Goal: Task Accomplishment & Management: Manage account settings

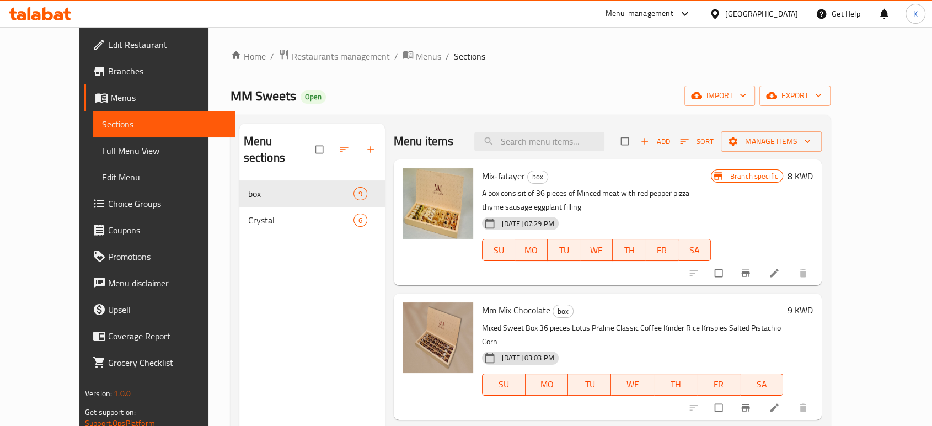
click at [674, 14] on div "Menu-management" at bounding box center [640, 13] width 68 height 13
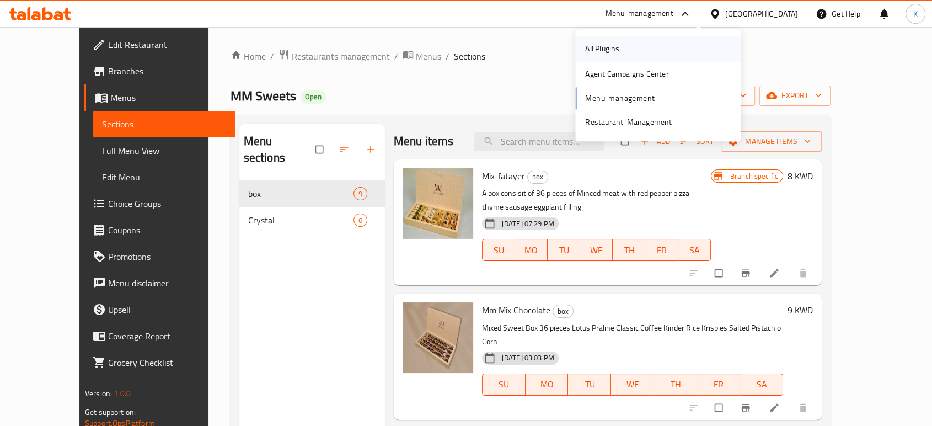
click at [658, 47] on div "All Plugins" at bounding box center [658, 48] width 166 height 25
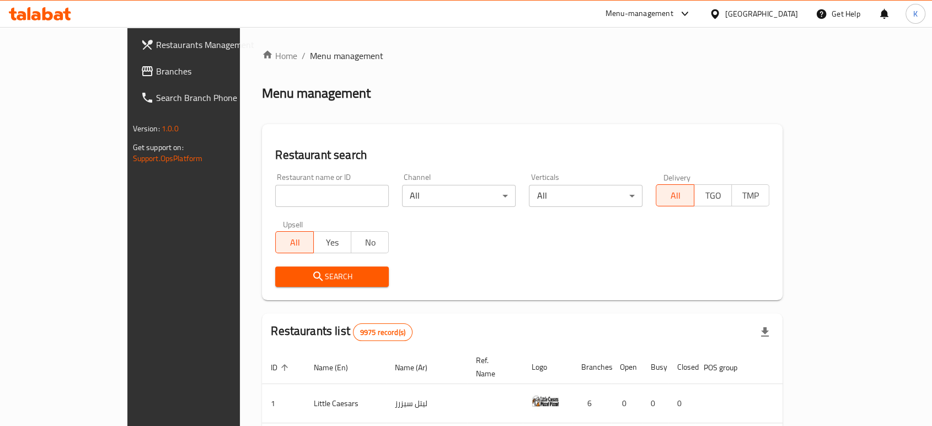
click at [674, 13] on div "Menu-management" at bounding box center [640, 13] width 68 height 13
click at [484, 47] on div "Home / Menu management Menu management Restaurant search Restaurant name or ID …" at bounding box center [522, 422] width 565 height 791
click at [674, 14] on div "Menu-management" at bounding box center [640, 13] width 68 height 13
click at [627, 127] on div "Restaurant-Management" at bounding box center [628, 122] width 87 height 12
click at [349, 189] on input "search" at bounding box center [332, 196] width 114 height 22
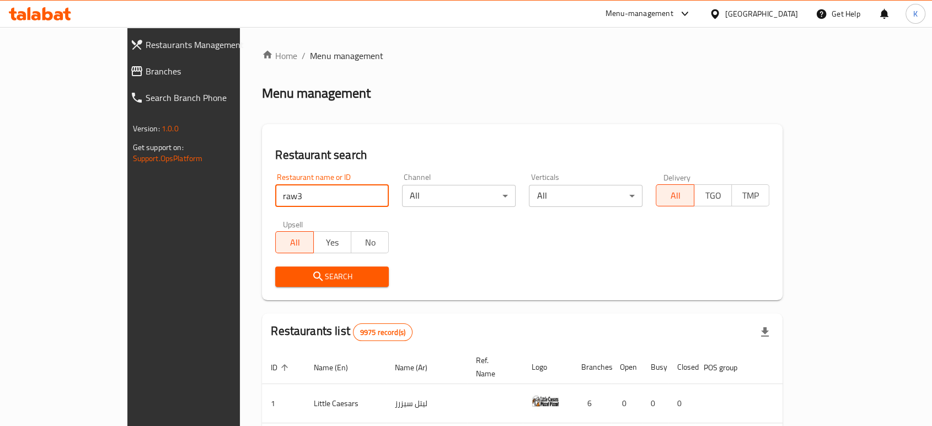
type input "raw3a"
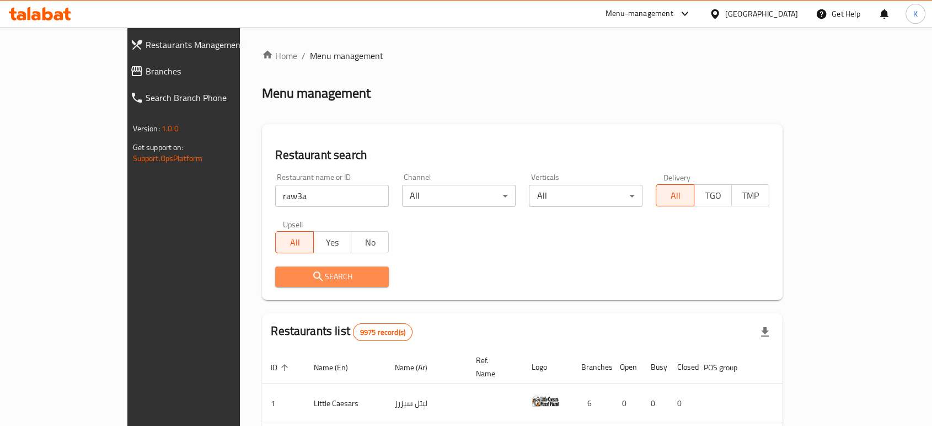
click at [288, 276] on span "Search" at bounding box center [332, 277] width 96 height 14
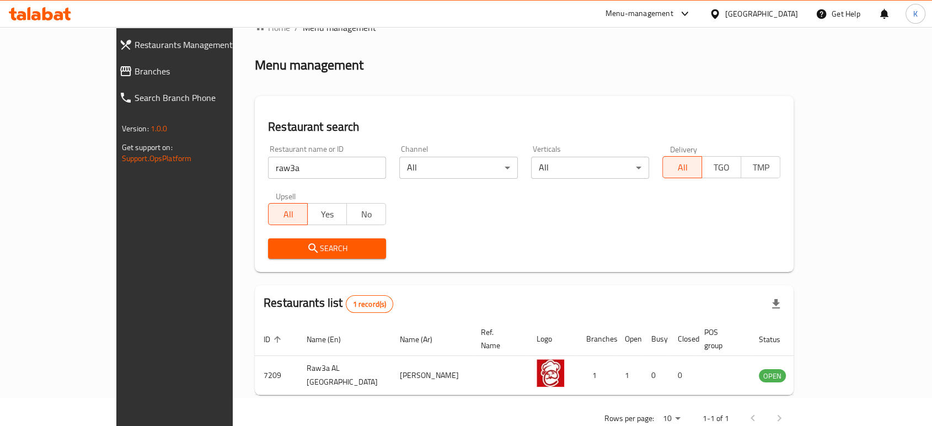
scroll to position [44, 0]
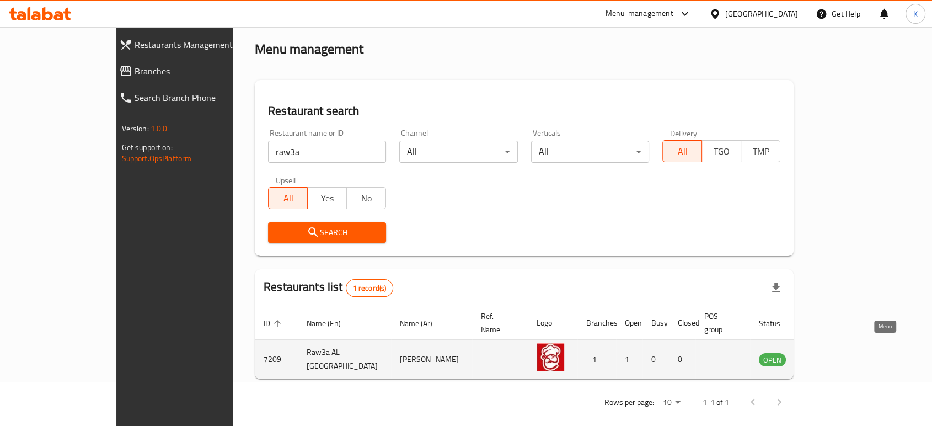
click at [830, 353] on icon "enhanced table" at bounding box center [823, 359] width 13 height 13
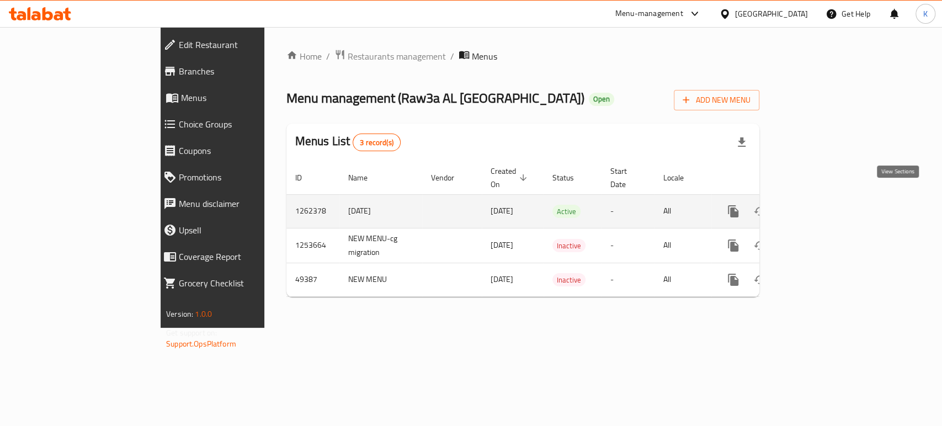
click at [819, 205] on icon "enhanced table" at bounding box center [812, 211] width 13 height 13
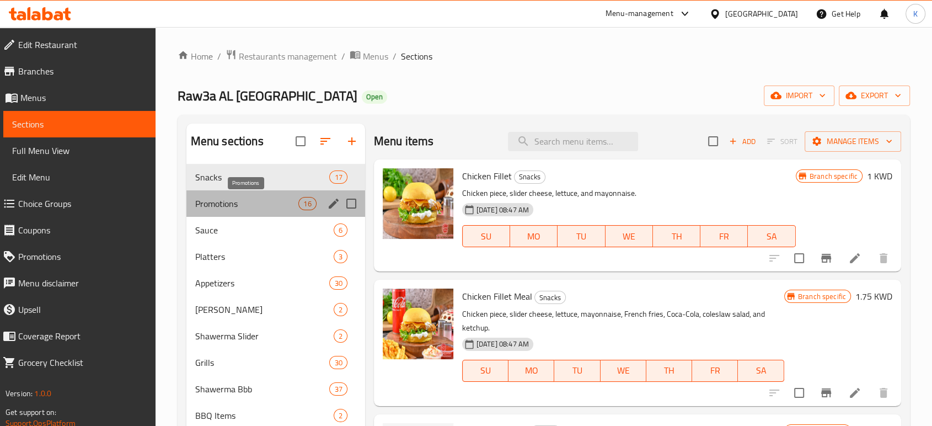
click at [247, 204] on span "Promotions" at bounding box center [247, 203] width 104 height 13
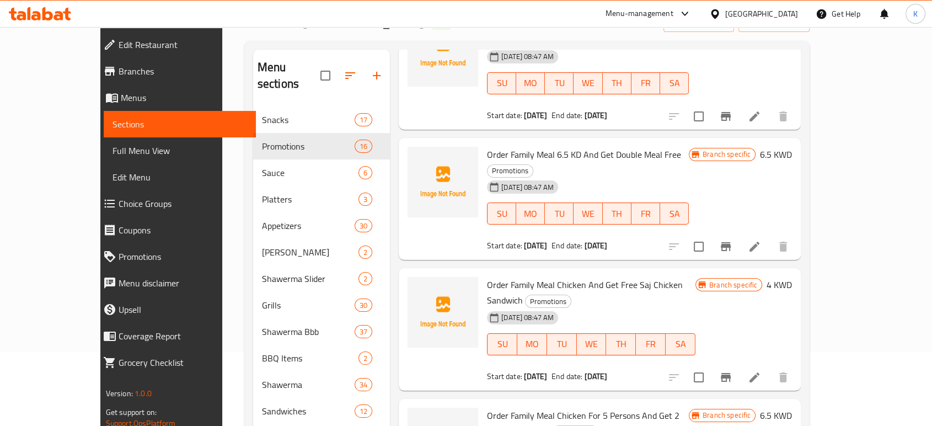
scroll to position [196, 0]
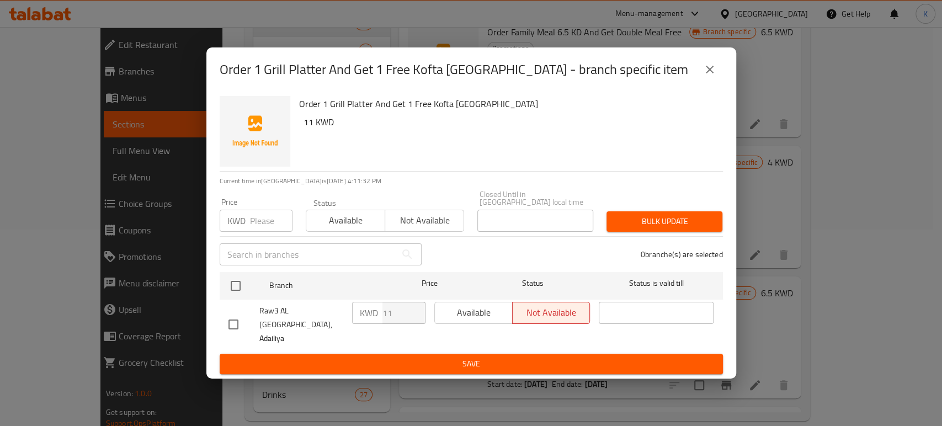
click at [705, 76] on icon "close" at bounding box center [709, 69] width 13 height 13
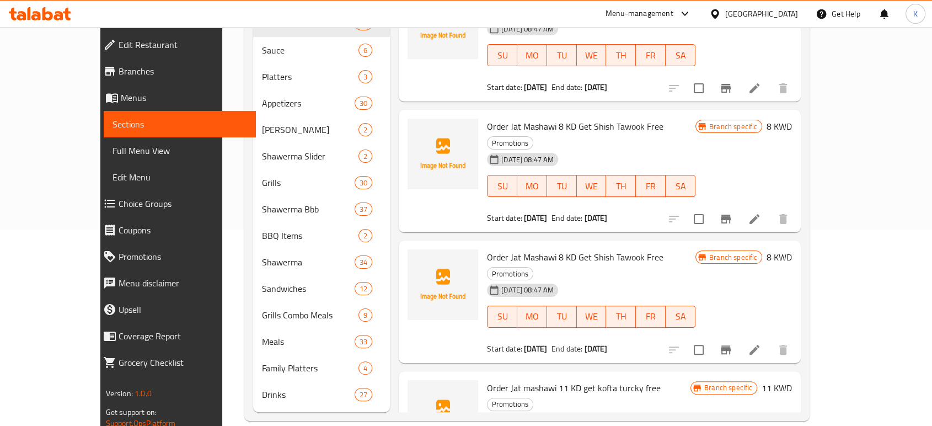
scroll to position [0, 0]
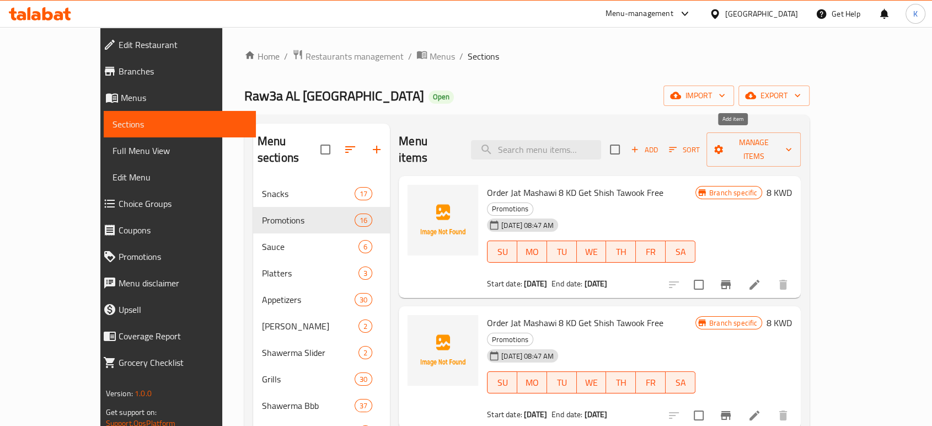
click at [659, 143] on span "Add" at bounding box center [645, 149] width 30 height 13
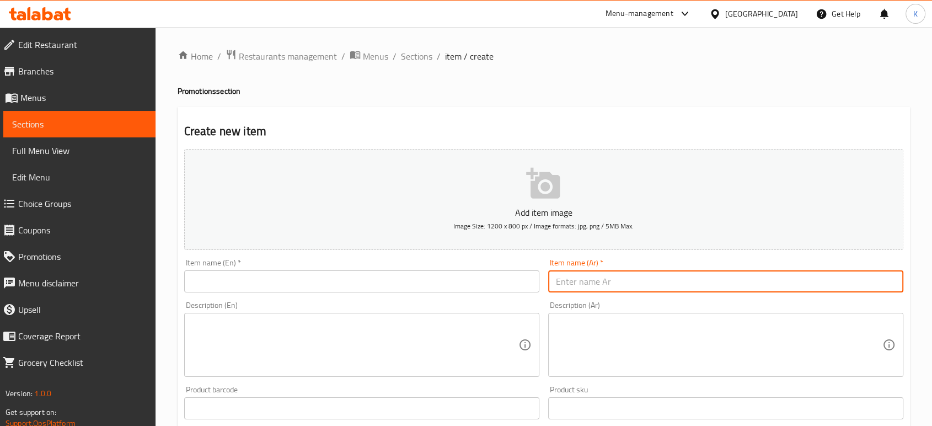
click at [626, 280] on input "text" at bounding box center [725, 281] width 355 height 22
paste input "وجبه الشيف الأردني"
type input "وجبه الشيف الأردني"
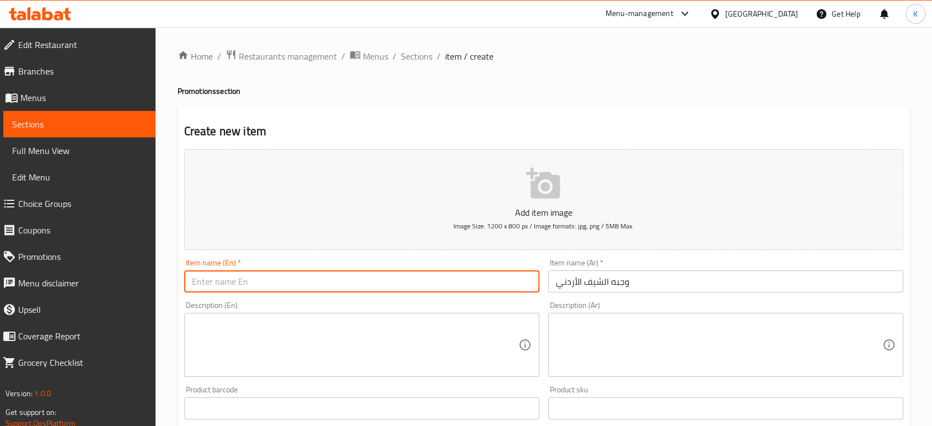
click at [375, 282] on input "text" at bounding box center [361, 281] width 355 height 22
paste input "The Jordanian Chef’s Meal"
type input "The Jordanian Chef’s Meal"
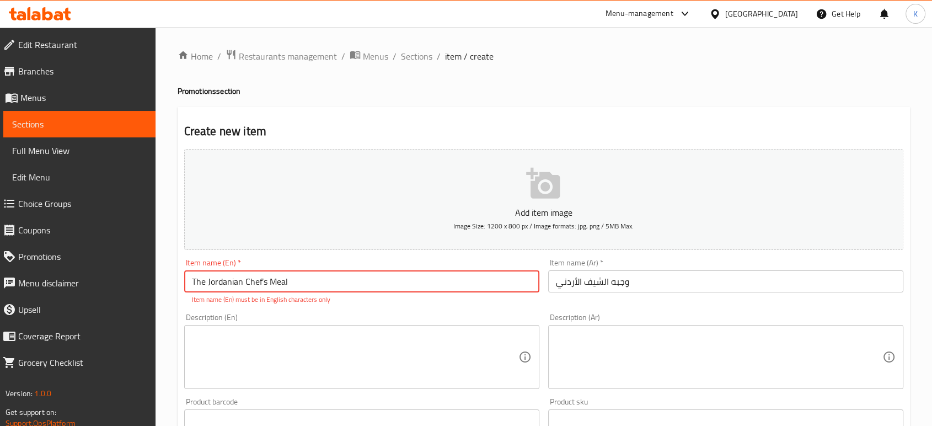
click at [398, 357] on textarea at bounding box center [355, 357] width 327 height 52
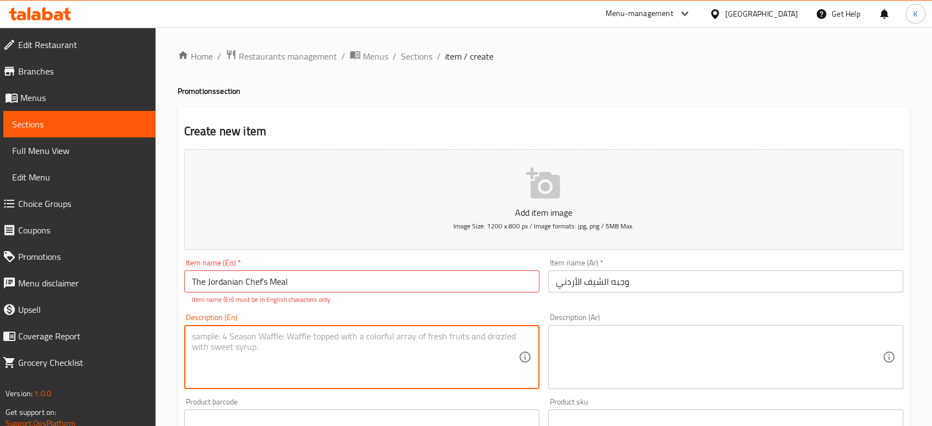
paste textarea "Italian sandwich + Aleppo sandwich + Chicken shawarma fattah + Fries + Garlic s…"
click at [272, 348] on textarea "Italian sandwich + Aleppo sandwich + Chicken shawarma fattah + Fries + Garlic s…" at bounding box center [355, 357] width 327 height 52
click at [275, 347] on textarea "Italian sandwich + Aleppo sandwich + Chicken shawarma fattah + Fries + Garlic s…" at bounding box center [355, 357] width 327 height 52
click at [273, 346] on textarea "Italian sandwich + Aleppo sandwich + Chicken shawarma fattah + Fries + Garlic s…" at bounding box center [355, 357] width 327 height 52
click at [259, 337] on textarea "Italian sandwich + Aleppo sandwich + Chicken shawarma fattah + Fries + Garlic s…" at bounding box center [355, 357] width 327 height 52
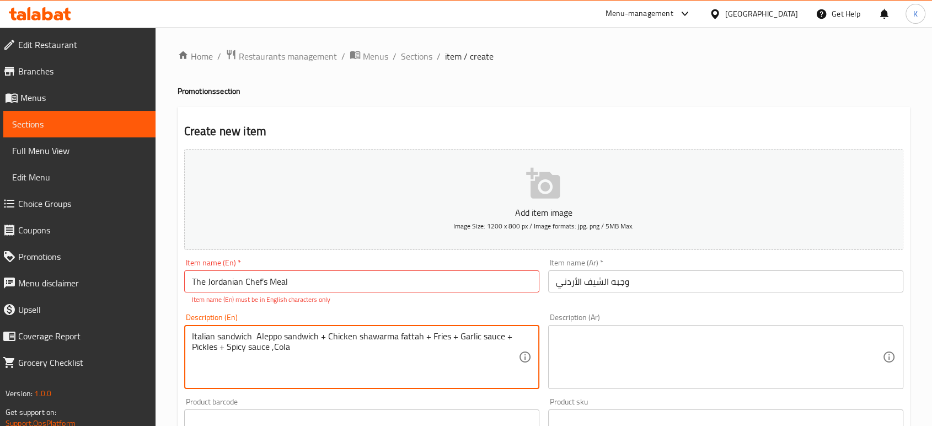
drag, startPoint x: 327, startPoint y: 334, endPoint x: 323, endPoint y: 328, distance: 7.2
click at [323, 328] on div "Italian sandwich Aleppo sandwich + Chicken shawarma fattah + Fries + Garlic sau…" at bounding box center [361, 357] width 355 height 64
click at [420, 336] on textarea "Italian sandwich Aleppo sandwich Chicken shawarma fattah + Fries + Garlic sauce…" at bounding box center [355, 357] width 327 height 52
drag, startPoint x: 415, startPoint y: 336, endPoint x: 391, endPoint y: 335, distance: 24.3
click at [391, 335] on textarea "Italian sandwich Aleppo sandwich Chicken shawarma fattah Fries + Garlic sauce +…" at bounding box center [355, 357] width 327 height 52
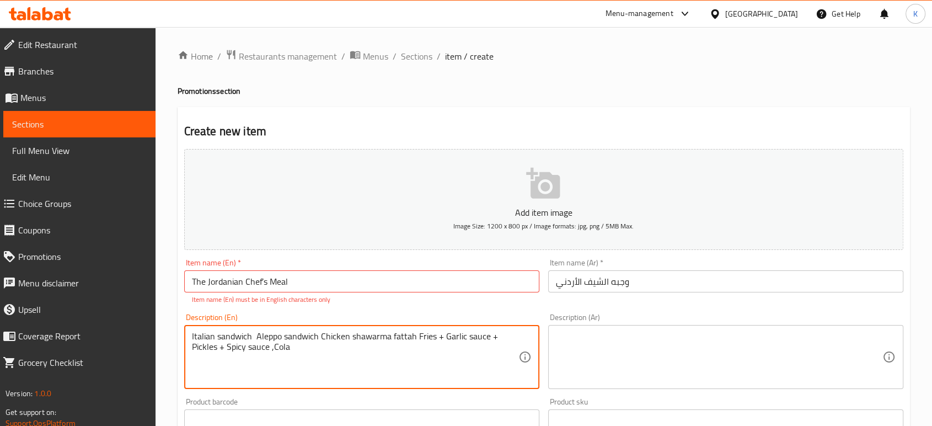
click at [348, 338] on textarea "Italian sandwich Aleppo sandwich Chicken shawarma fattah Fries + Garlic sauce +…" at bounding box center [355, 357] width 327 height 52
paste textarea "fattah"
click at [348, 336] on textarea "Italian sandwich Aleppo sandwich Chickenfattah shawarma fattah Fries + Garlic s…" at bounding box center [355, 357] width 327 height 52
click at [416, 334] on textarea "Italian sandwich Aleppo sandwich Chicken fattah shawarma fattah Fries + Garlic …" at bounding box center [355, 357] width 327 height 52
drag, startPoint x: 416, startPoint y: 334, endPoint x: 433, endPoint y: 335, distance: 16.6
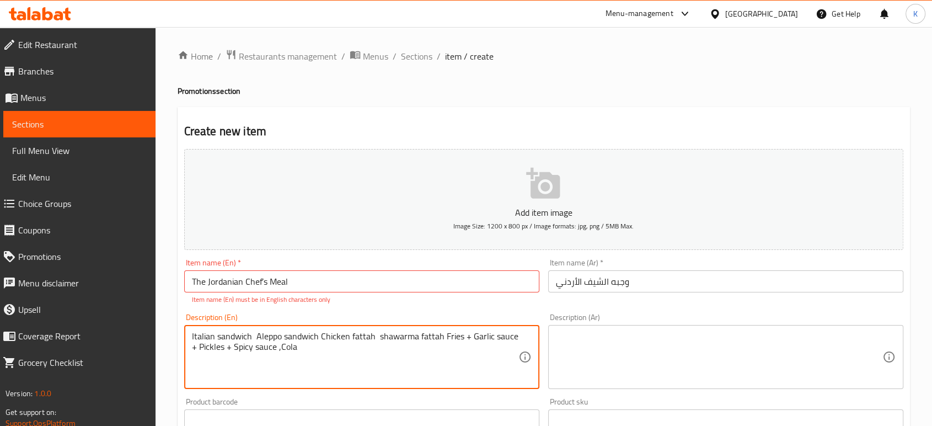
click at [433, 335] on textarea "Italian sandwich Aleppo sandwich Chicken fattah shawarma fattah Fries + Garlic …" at bounding box center [355, 357] width 327 height 52
drag, startPoint x: 438, startPoint y: 335, endPoint x: 444, endPoint y: 335, distance: 6.1
click at [444, 335] on textarea "Italian sandwich Aleppo sandwich Chicken fattah shawarma Fries + Garlic sauce +…" at bounding box center [355, 357] width 327 height 52
type textarea "Italian sandwich Aleppo sandwich Chicken fattah shawarma Fries Garlic sauce + P…"
drag, startPoint x: 426, startPoint y: 352, endPoint x: 161, endPoint y: 319, distance: 266.9
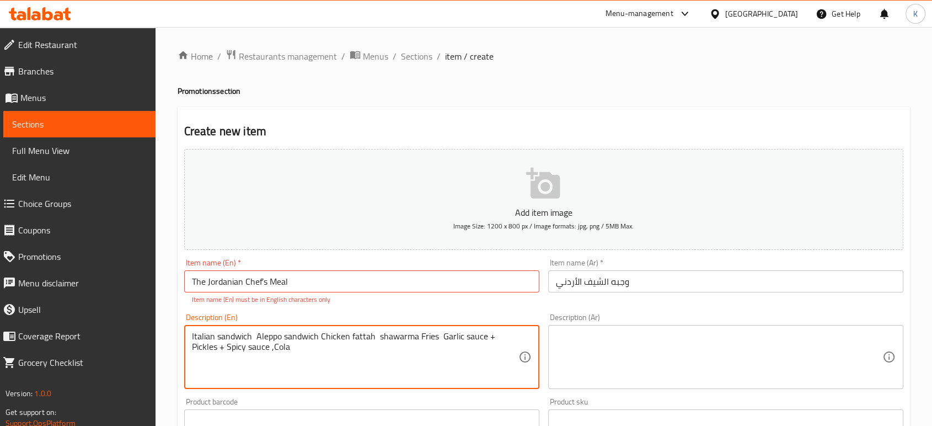
click at [161, 319] on div "Home / Restaurants management / Menus / Sections / item / create Promotions sec…" at bounding box center [544, 409] width 777 height 765
paste textarea "Italian sandwich + Aleppo sandwich + Chicken shawarma fattah + Fries + Garlic s…"
type textarea "Italian sandwich + Aleppo sandwich + Chicken shawarma fattah + Fries + Garlic s…"
click at [612, 346] on textarea at bounding box center [719, 357] width 327 height 52
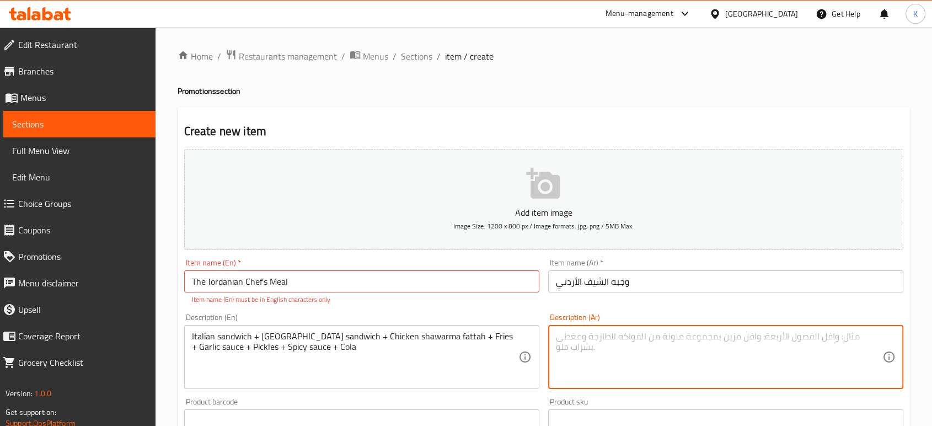
paste textarea "ساندوتش ايطالي +ساندوتش حلبي + فته شاورما دجاج + بطاطا + توم + مخلل +صوص حار + …"
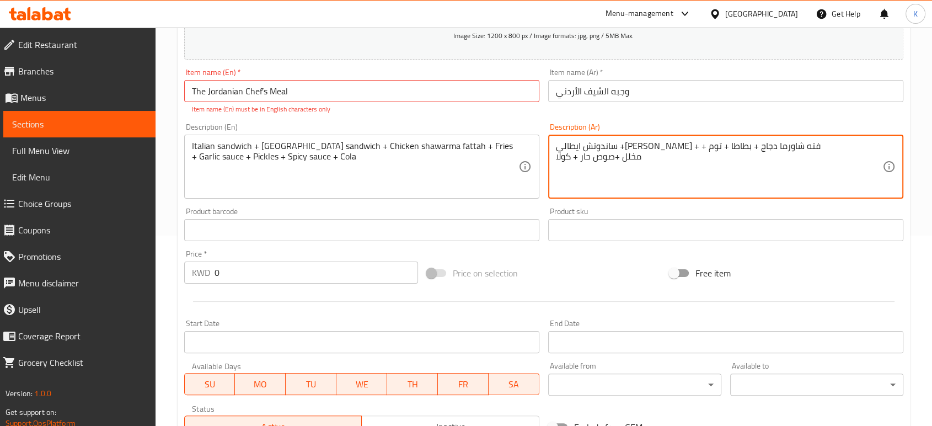
scroll to position [198, 0]
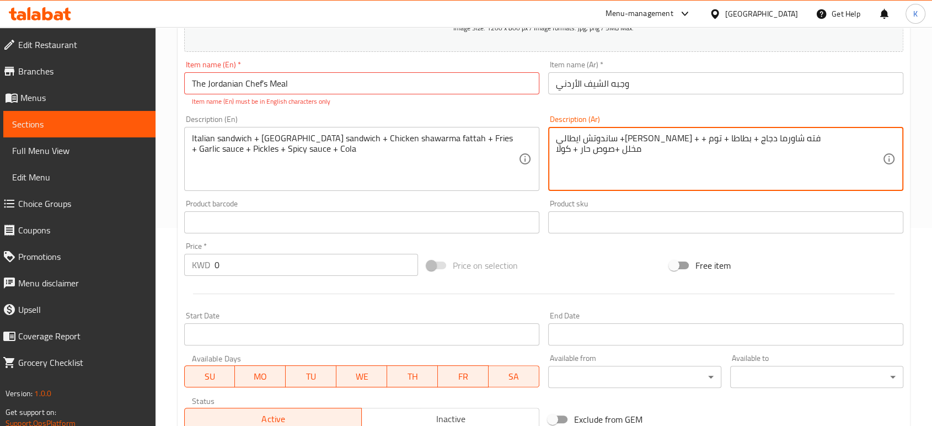
type textarea "ساندوتش ايطالي +ساندوتش حلبي + فته شاورما دجاج + بطاطا + توم + مخلل +صوص حار + …"
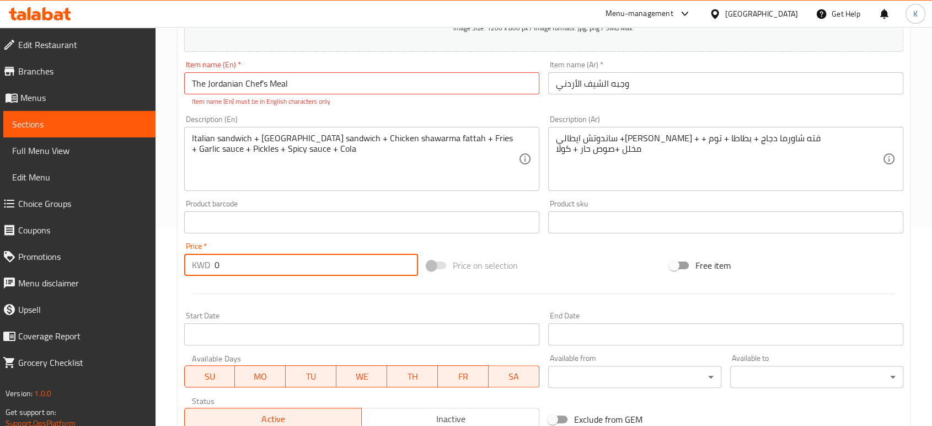
drag, startPoint x: 297, startPoint y: 269, endPoint x: 177, endPoint y: 254, distance: 121.3
click at [177, 254] on div "Home / Restaurants management / Menus / Sections / item / create Promotions sec…" at bounding box center [544, 211] width 777 height 765
paste input "number"
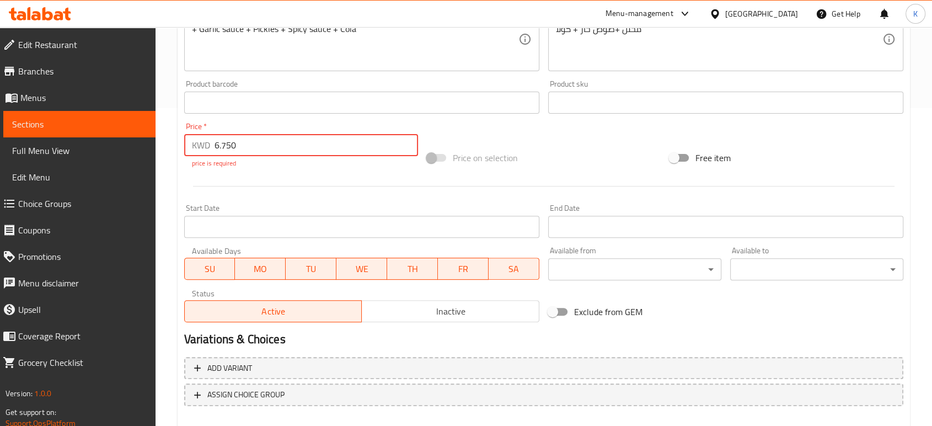
scroll to position [317, 0]
type input "6.750"
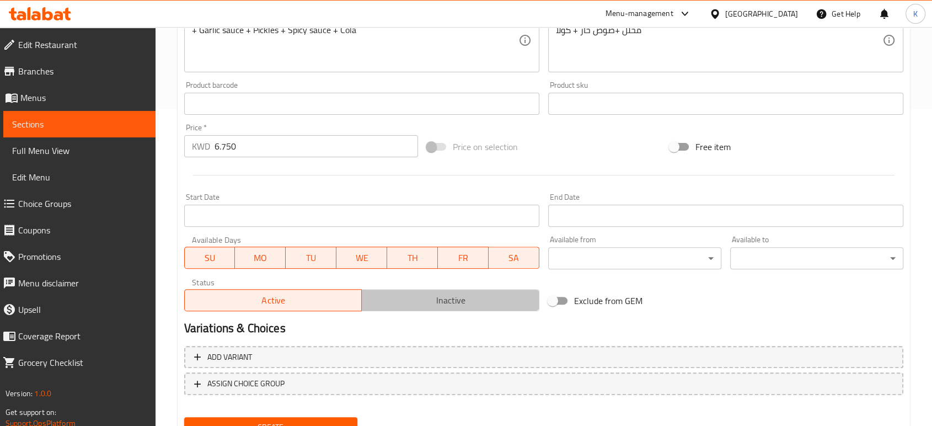
click at [407, 310] on button "Inactive" at bounding box center [450, 300] width 178 height 22
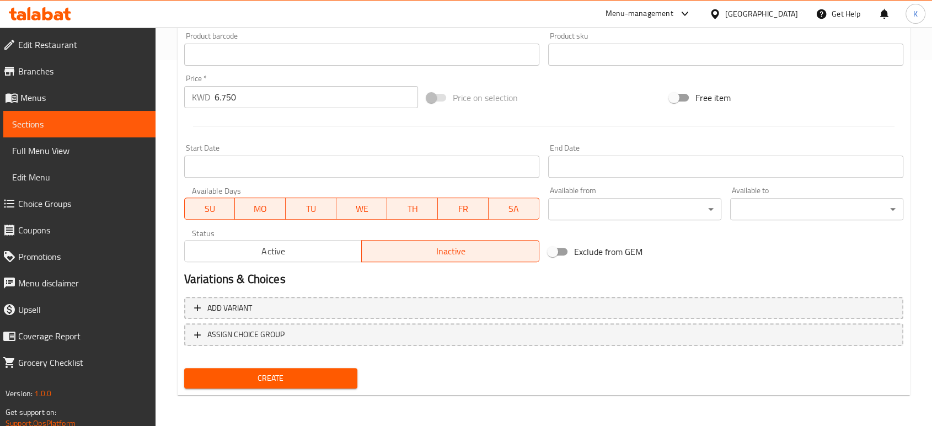
click at [327, 378] on span "Create" at bounding box center [271, 378] width 156 height 14
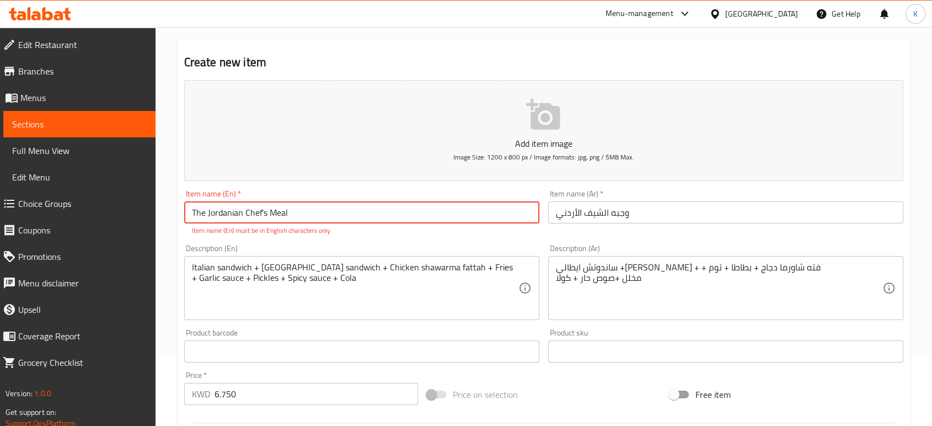
click at [260, 209] on input "The Jordanian Chef’s Meal" at bounding box center [361, 212] width 355 height 22
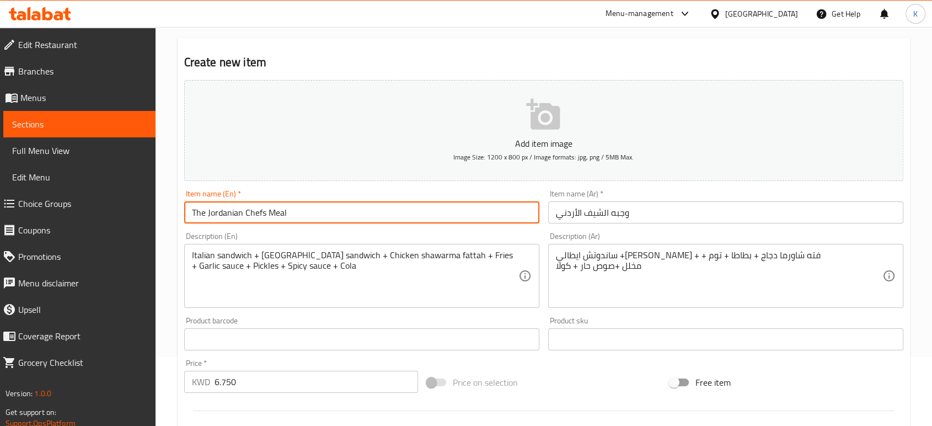
type input "The Jordanian Chefs Meal"
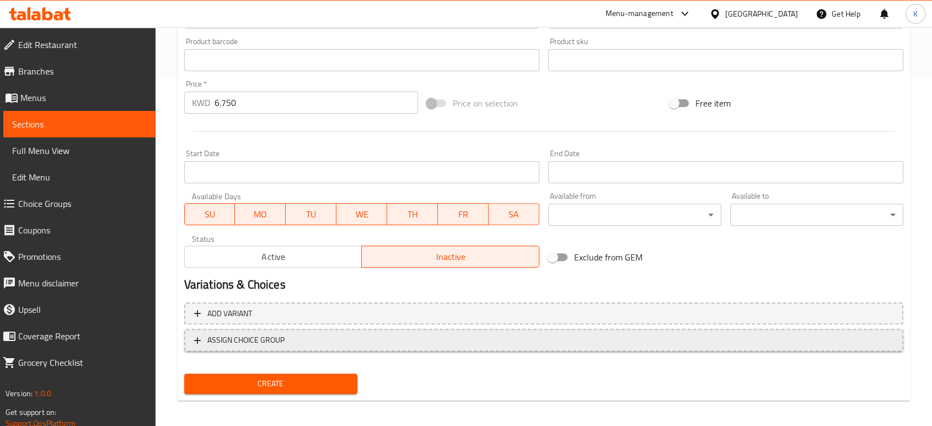
scroll to position [353, 0]
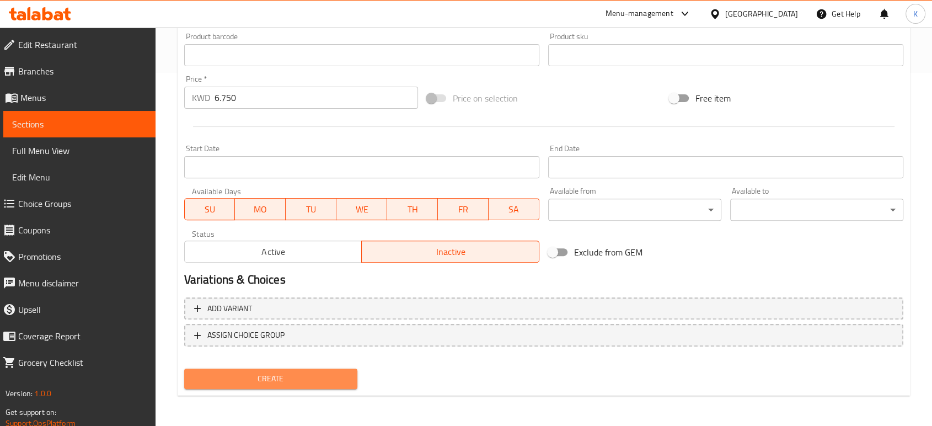
click at [318, 377] on span "Create" at bounding box center [271, 379] width 156 height 14
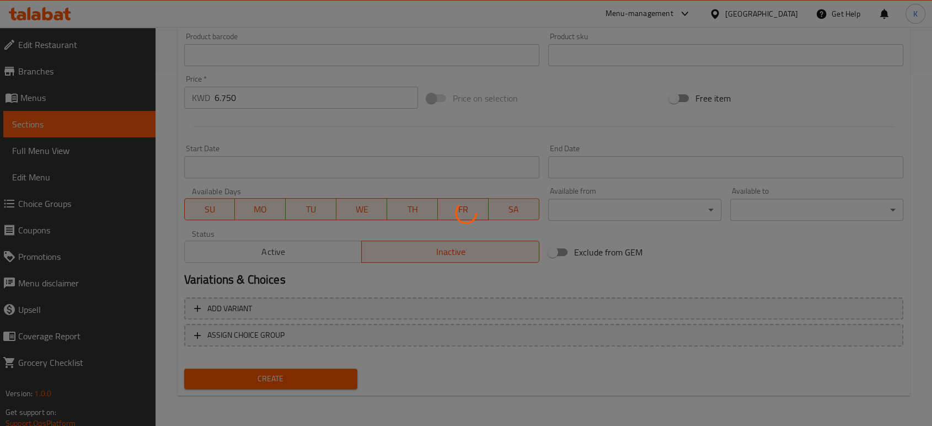
type input "0"
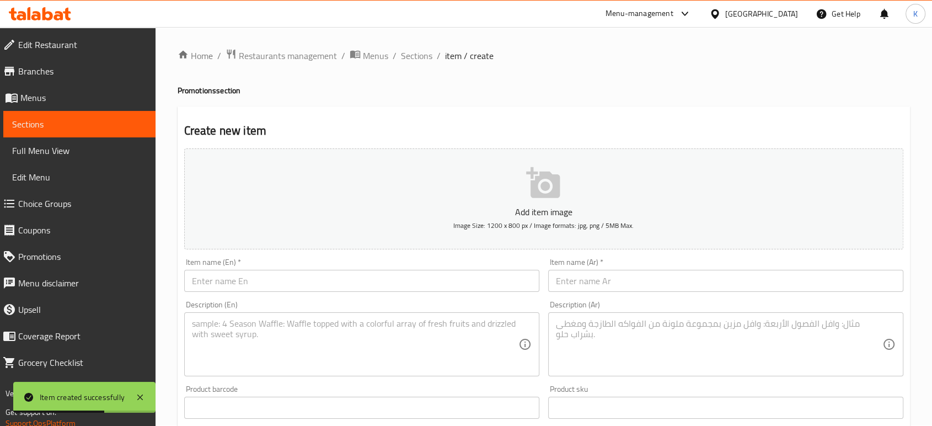
scroll to position [0, 0]
click at [425, 50] on span "Sections" at bounding box center [416, 56] width 31 height 13
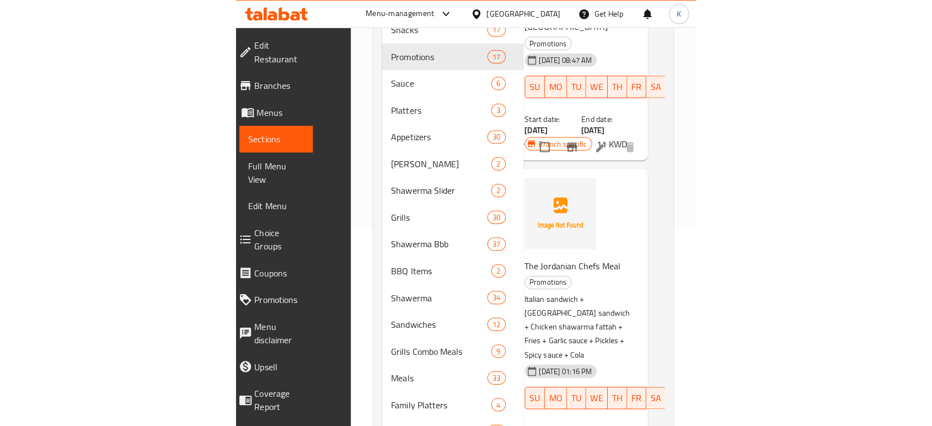
scroll to position [3932, 0]
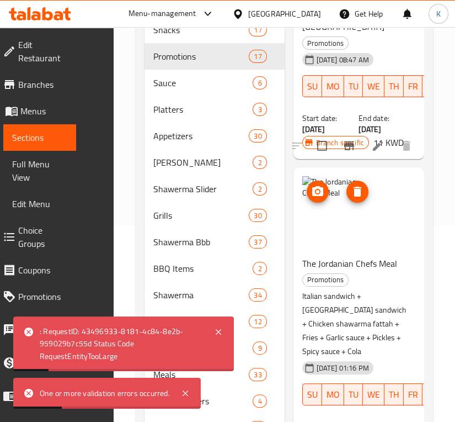
click at [334, 180] on img at bounding box center [337, 211] width 71 height 71
click at [316, 185] on icon "upload picture" at bounding box center [317, 191] width 13 height 13
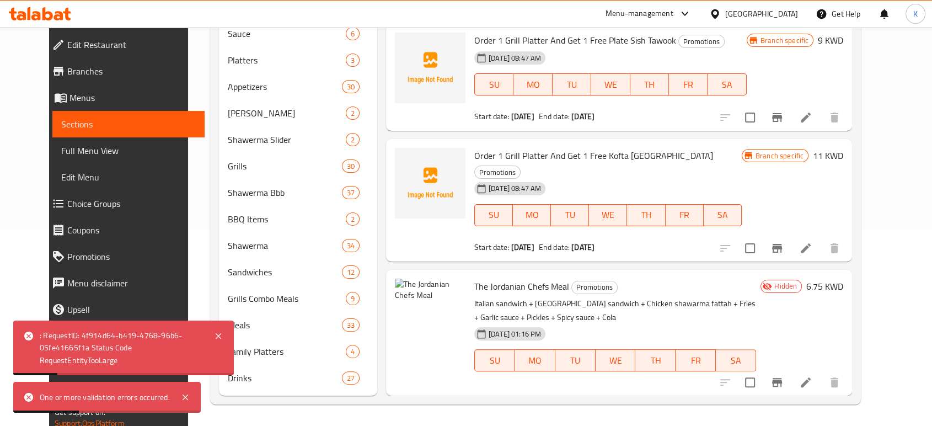
scroll to position [1535, 0]
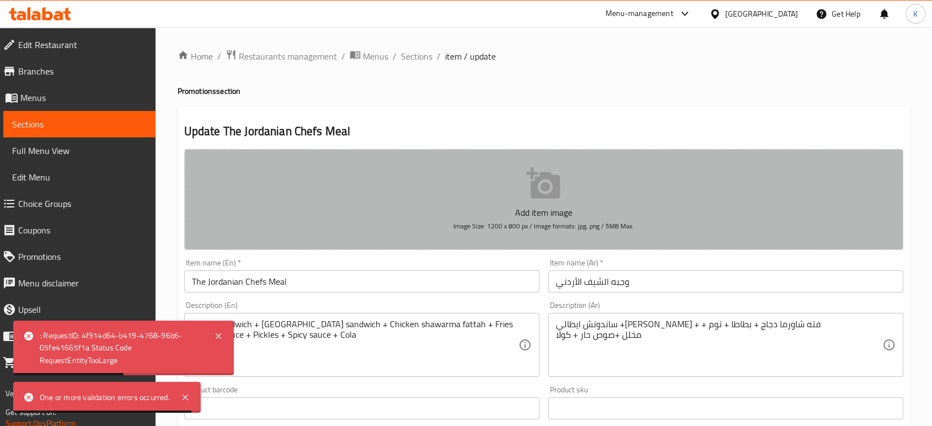
click at [579, 195] on button "Add item image Image Size: 1200 x 800 px / Image formats: jpg, png / 5MB Max." at bounding box center [543, 199] width 719 height 101
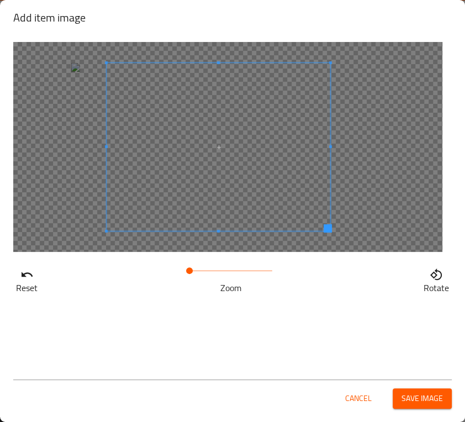
click at [226, 200] on span at bounding box center [217, 147] width 223 height 168
click at [406, 401] on span "Save image" at bounding box center [421, 398] width 41 height 14
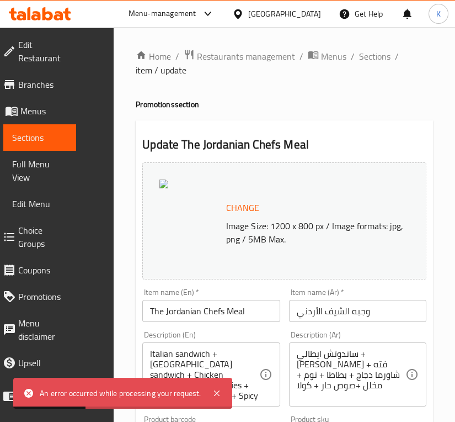
drag, startPoint x: 275, startPoint y: 220, endPoint x: 296, endPoint y: 215, distance: 20.9
click at [275, 220] on p "Image Size: 1200 x 800 px / Image formats: jpg, png / 5MB Max." at bounding box center [316, 232] width 188 height 26
click at [302, 244] on p "Image Size: 1200 x 800 px / Image formats: jpg, png / 5MB Max." at bounding box center [316, 232] width 188 height 26
click at [270, 215] on div "Change Image Size: 1200 x 800 px / Image formats: jpg, png / 5MB Max." at bounding box center [316, 220] width 188 height 49
click at [239, 208] on span "Change" at bounding box center [242, 208] width 33 height 16
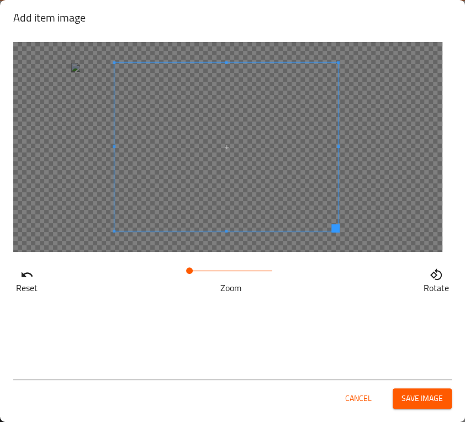
click at [243, 203] on span at bounding box center [225, 147] width 223 height 168
click at [415, 395] on span "Save image" at bounding box center [421, 398] width 41 height 14
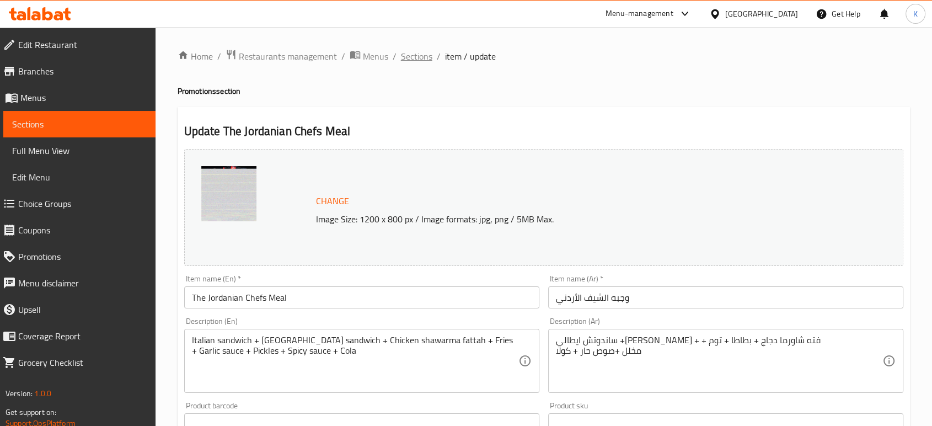
click at [415, 55] on span "Sections" at bounding box center [416, 56] width 31 height 13
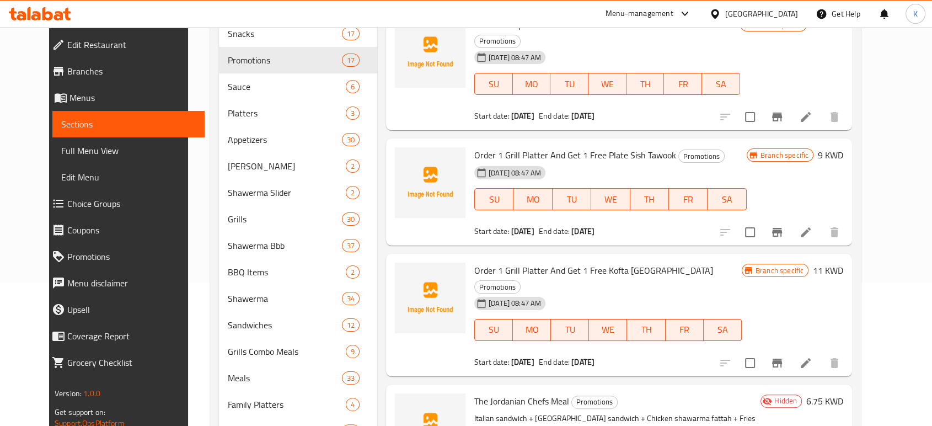
scroll to position [196, 0]
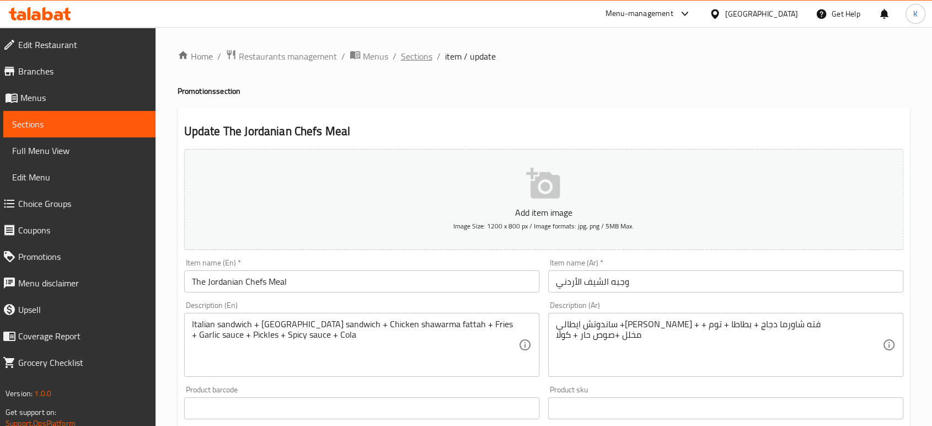
click at [425, 59] on span "Sections" at bounding box center [416, 56] width 31 height 13
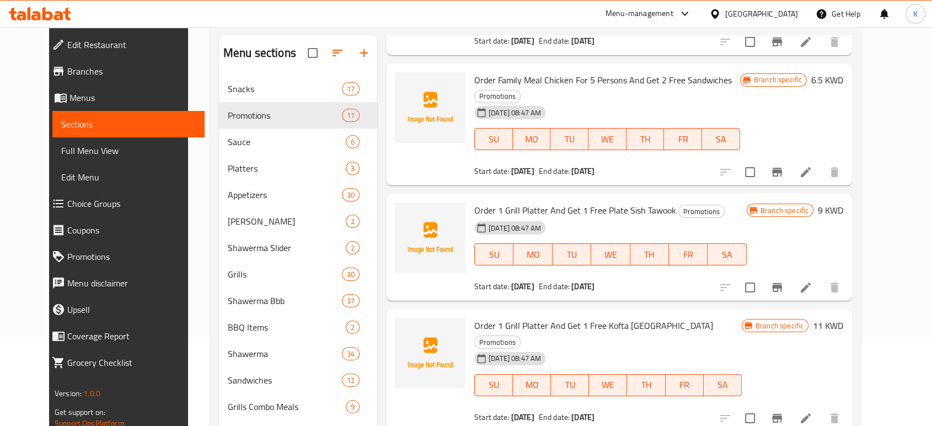
scroll to position [196, 0]
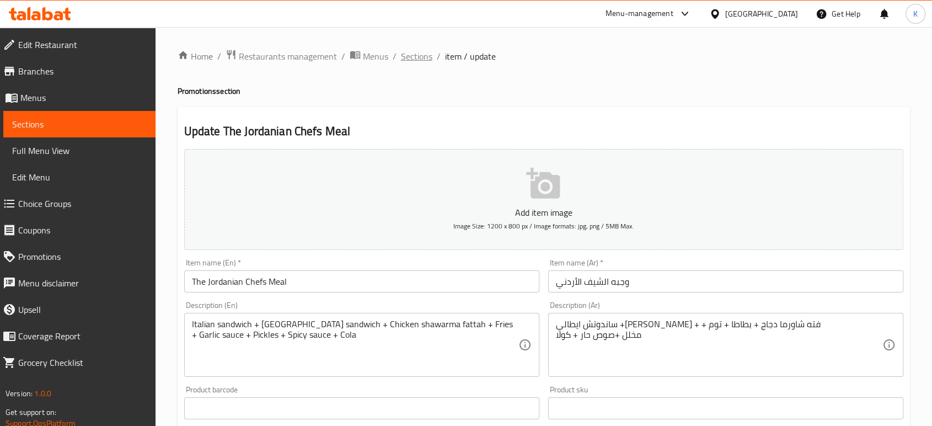
click at [410, 56] on span "Sections" at bounding box center [416, 56] width 31 height 13
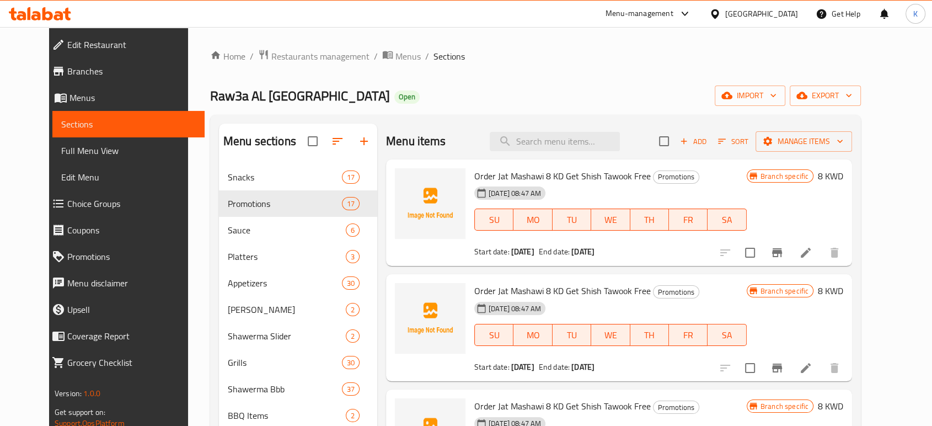
click at [708, 140] on span "Add" at bounding box center [694, 141] width 30 height 13
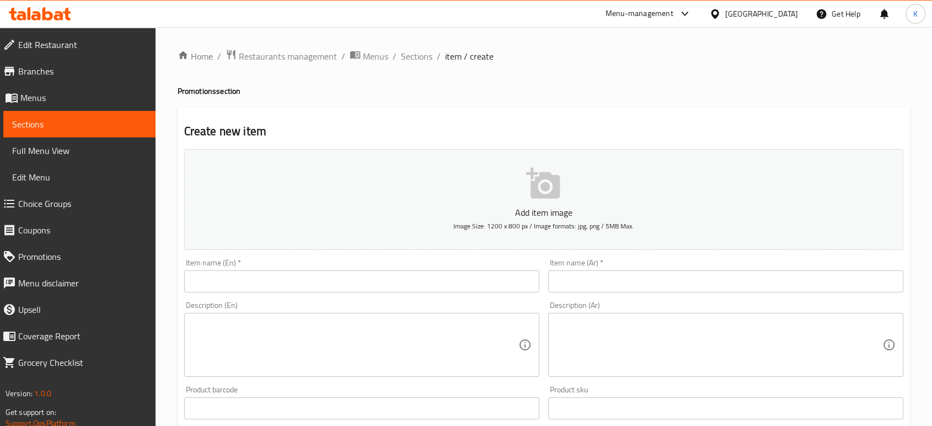
click at [609, 284] on input "text" at bounding box center [725, 281] width 355 height 22
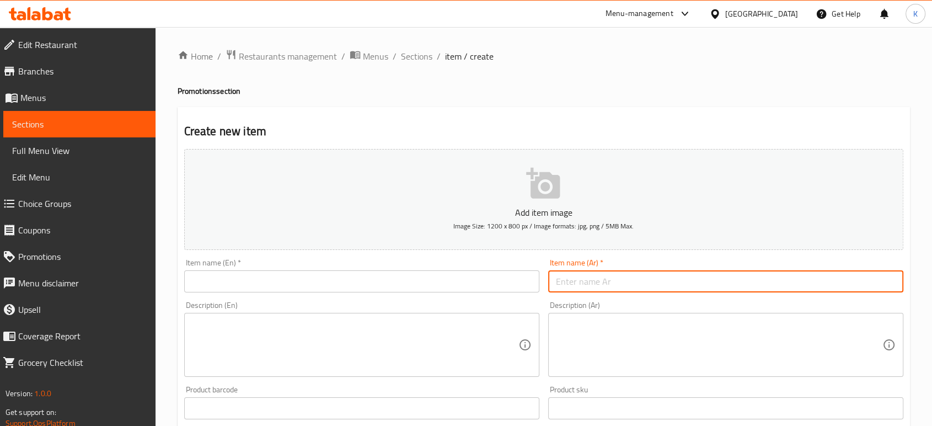
paste input "عرض فروج صغير"
type input "عرض فروج صغير"
click at [462, 276] on input "text" at bounding box center [361, 281] width 355 height 22
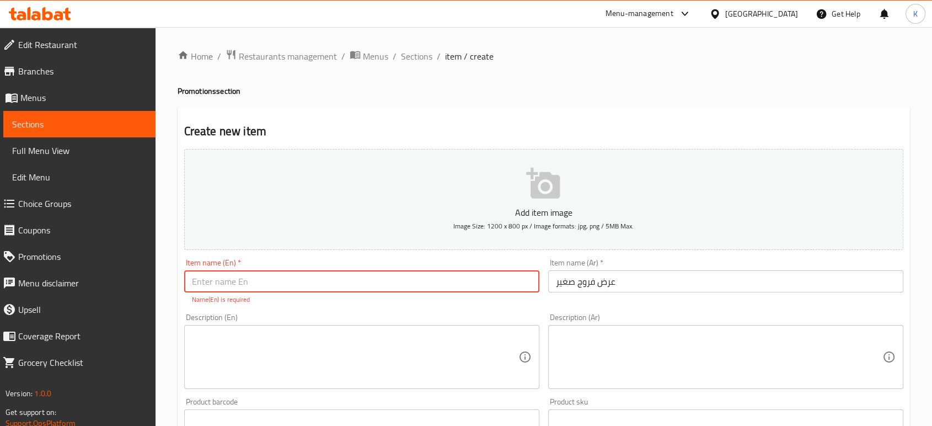
click at [330, 289] on input "text" at bounding box center [361, 281] width 355 height 22
paste input "Small Chicken Meal Offer"
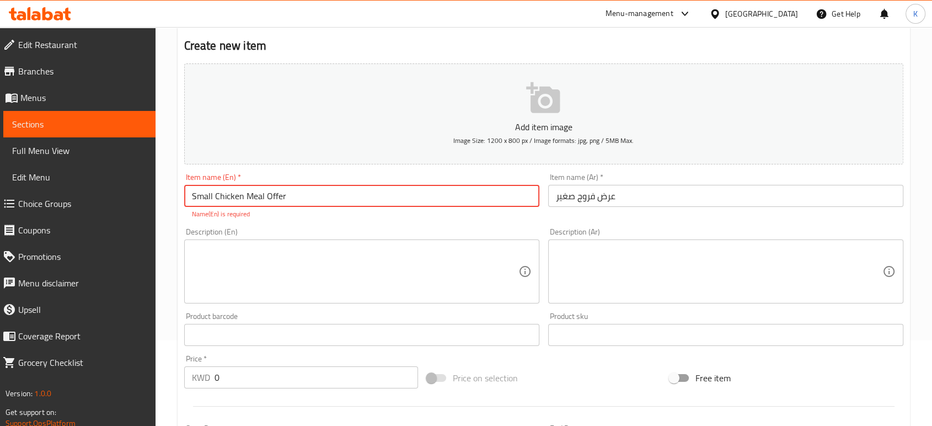
scroll to position [122, 0]
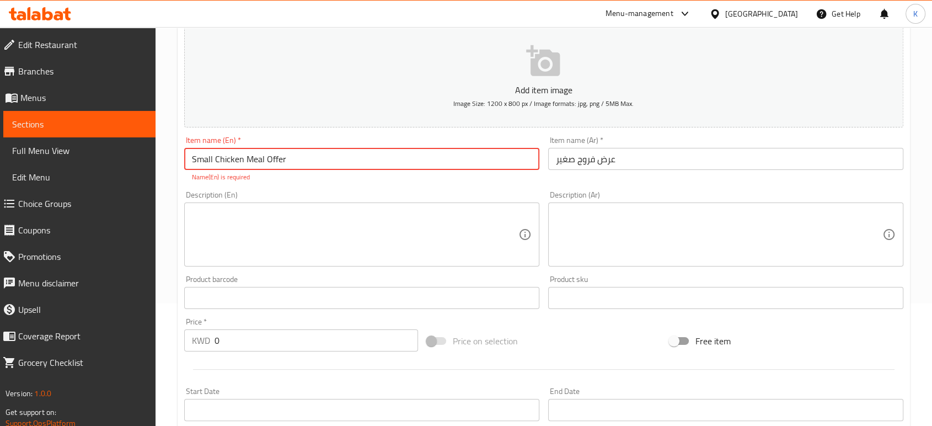
type input "Small Chicken Meal Offer"
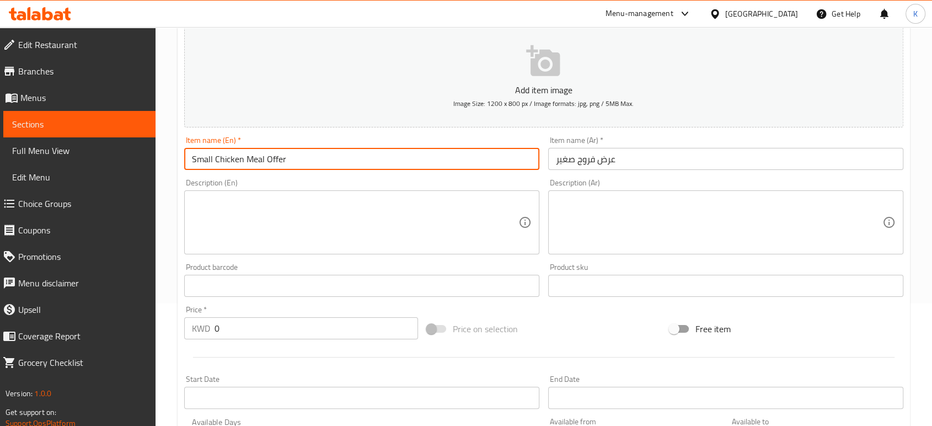
click at [614, 219] on textarea at bounding box center [719, 222] width 327 height 52
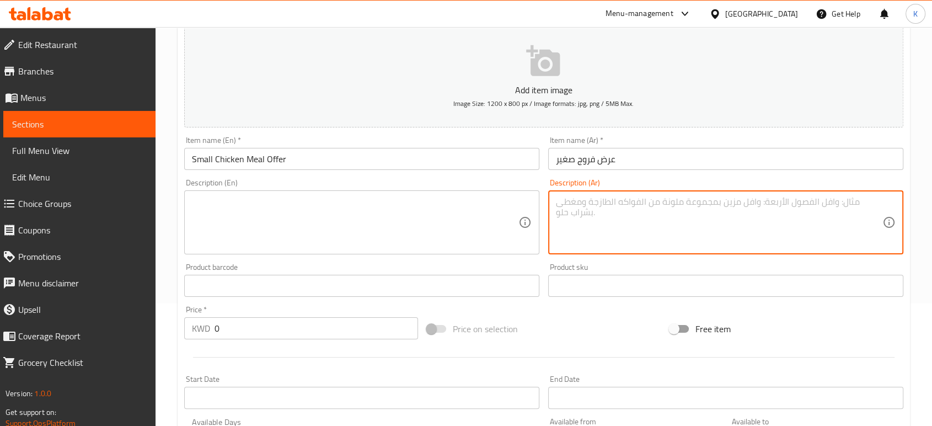
paste textarea "٤ نصف دجاجه علي الفحم +توم+حمص +متبل +مخلل +خبز +بطاطا +كولا"
type textarea "٤ نصف دجاجه علي الفحم +توم+حمص +متبل +مخلل +خبز +بطاطا +كولا"
click at [382, 219] on textarea at bounding box center [355, 222] width 327 height 52
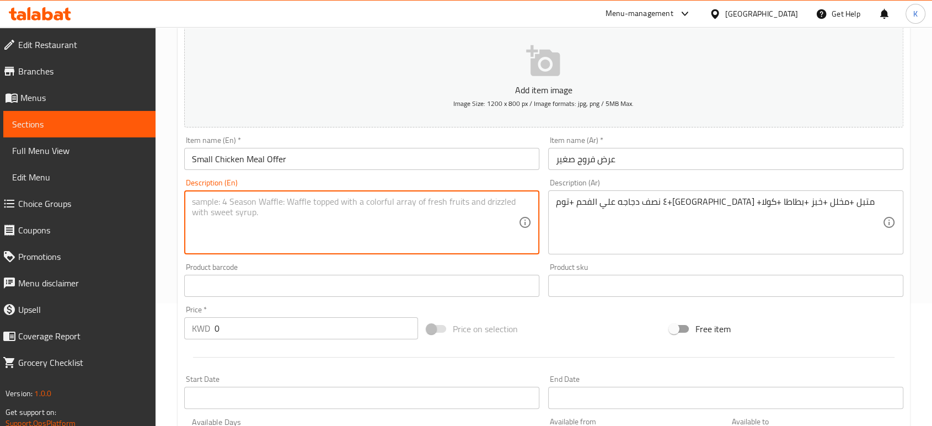
paste textarea "4 half charcoal-grilled chickens + Garlic sauce + Hummus + Moutabbal + Pickles …"
type textarea "4 half charcoal-grilled chickens + Garlic sauce + Hummus + Moutabbal + Pickles …"
click at [358, 288] on input "text" at bounding box center [361, 286] width 355 height 22
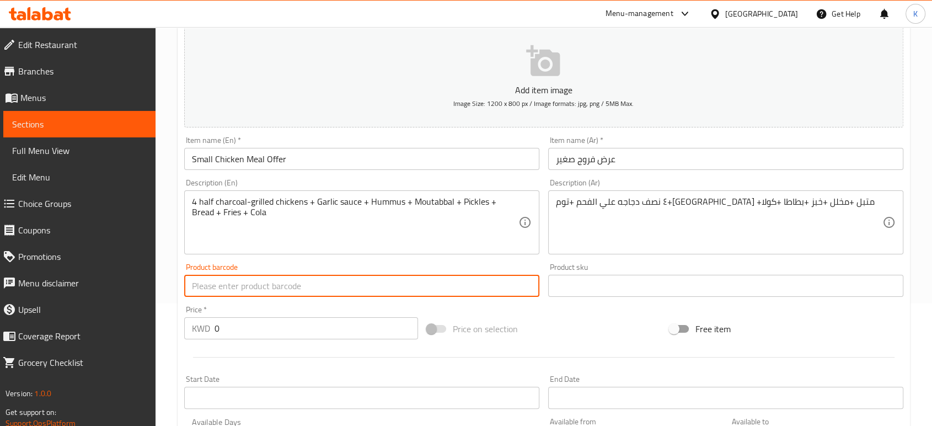
click at [341, 317] on div "Price   * KWD 0 Price *" at bounding box center [301, 323] width 234 height 34
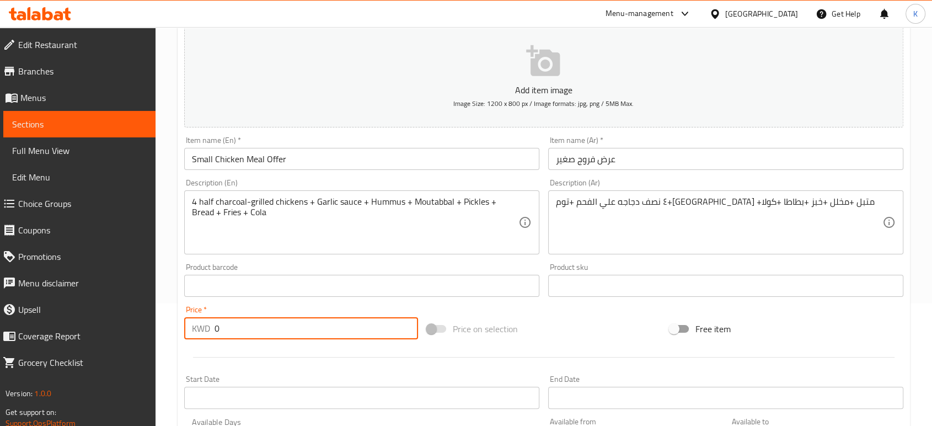
drag, startPoint x: 346, startPoint y: 322, endPoint x: 336, endPoint y: 327, distance: 11.1
click at [342, 324] on input "0" at bounding box center [317, 328] width 204 height 22
drag, startPoint x: 336, startPoint y: 327, endPoint x: 209, endPoint y: 324, distance: 126.9
click at [209, 324] on div "KWD 0 Price *" at bounding box center [301, 328] width 234 height 22
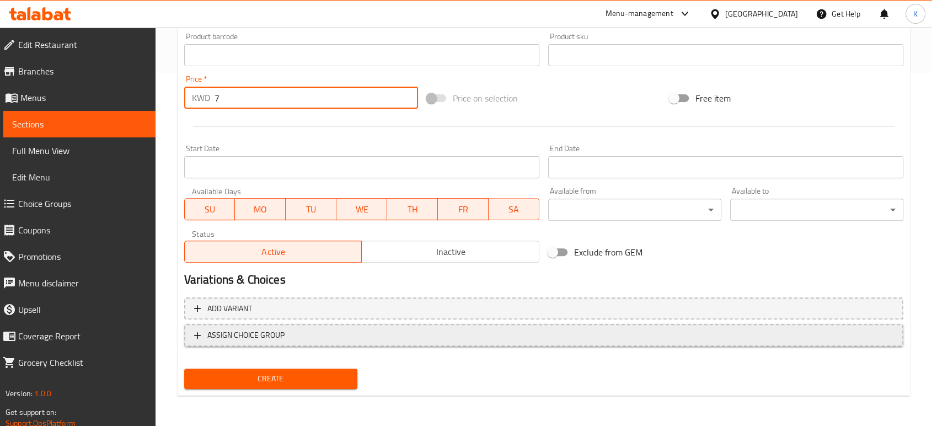
scroll to position [353, 0]
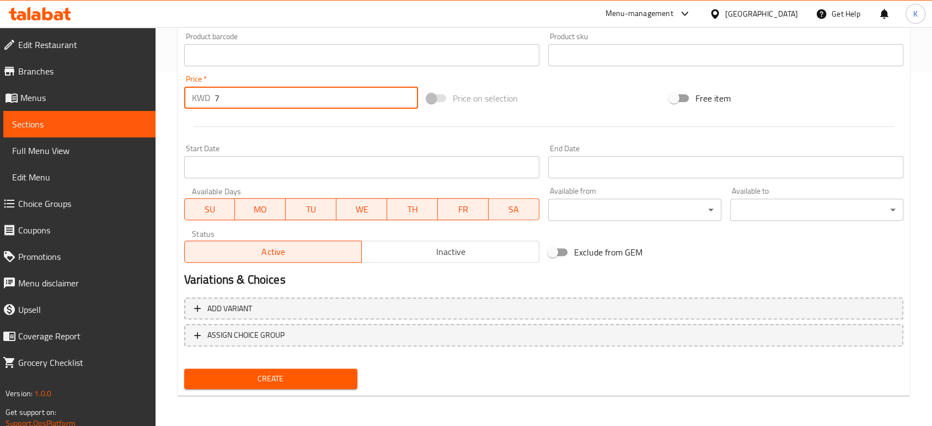
type input "7"
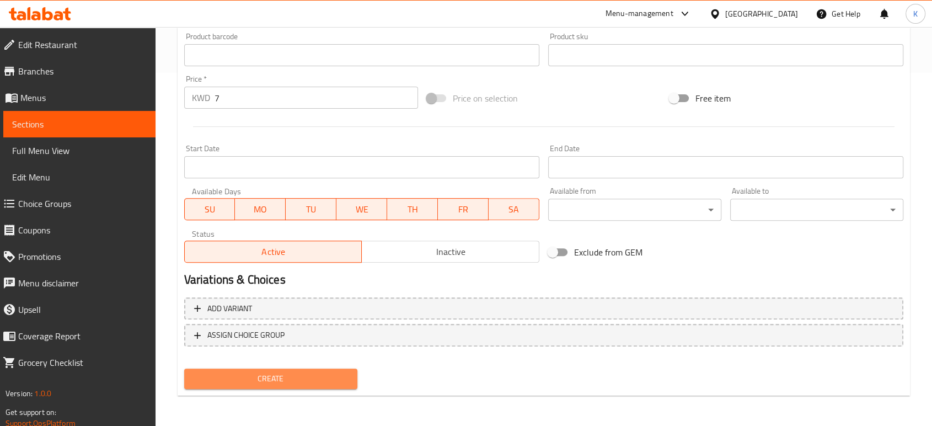
click at [323, 379] on span "Create" at bounding box center [271, 379] width 156 height 14
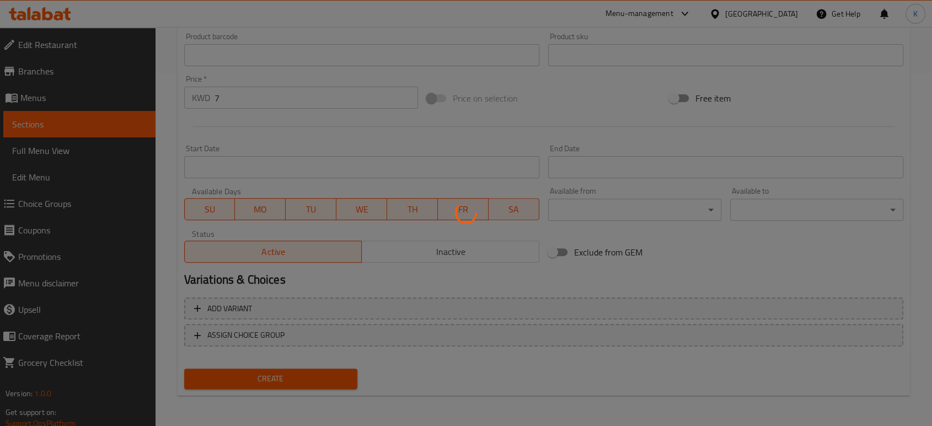
type input "0"
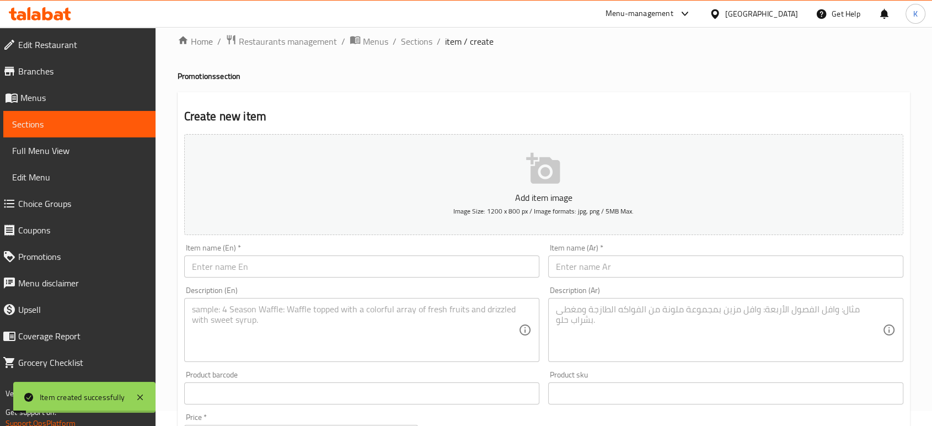
scroll to position [0, 0]
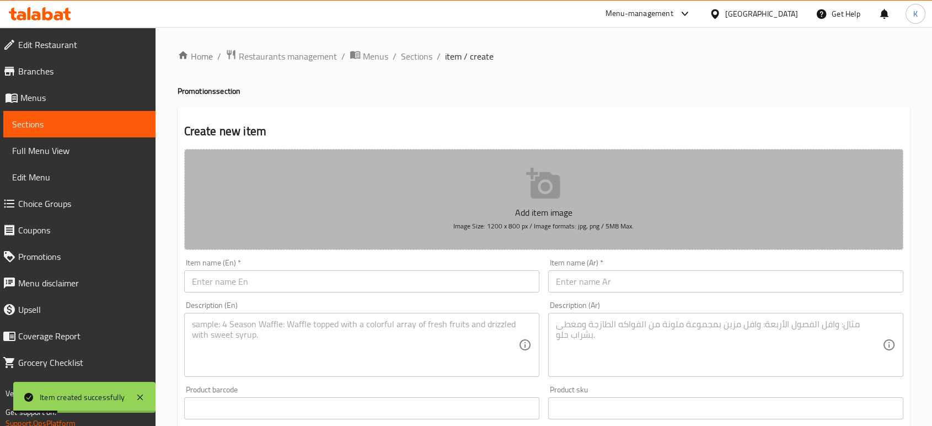
click at [534, 231] on span "Image Size: 1200 x 800 px / Image formats: jpg, png / 5MB Max." at bounding box center [544, 226] width 180 height 13
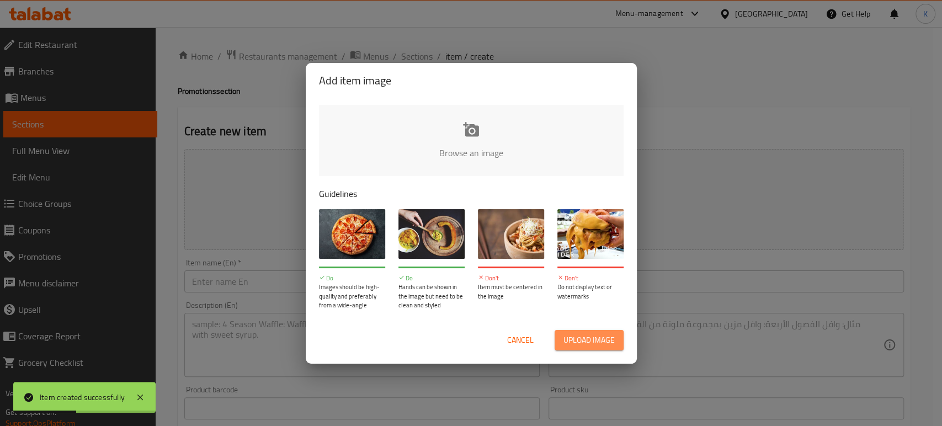
click at [570, 342] on span "Upload image" at bounding box center [588, 340] width 51 height 14
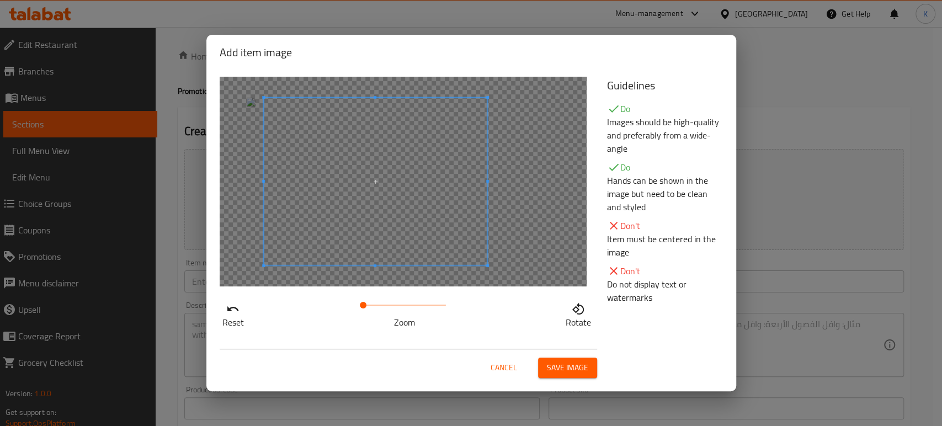
click at [401, 246] on span at bounding box center [375, 182] width 223 height 168
click at [580, 366] on span "Save image" at bounding box center [567, 368] width 41 height 14
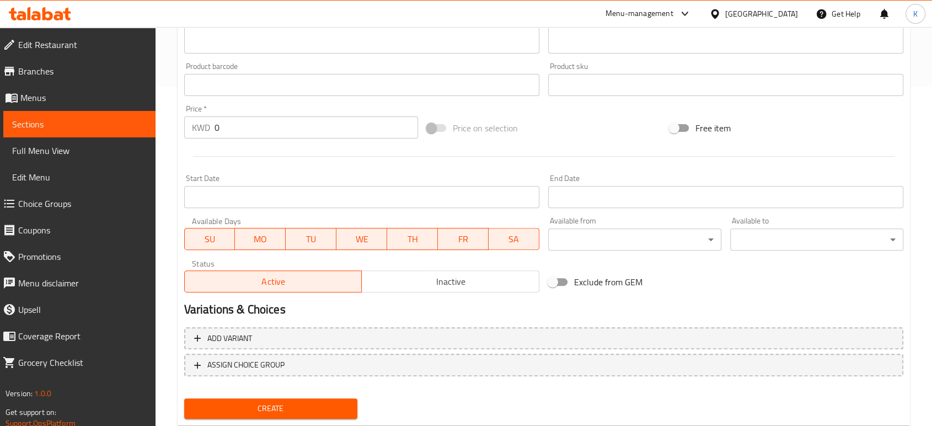
scroll to position [369, 0]
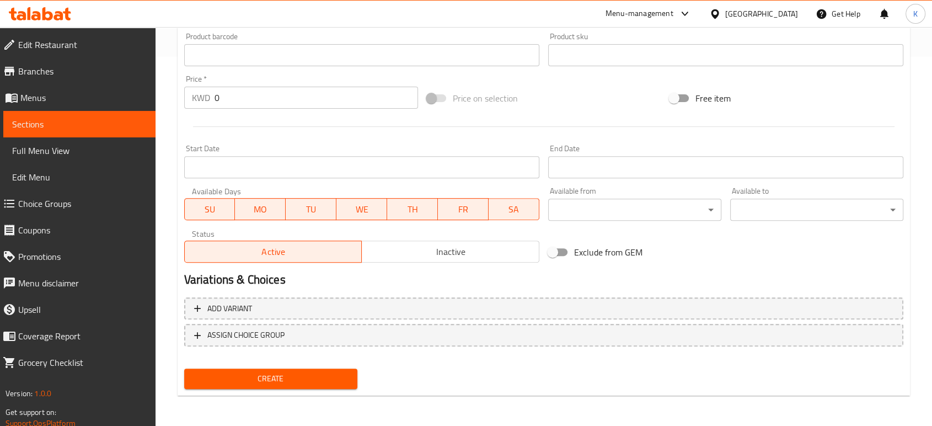
click at [424, 255] on span "Inactive" at bounding box center [450, 252] width 169 height 16
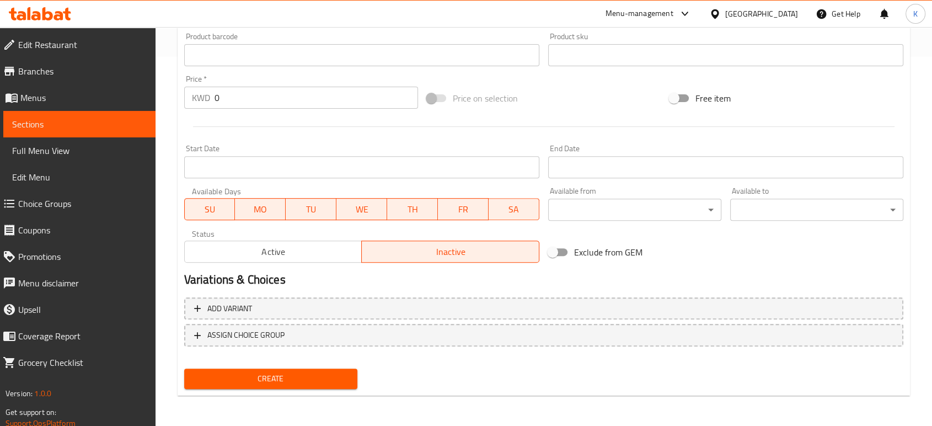
click at [305, 372] on span "Create" at bounding box center [271, 379] width 156 height 14
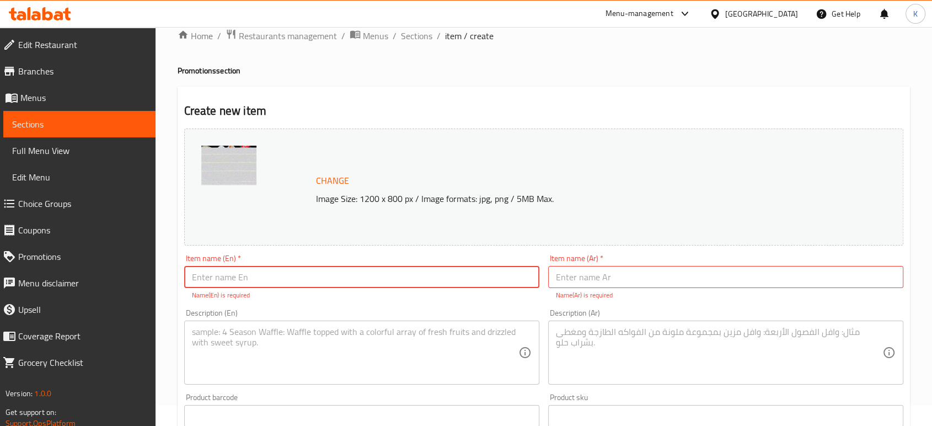
scroll to position [0, 0]
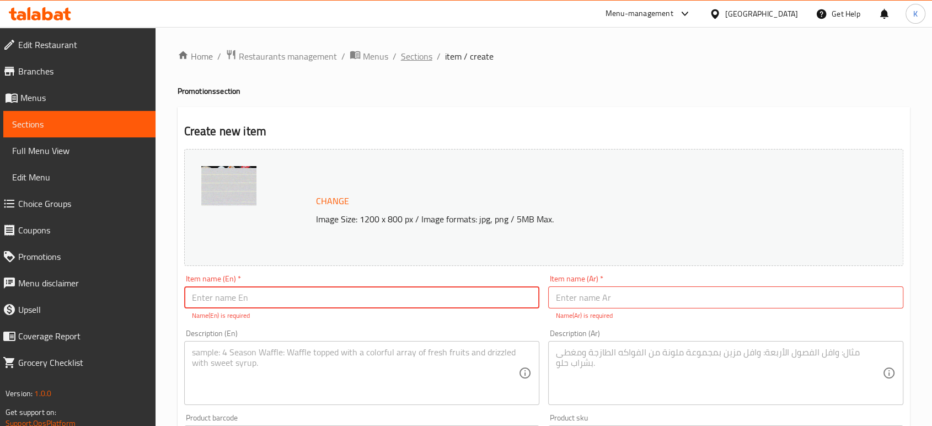
click at [415, 52] on span "Sections" at bounding box center [416, 56] width 31 height 13
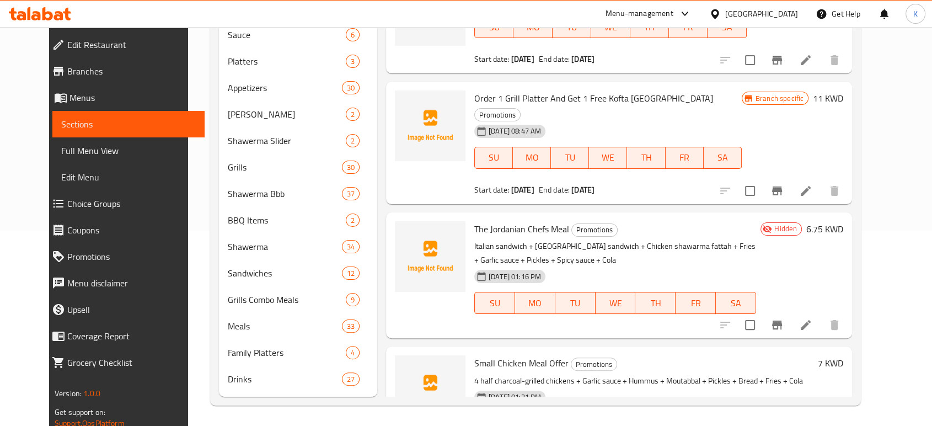
scroll to position [196, 0]
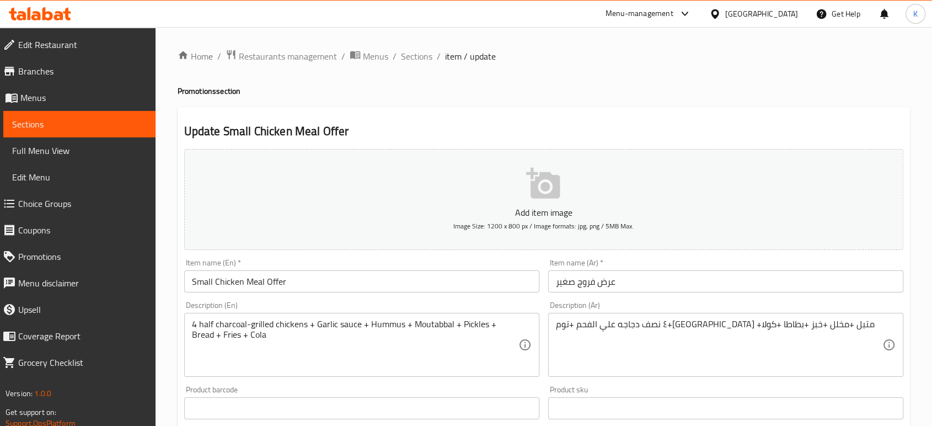
scroll to position [353, 0]
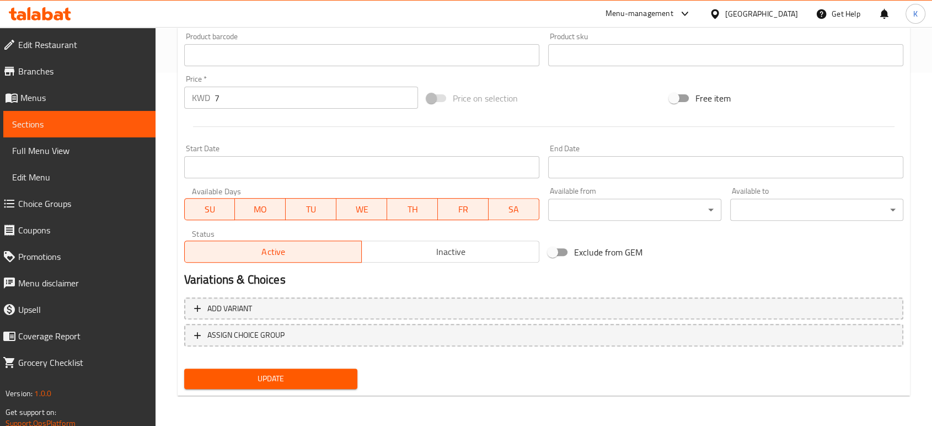
click at [447, 244] on span "Inactive" at bounding box center [450, 252] width 169 height 16
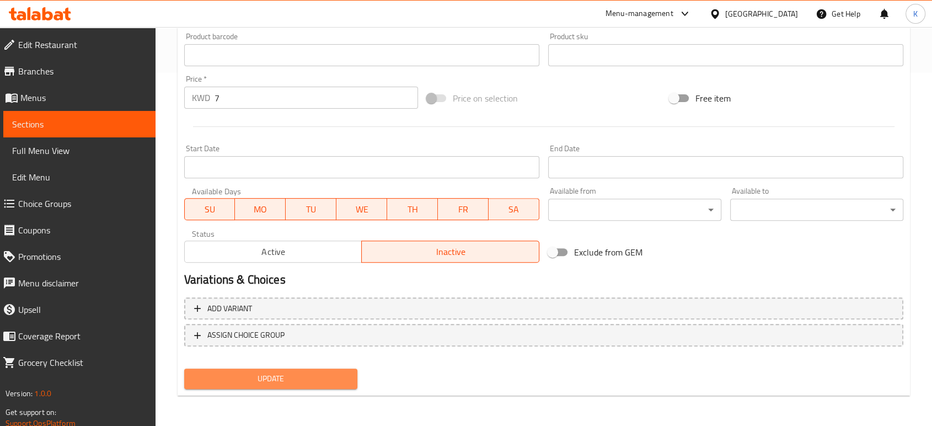
click at [287, 376] on span "Update" at bounding box center [271, 379] width 156 height 14
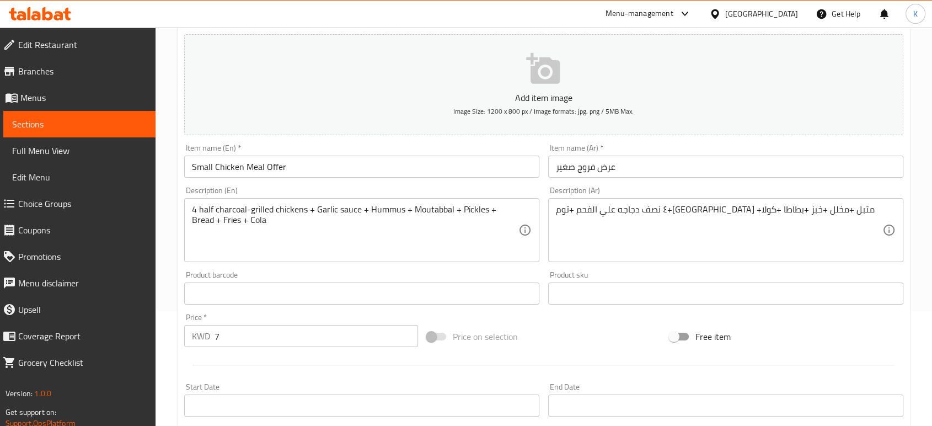
scroll to position [0, 0]
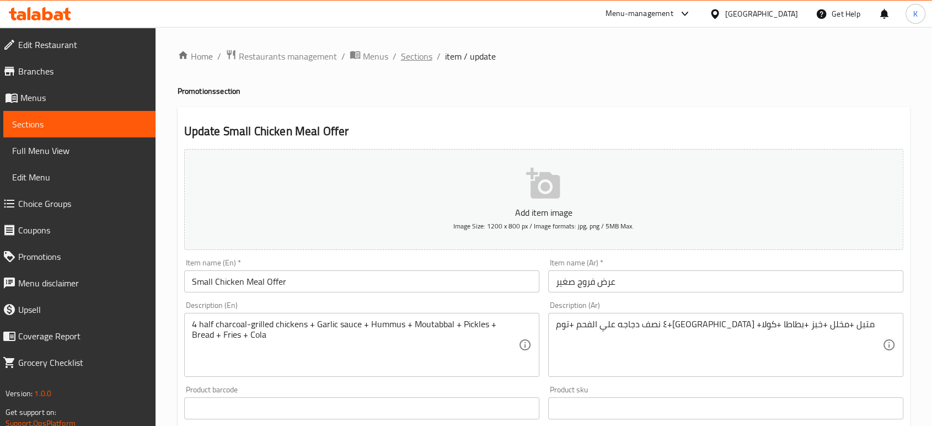
click at [425, 56] on span "Sections" at bounding box center [416, 56] width 31 height 13
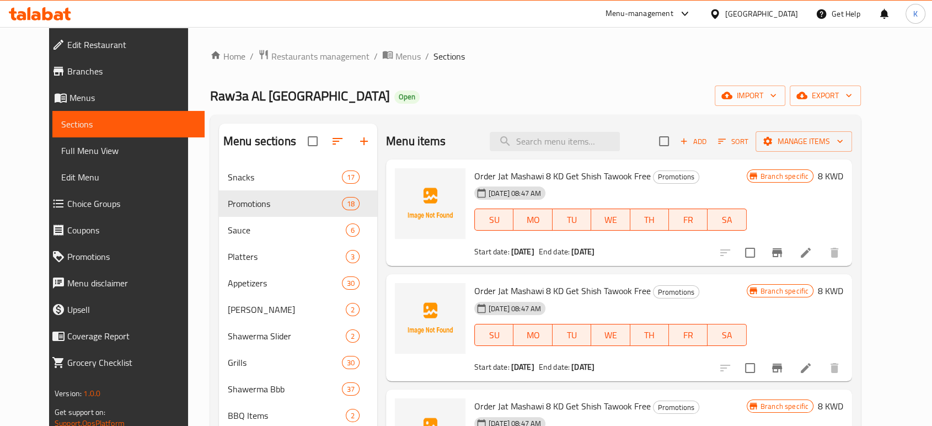
click at [674, 19] on div "Menu-management" at bounding box center [640, 13] width 68 height 13
click at [550, 90] on div "Raw3a AL Turkey Open import export" at bounding box center [535, 96] width 651 height 20
click at [708, 138] on span "Add" at bounding box center [694, 141] width 30 height 13
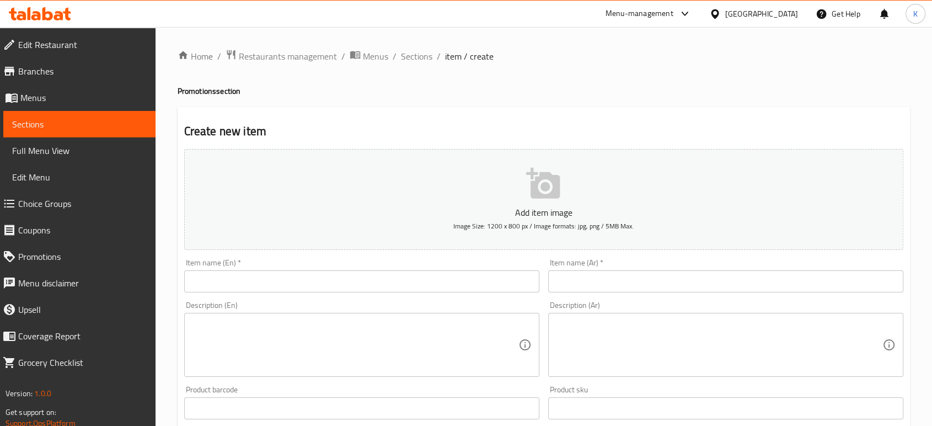
click at [604, 280] on input "text" at bounding box center [725, 281] width 355 height 22
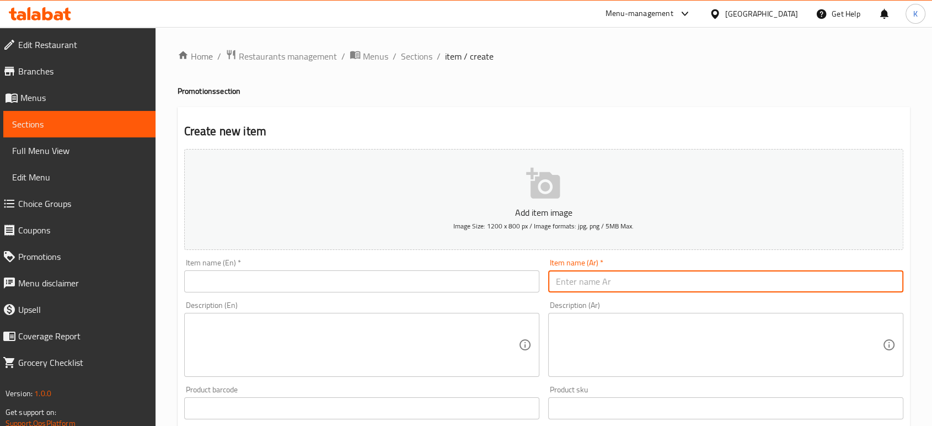
paste input "بوكس ساندويتش روعه"
type input "بوكس ساندويتش روعه"
click at [457, 277] on input "text" at bounding box center [361, 281] width 355 height 22
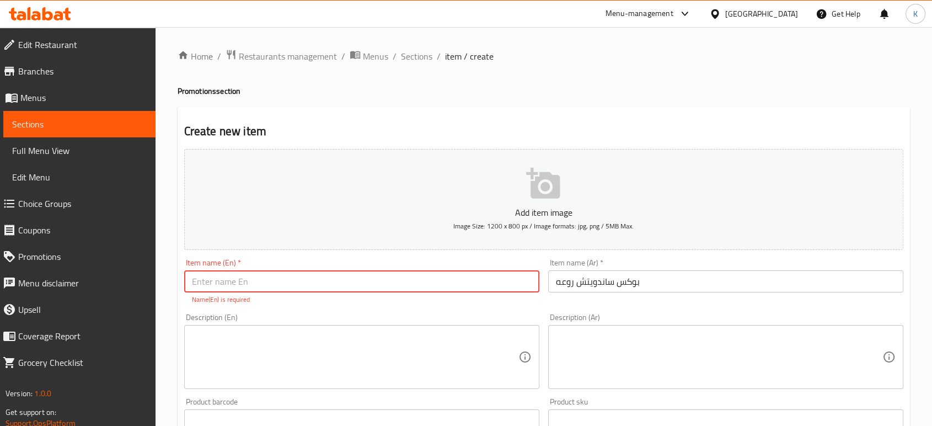
click at [345, 281] on input "text" at bounding box center [361, 281] width 355 height 22
paste input "Delicious Sandwich Box"
drag, startPoint x: 225, startPoint y: 281, endPoint x: 163, endPoint y: 281, distance: 62.3
click at [163, 281] on div "Home / Restaurants management / Menus / Sections / item / create Promotions sec…" at bounding box center [544, 409] width 777 height 765
type input "raw3a Sandwich Box"
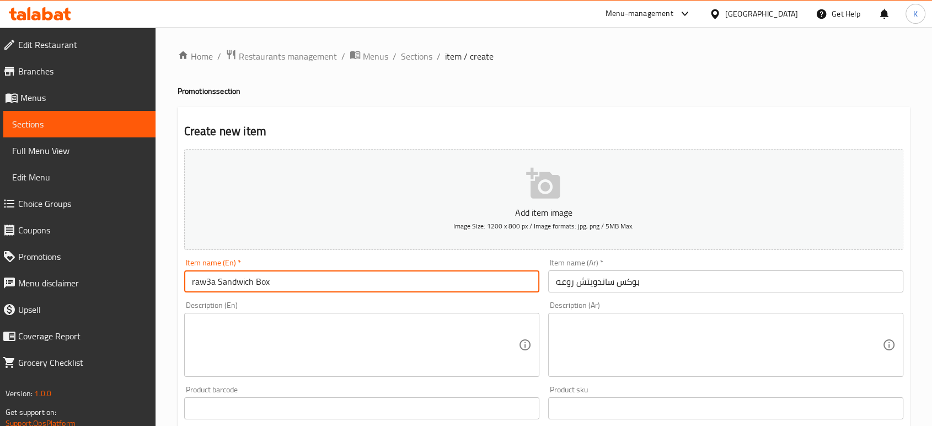
click at [660, 351] on textarea at bounding box center [719, 345] width 327 height 52
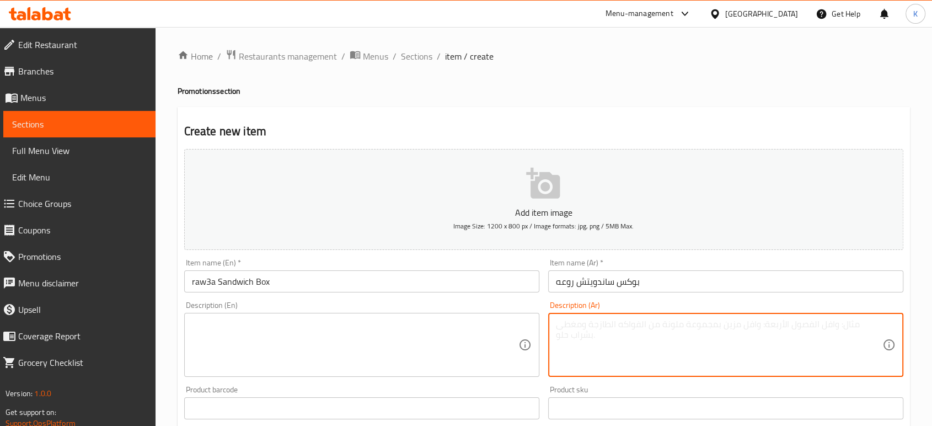
paste textarea "٢ ساندوتش شاورما دجاج صاج + ٢ ساندوتش كباب لحم صاج +٢ ساندوتش كباب دجاج صاج +٢ …"
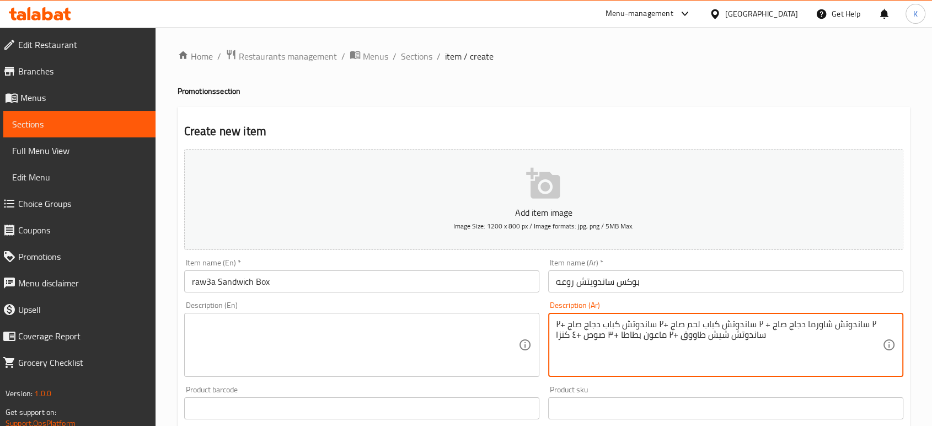
type textarea "٢ ساندوتش شاورما دجاج صاج + ٢ ساندوتش كباب لحم صاج +٢ ساندوتش كباب دجاج صاج +٢ …"
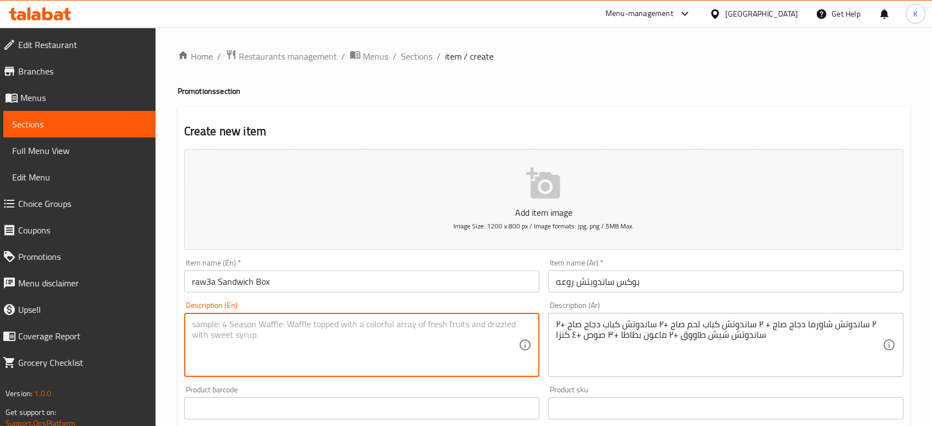
click at [419, 361] on textarea at bounding box center [355, 345] width 327 height 52
paste textarea "2 Chicken Shawarma Saj Sandwiches + 2 Beef Kebab Saj Sandwiches + 2 Chicken Keb…"
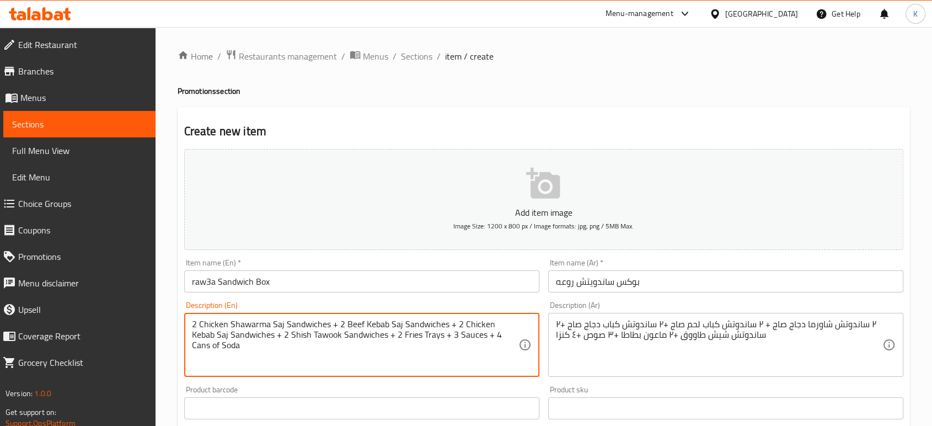
type textarea "2 Chicken Shawarma Saj Sandwiches + 2 Beef Kebab Saj Sandwiches + 2 Chicken Keb…"
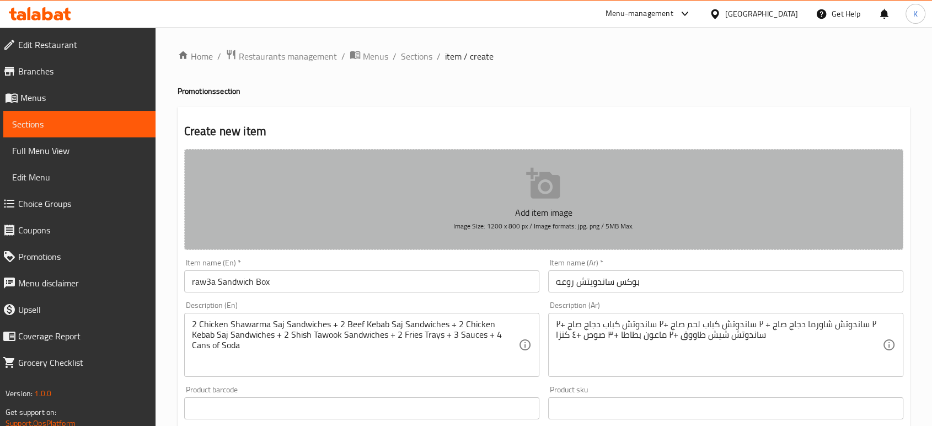
click at [561, 188] on icon "button" at bounding box center [543, 183] width 35 height 35
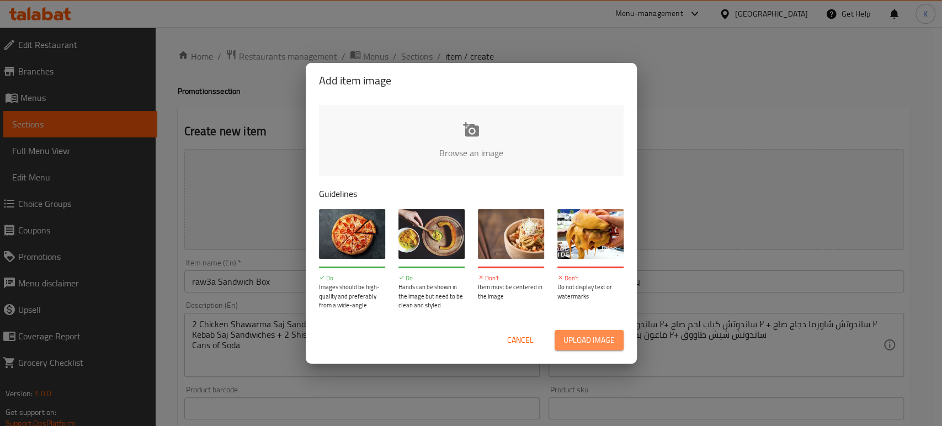
click at [584, 340] on span "Upload image" at bounding box center [588, 340] width 51 height 14
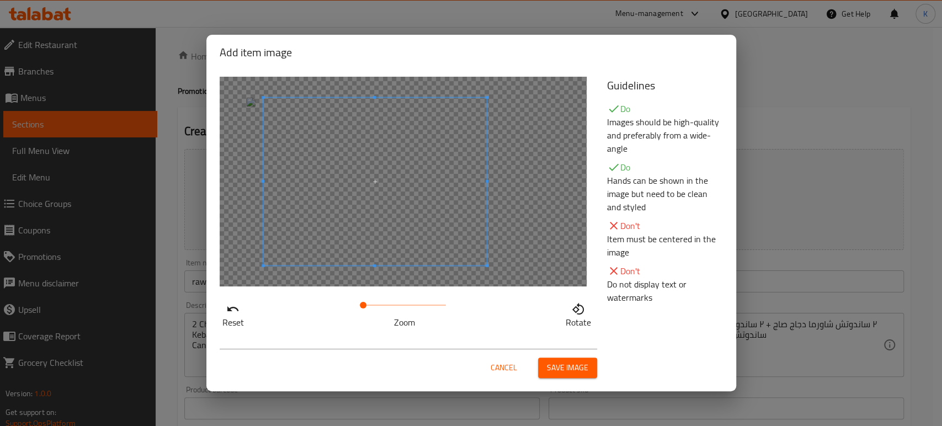
click at [388, 234] on span at bounding box center [374, 182] width 223 height 168
click at [548, 366] on span "Save image" at bounding box center [567, 368] width 41 height 14
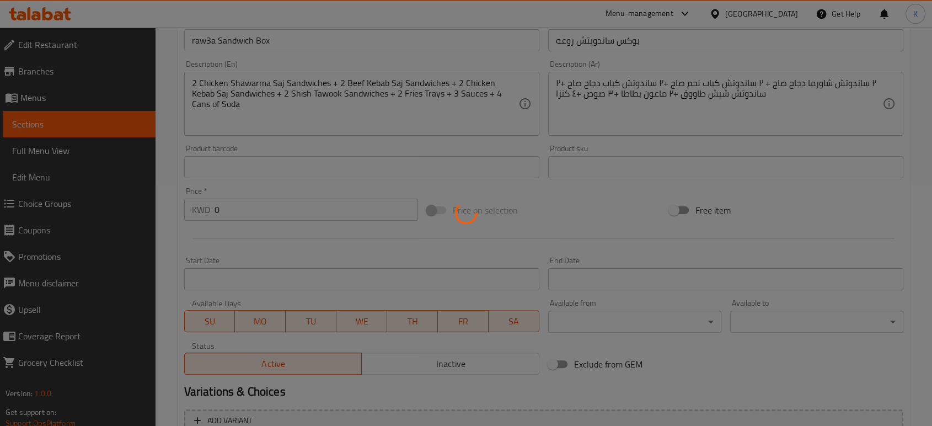
scroll to position [245, 0]
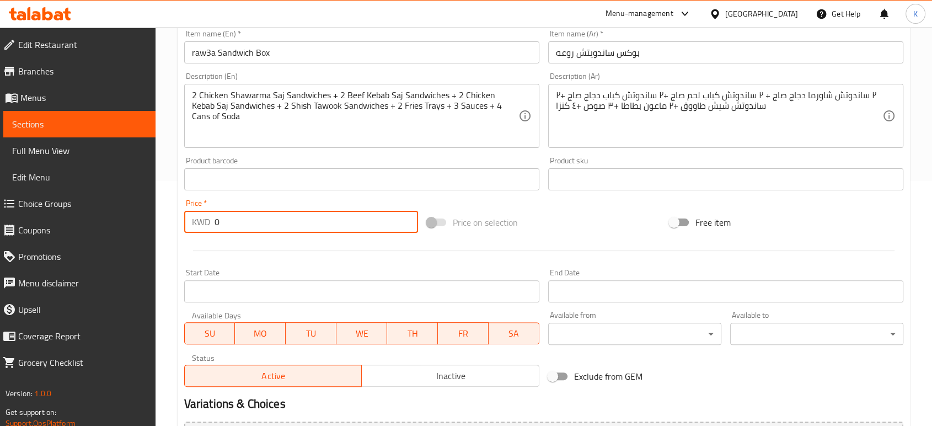
drag, startPoint x: 292, startPoint y: 223, endPoint x: 182, endPoint y: 212, distance: 110.3
click at [182, 212] on div "Price   * KWD 0 Price *" at bounding box center [301, 216] width 243 height 42
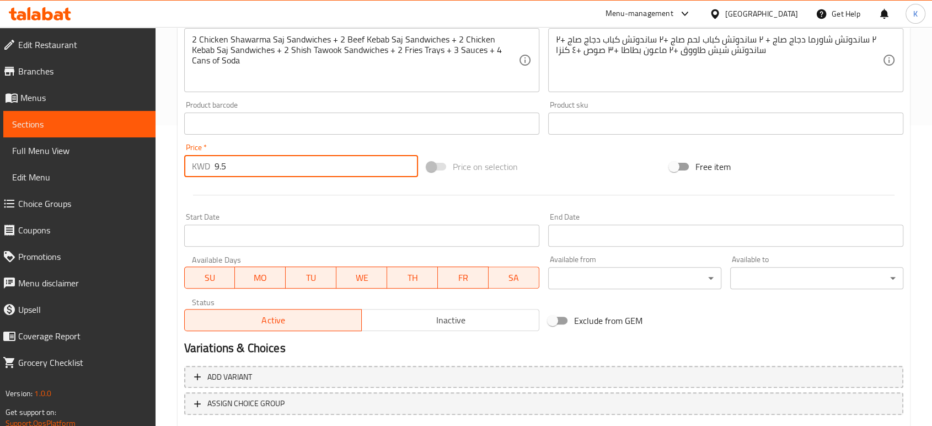
scroll to position [369, 0]
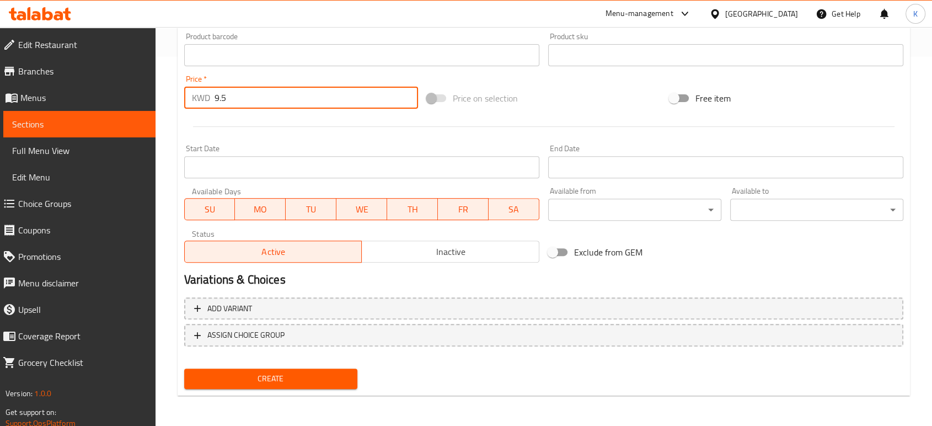
type input "9.5"
click at [403, 255] on span "Inactive" at bounding box center [450, 252] width 169 height 16
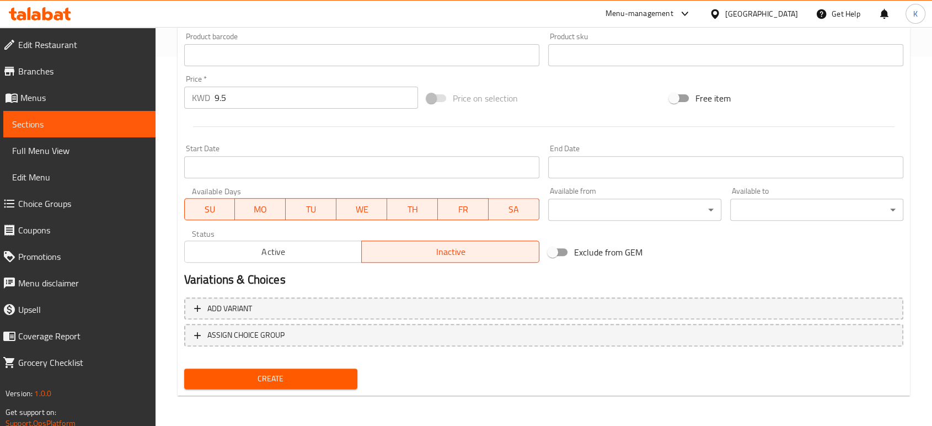
click at [327, 375] on span "Create" at bounding box center [271, 379] width 156 height 14
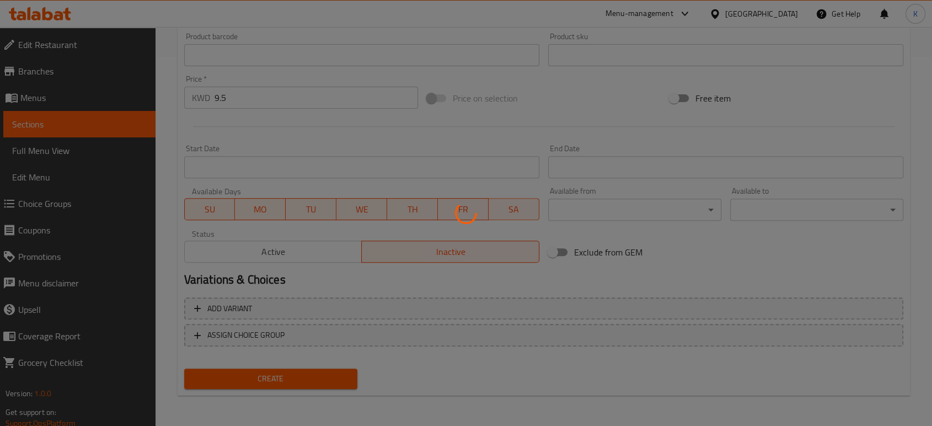
type input "0"
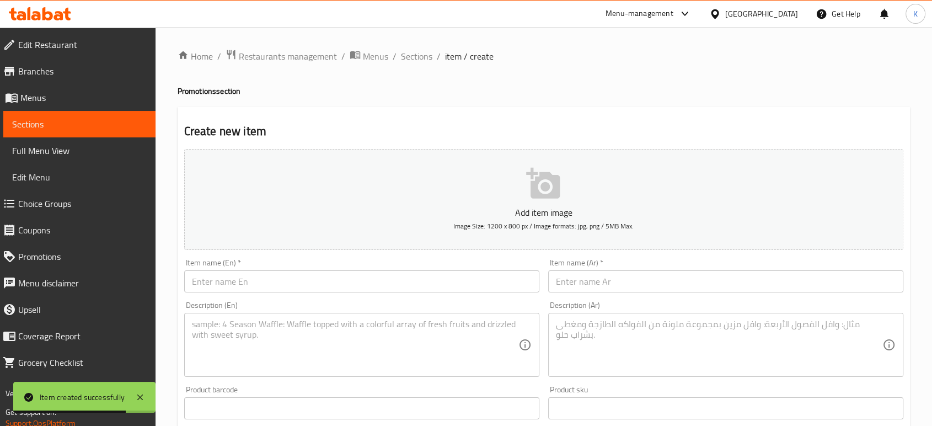
scroll to position [0, 0]
click at [410, 56] on span "Sections" at bounding box center [416, 56] width 31 height 13
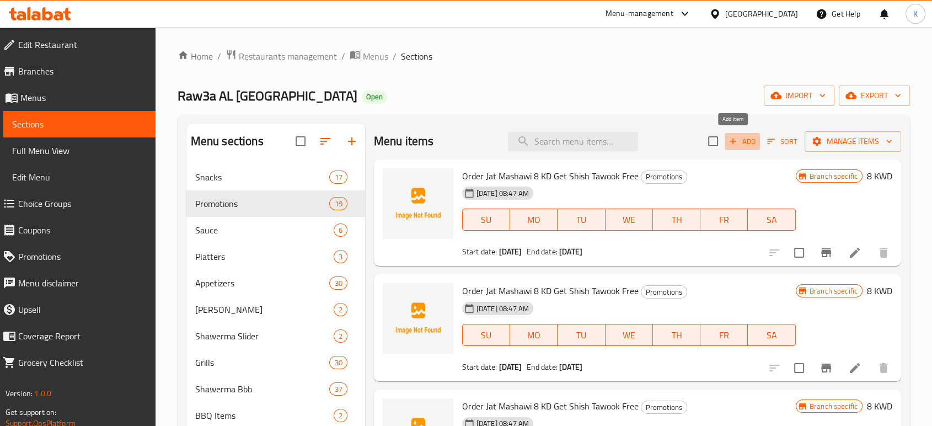
click at [733, 142] on span "Add" at bounding box center [743, 141] width 30 height 13
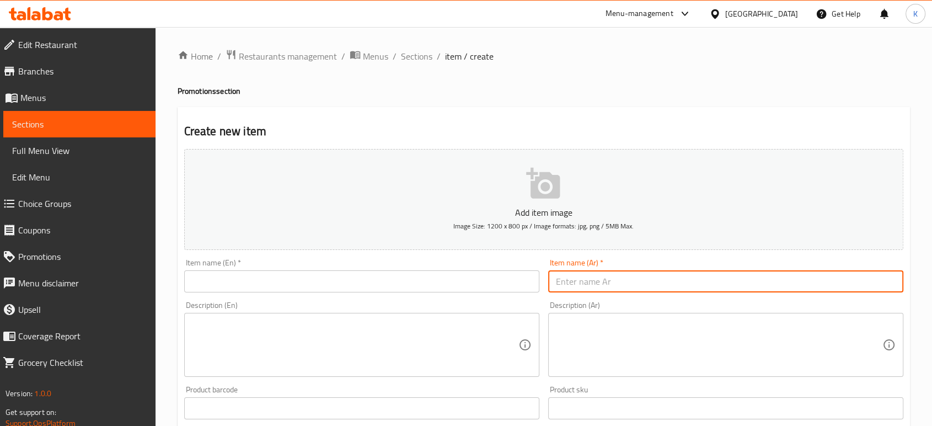
click at [584, 277] on input "text" at bounding box center [725, 281] width 355 height 22
paste input "عرض فروج كبير"
type input "عرض فروج كبير"
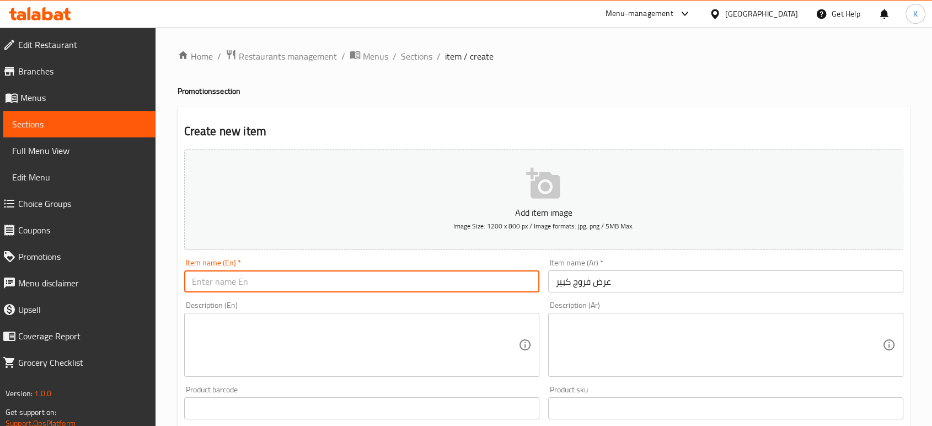
click at [461, 281] on input "text" at bounding box center [361, 281] width 355 height 22
click at [637, 354] on textarea at bounding box center [719, 357] width 327 height 52
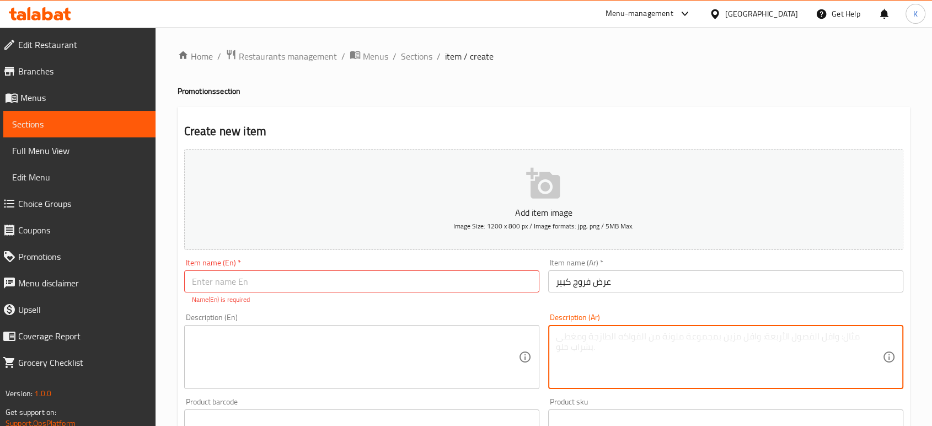
paste textarea "الوصف ٨ نصف دجاجه علي الفحم + حمص +متبل +توم +مخلل +بطاطا +خبز + كولا"
type textarea "الوصف ٨ نصف دجاجه علي الفحم + حمص +متبل +توم +مخلل +بطاطا +خبز + كولا"
click at [350, 279] on input "text" at bounding box center [361, 281] width 355 height 22
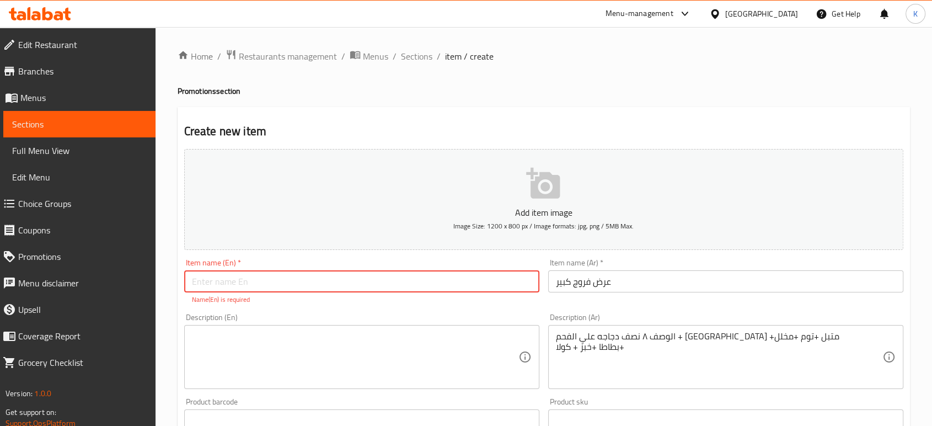
paste input "Large Chicken Meal Offer"
type input "Large Chicken Meal Offer"
click at [342, 350] on textarea at bounding box center [355, 357] width 327 height 52
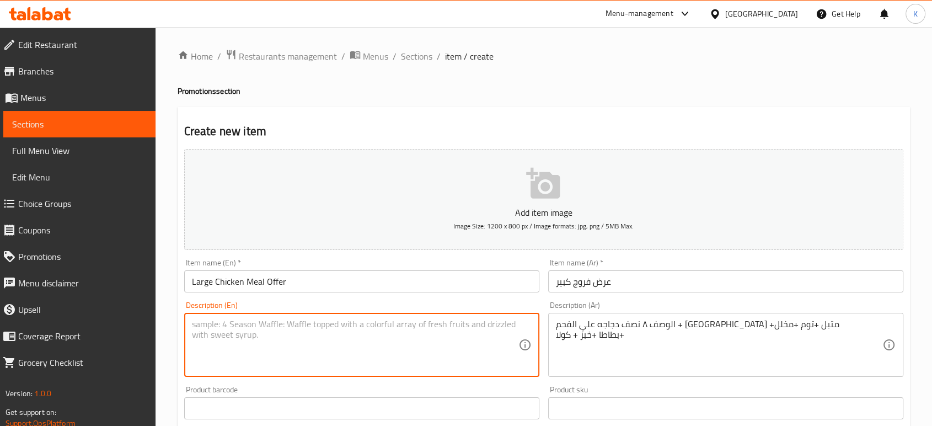
click at [376, 348] on textarea at bounding box center [355, 345] width 327 height 52
paste textarea "8 half charcoal-grilled chickens + Hummus + Moutabbal + Garlic sauce + Pickles …"
type textarea "8 half charcoal-grilled chickens + Hummus + Moutabbal + Garlic sauce + Pickles …"
click at [519, 191] on button "Add item image Image Size: 1200 x 800 px / Image formats: jpg, png / 5MB Max." at bounding box center [543, 199] width 719 height 101
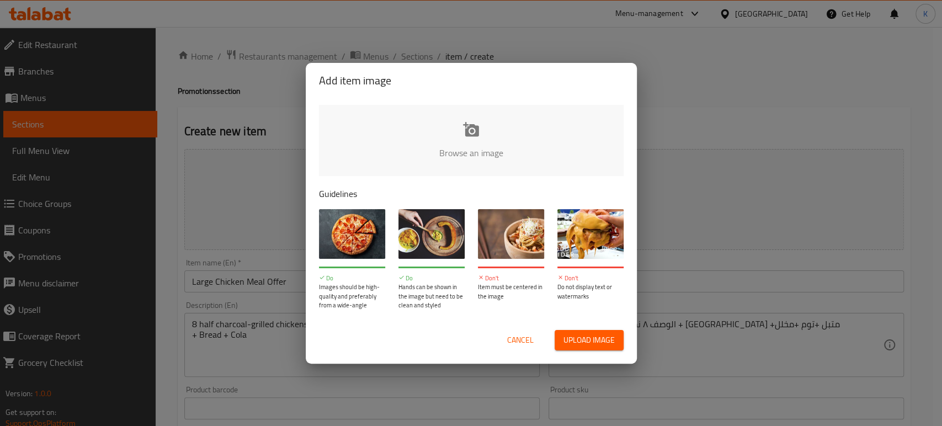
click at [581, 343] on span "Upload image" at bounding box center [588, 340] width 51 height 14
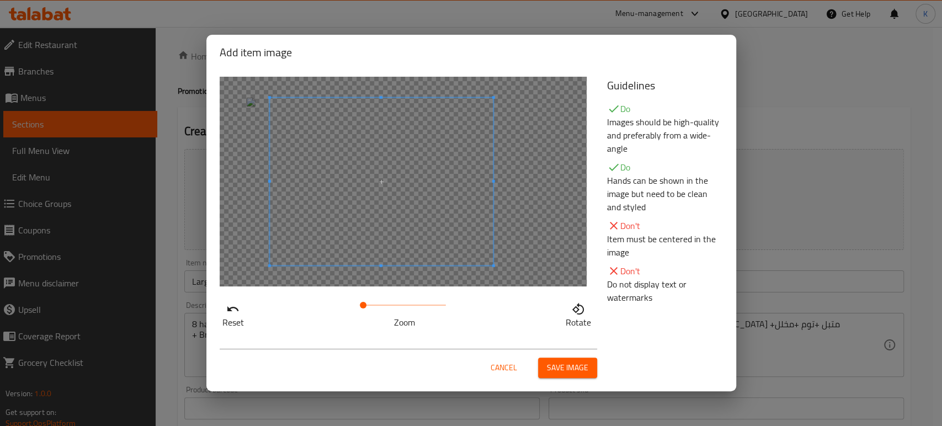
click at [412, 237] on span at bounding box center [380, 182] width 223 height 168
click at [556, 367] on span "Save image" at bounding box center [567, 368] width 41 height 14
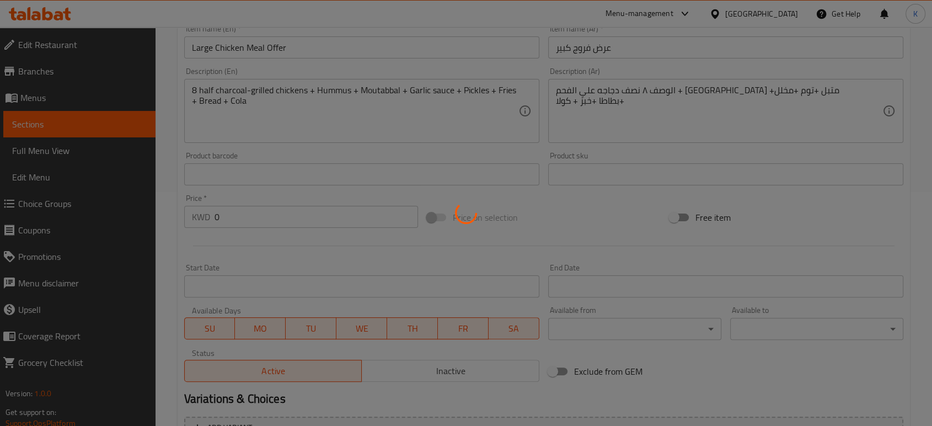
scroll to position [245, 0]
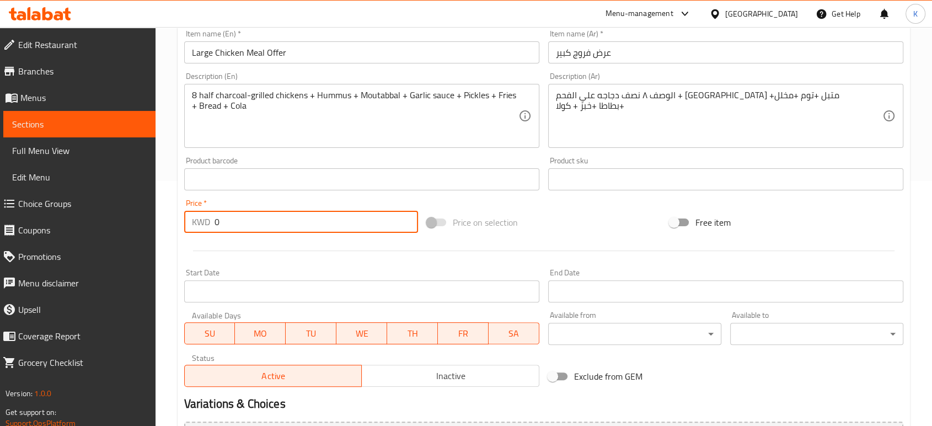
drag, startPoint x: 247, startPoint y: 220, endPoint x: 187, endPoint y: 220, distance: 59.6
click at [187, 220] on div "KWD 0 Price *" at bounding box center [301, 222] width 234 height 22
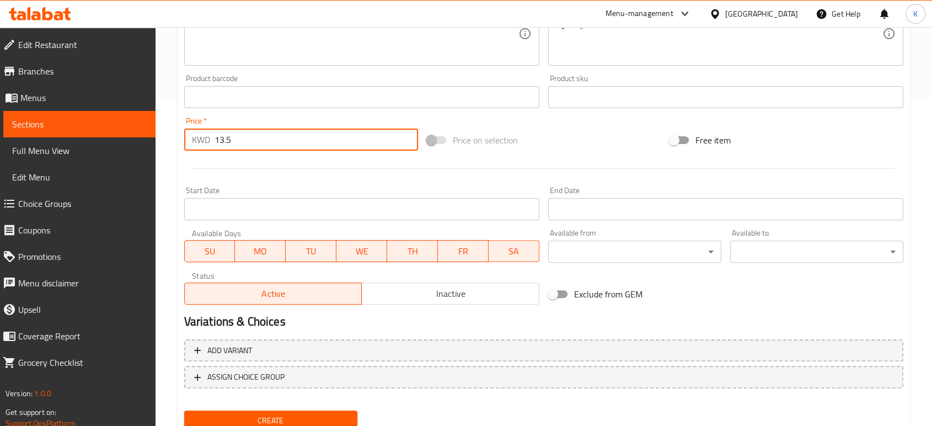
scroll to position [306, 0]
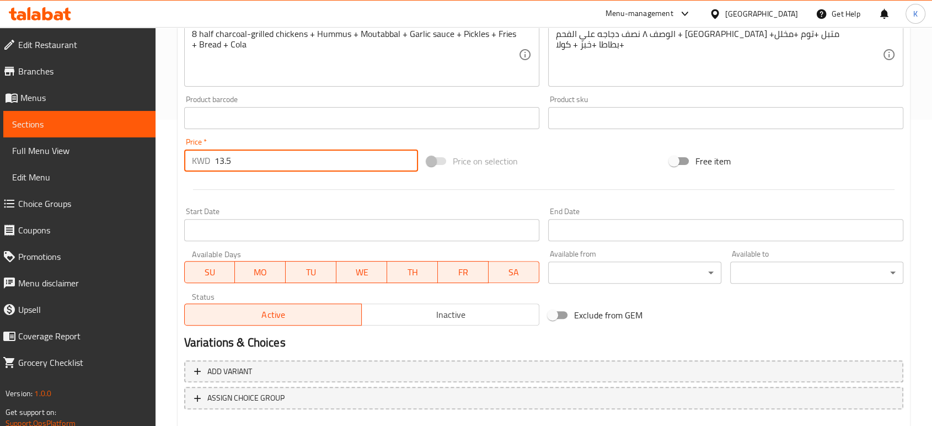
type input "13.5"
click at [425, 313] on span "Inactive" at bounding box center [450, 315] width 169 height 16
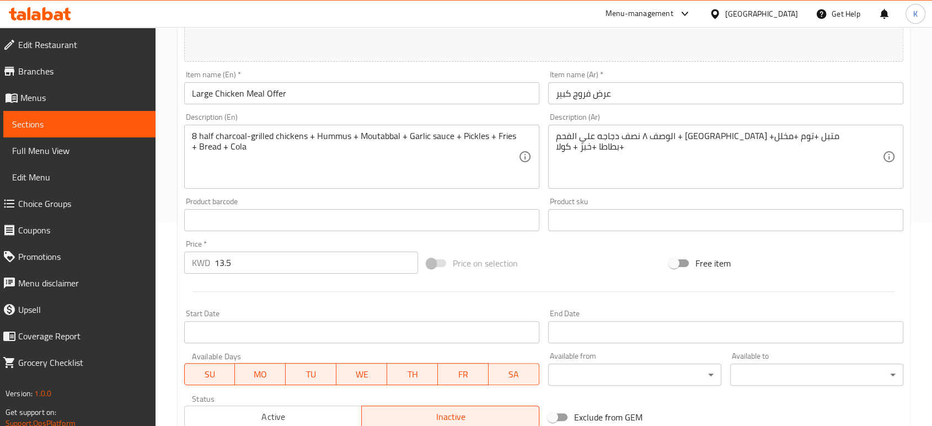
scroll to position [369, 0]
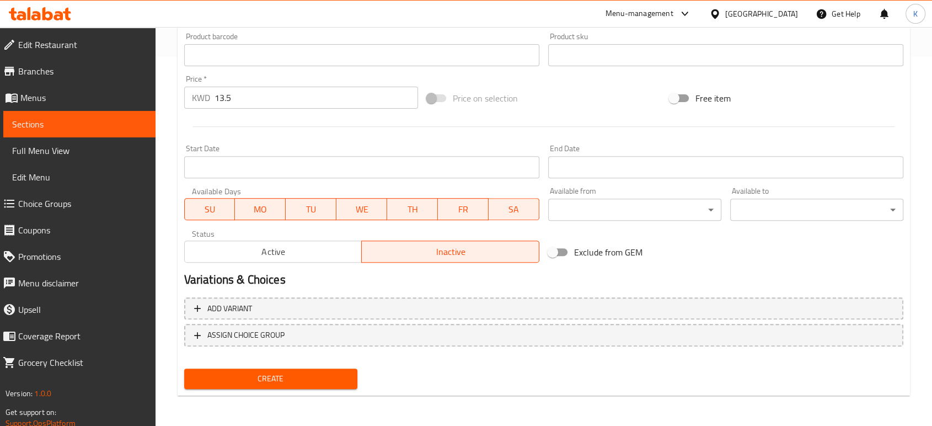
click at [326, 382] on span "Create" at bounding box center [271, 379] width 156 height 14
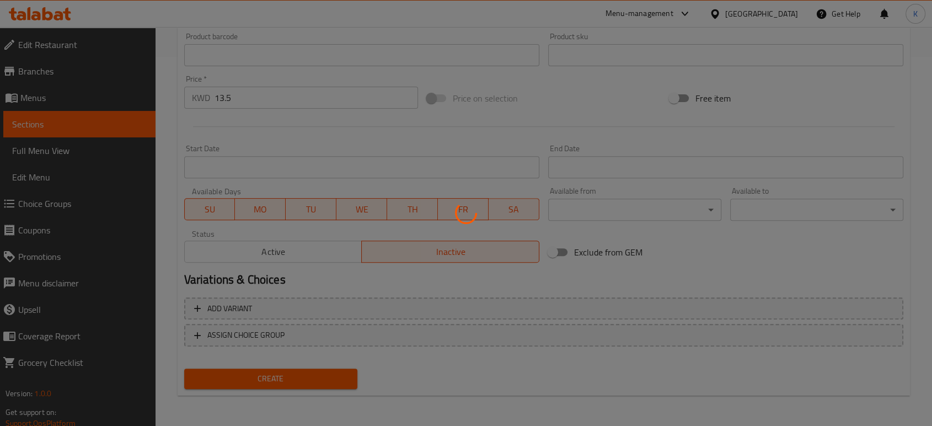
type input "0"
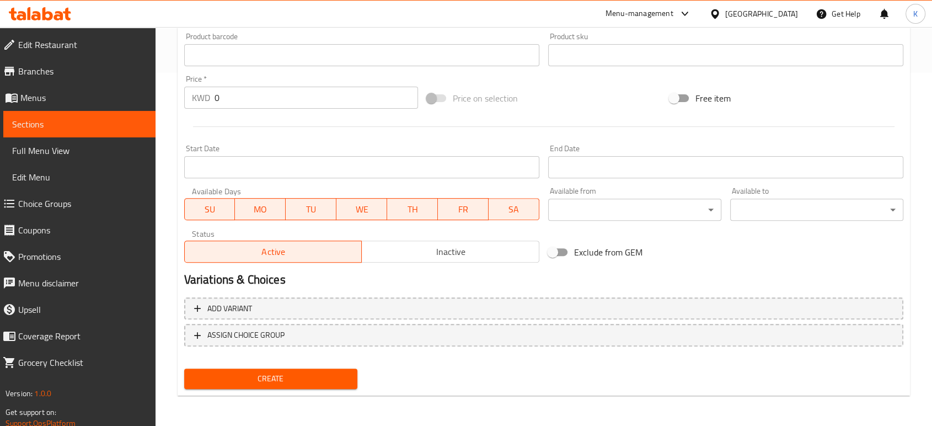
scroll to position [0, 0]
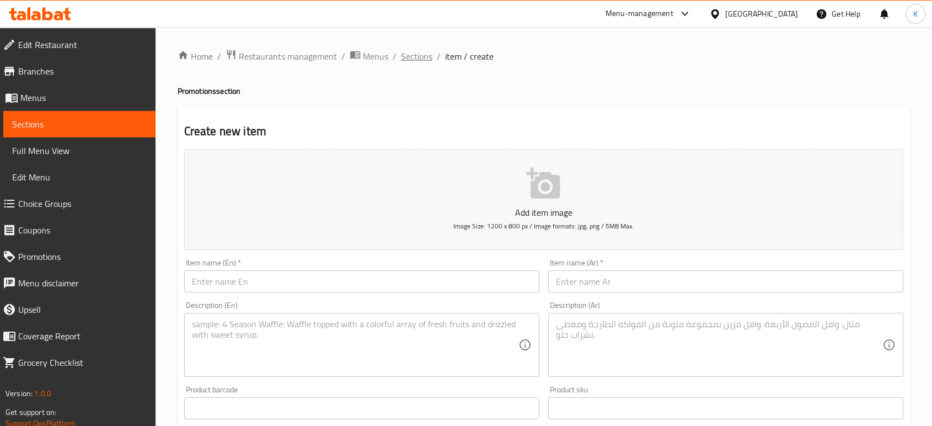
click at [429, 52] on span "Sections" at bounding box center [416, 56] width 31 height 13
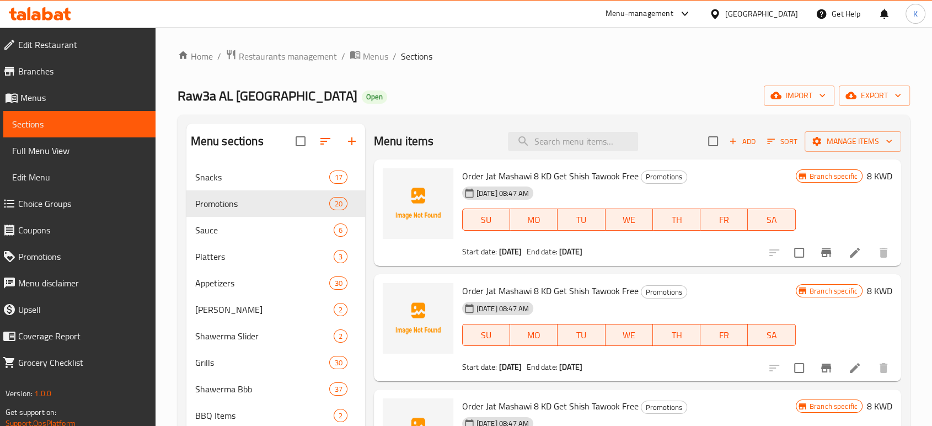
click at [741, 140] on span "Add" at bounding box center [743, 141] width 30 height 13
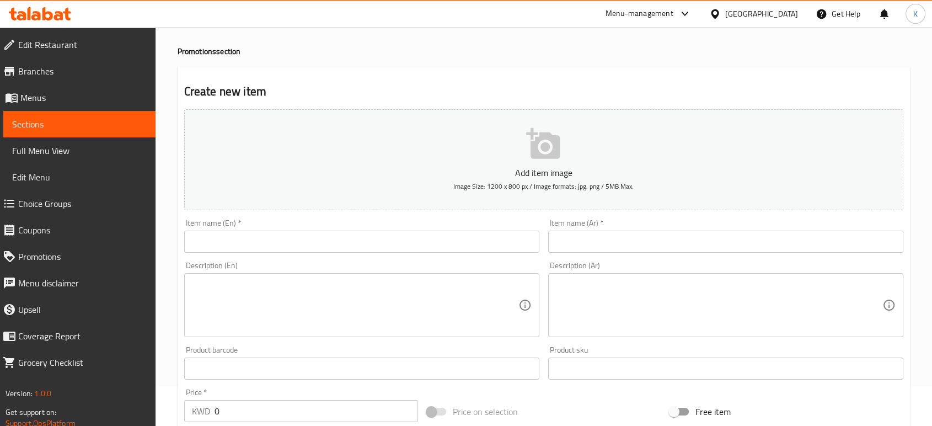
scroll to position [61, 0]
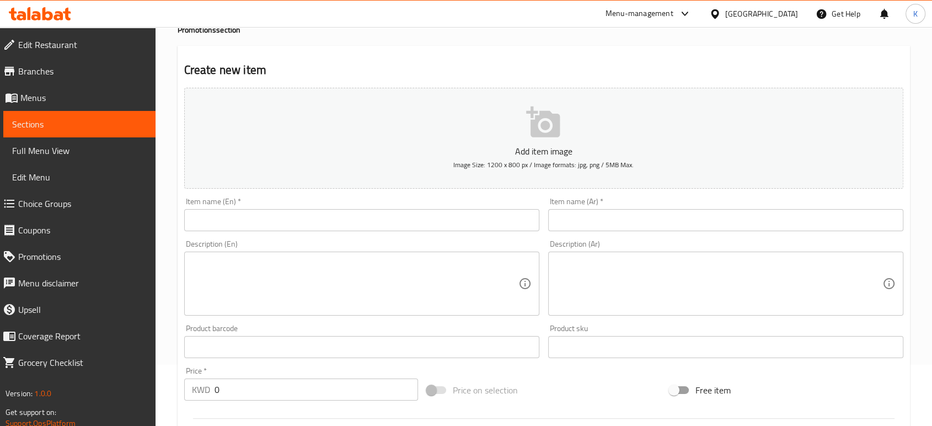
click at [579, 214] on input "text" at bounding box center [725, 220] width 355 height 22
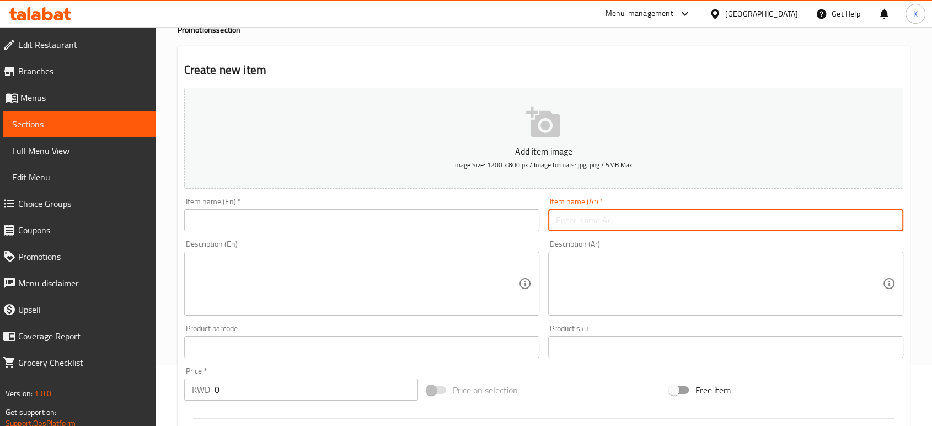
paste input "جاط مشاوي"
type input "جاط مشاوي"
click at [593, 268] on textarea at bounding box center [719, 284] width 327 height 52
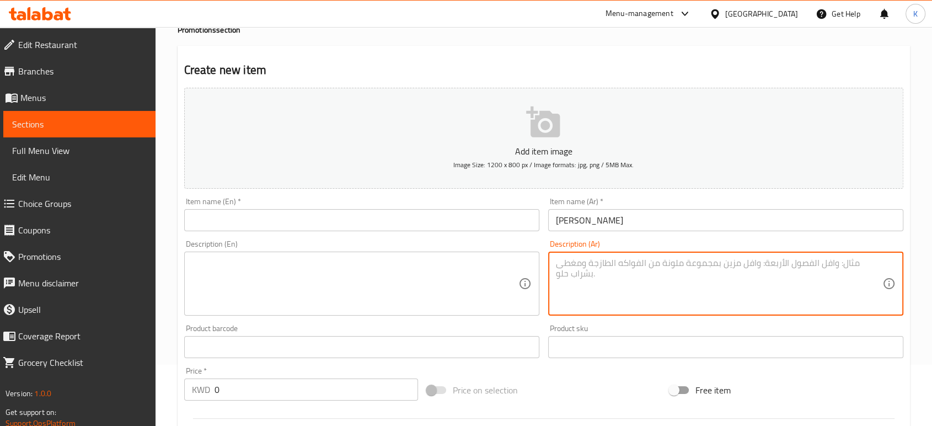
drag, startPoint x: 652, startPoint y: 239, endPoint x: 653, endPoint y: 256, distance: 17.2
click at [653, 248] on div "Description (Ar) Description (Ar)" at bounding box center [726, 278] width 364 height 84
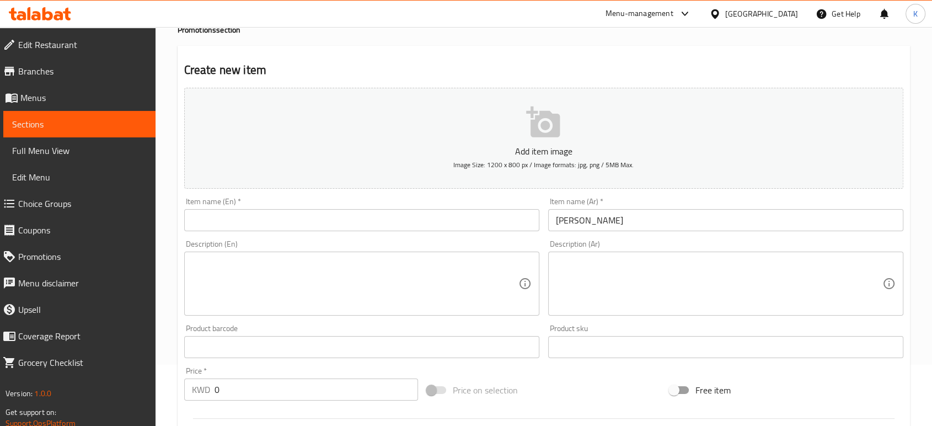
click at [655, 265] on textarea at bounding box center [719, 284] width 327 height 52
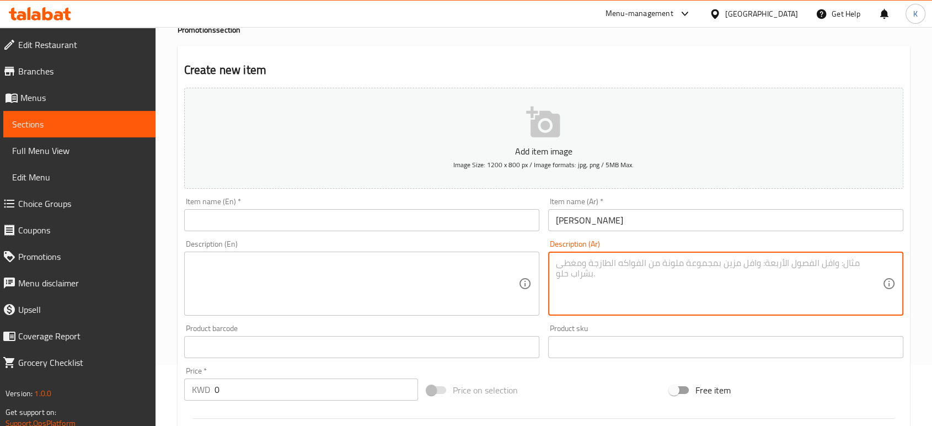
paste textarea "٢ سيخ كباب لحم + ٢ سيخ كباب دجاج + ٢ سيخ شيش طاووق +٢ سيخ تكا لحم حمص +توم +مخل…"
type textarea "٢ سيخ كباب لحم + ٢ سيخ كباب دجاج + ٢ سيخ شيش طاووق +٢ سيخ تكا لحم حمص +توم +مخل…"
click at [320, 214] on input "text" at bounding box center [361, 220] width 355 height 22
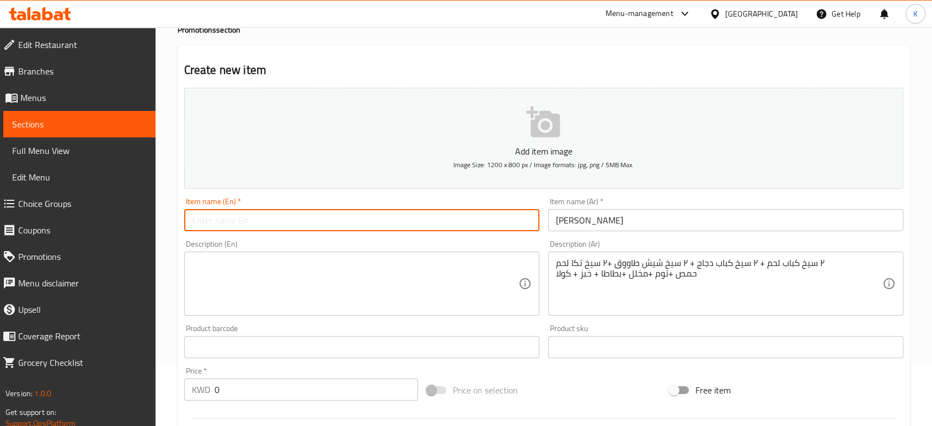
paste input "Mixed Grill Platter"
type input "Mixed Grill Platter"
click at [350, 274] on textarea at bounding box center [355, 284] width 327 height 52
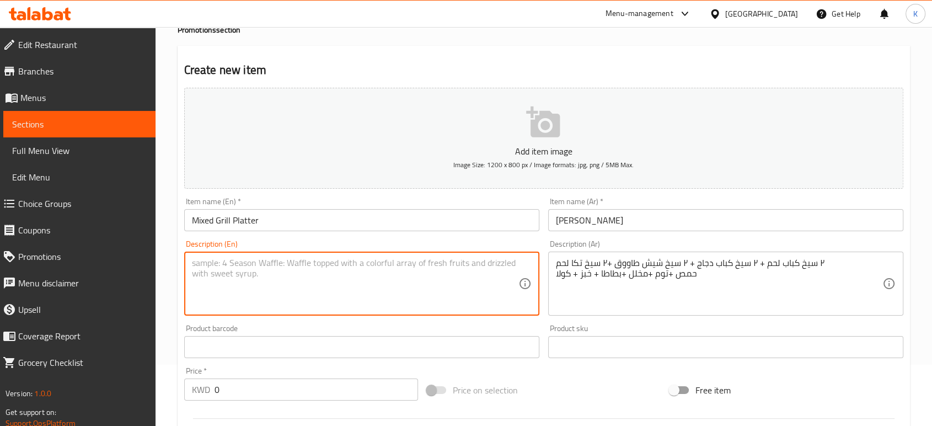
click at [306, 275] on textarea at bounding box center [355, 284] width 327 height 52
paste textarea "2 Beef Kebab Skewers + 2 Chicken Kebab Skewers + 2 Shish Tawook Skewers + 2 Bee…"
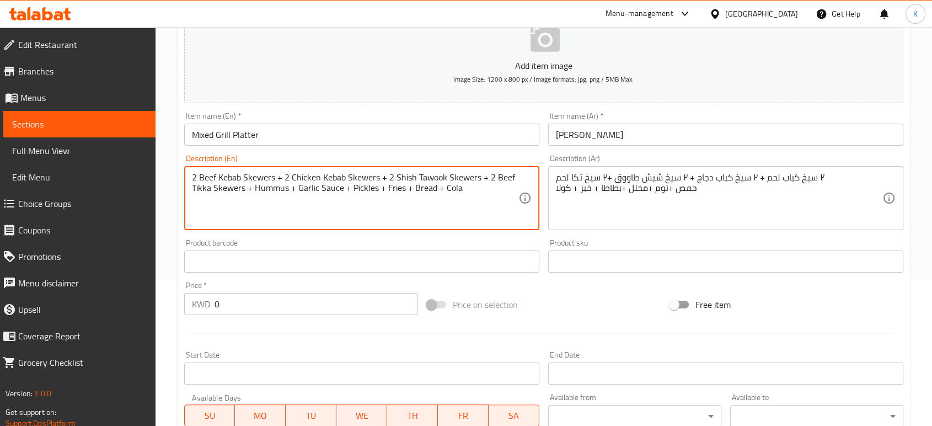
scroll to position [184, 0]
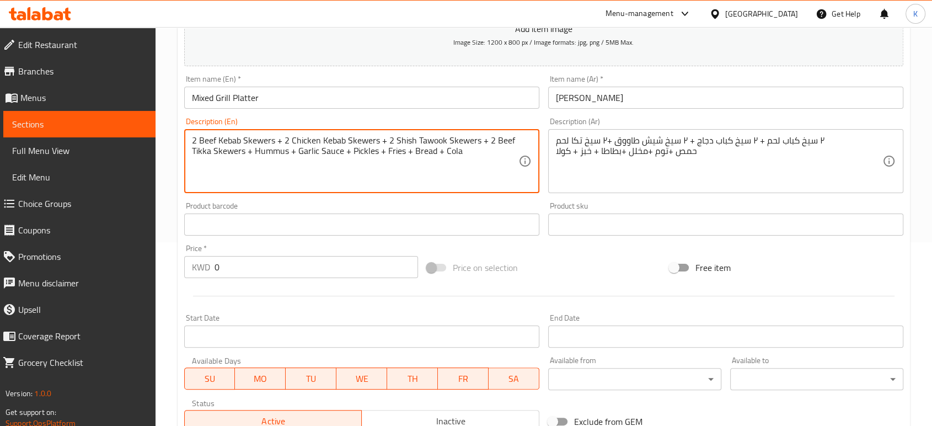
type textarea "2 Beef Kebab Skewers + 2 Chicken Kebab Skewers + 2 Shish Tawook Skewers + 2 Bee…"
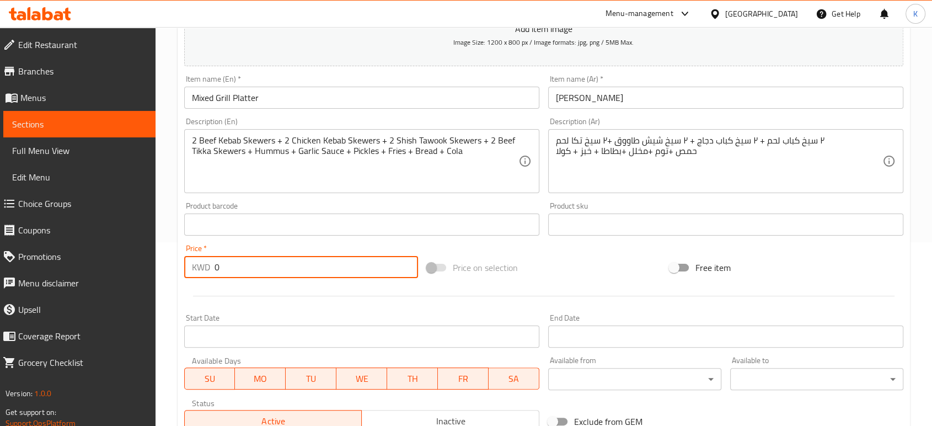
drag, startPoint x: 292, startPoint y: 262, endPoint x: 179, endPoint y: 260, distance: 112.6
click at [180, 260] on div "Price   * KWD 0 Price *" at bounding box center [301, 261] width 243 height 42
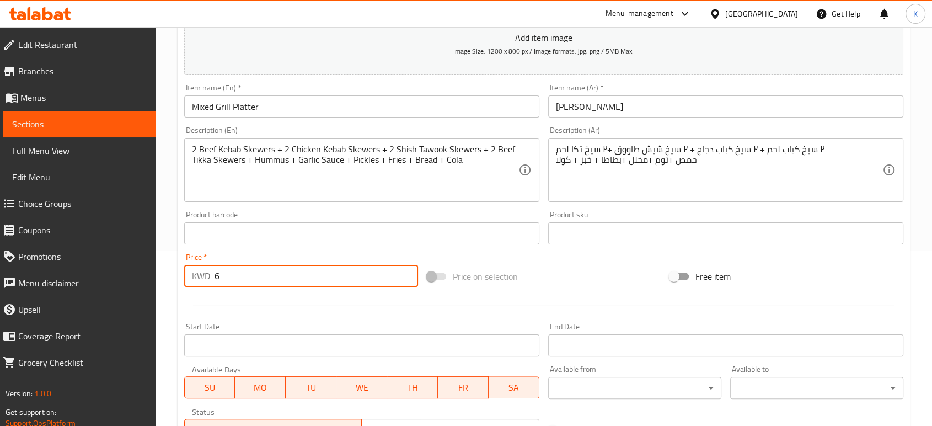
scroll to position [0, 0]
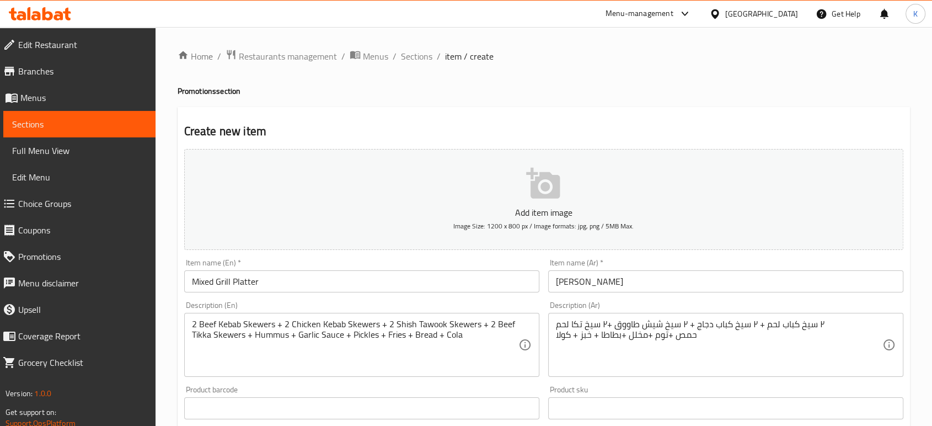
type input "6"
click at [511, 211] on p "Add item image" at bounding box center [543, 212] width 685 height 13
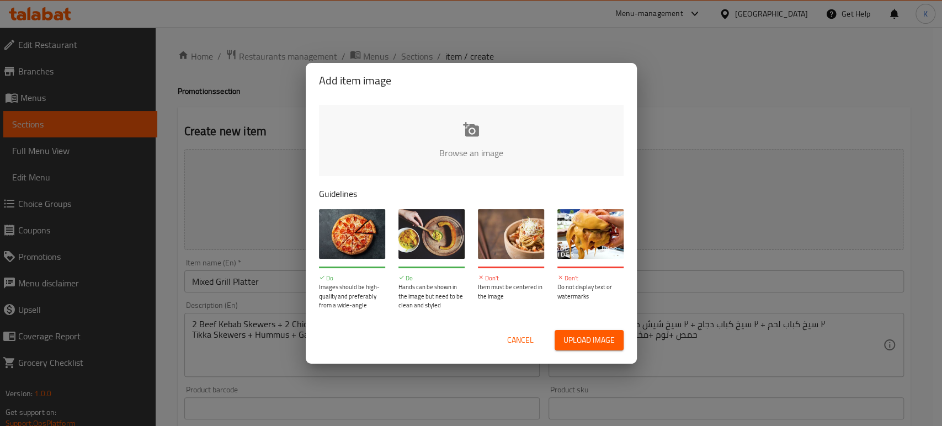
click at [481, 143] on input "file" at bounding box center [844, 156] width 1051 height 103
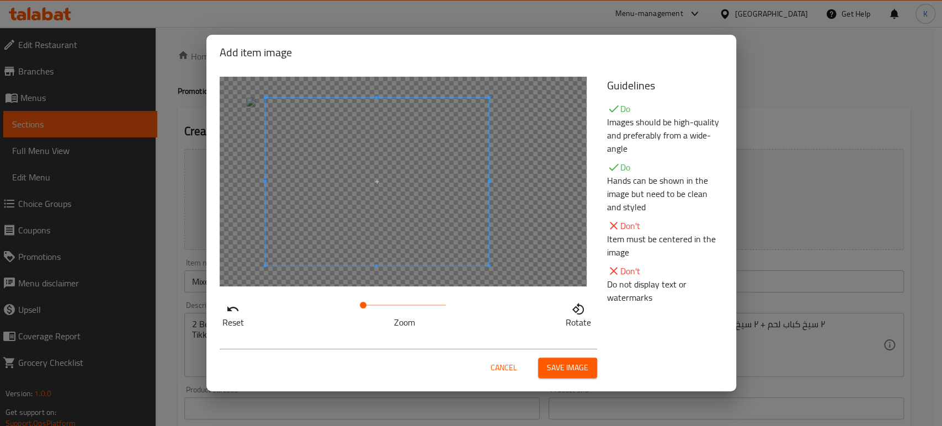
click at [389, 219] on span at bounding box center [376, 182] width 223 height 168
click at [581, 372] on span "Save image" at bounding box center [567, 368] width 41 height 14
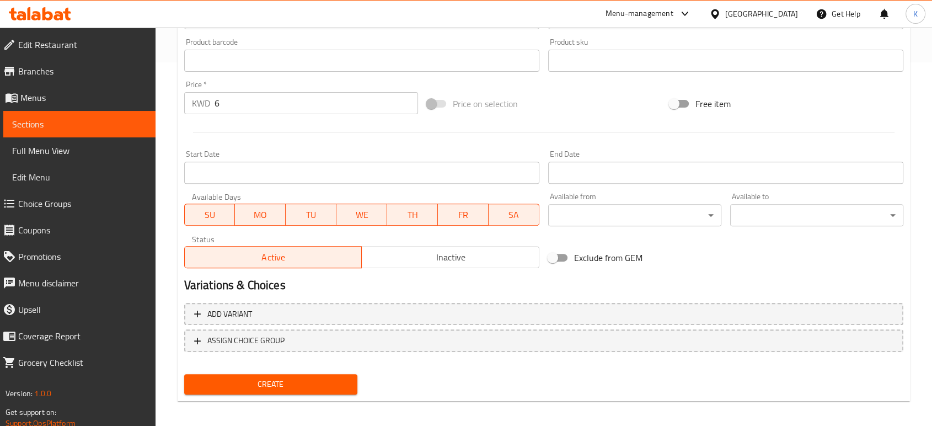
scroll to position [369, 0]
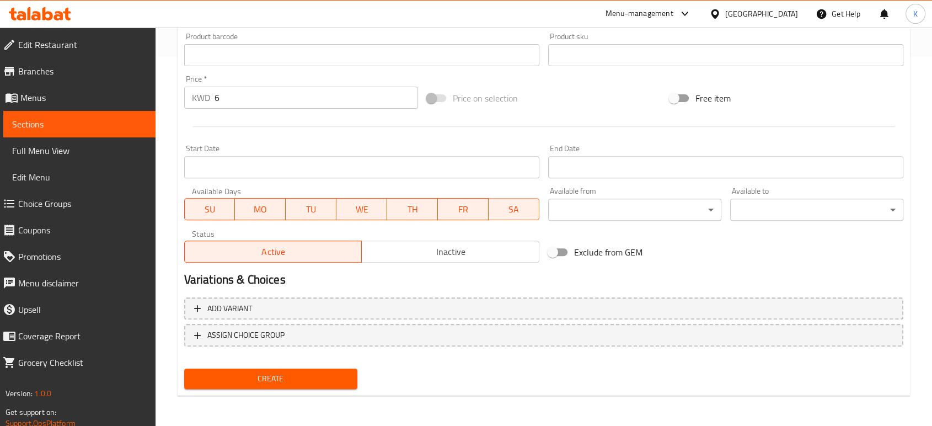
click at [388, 254] on span "Inactive" at bounding box center [450, 252] width 169 height 16
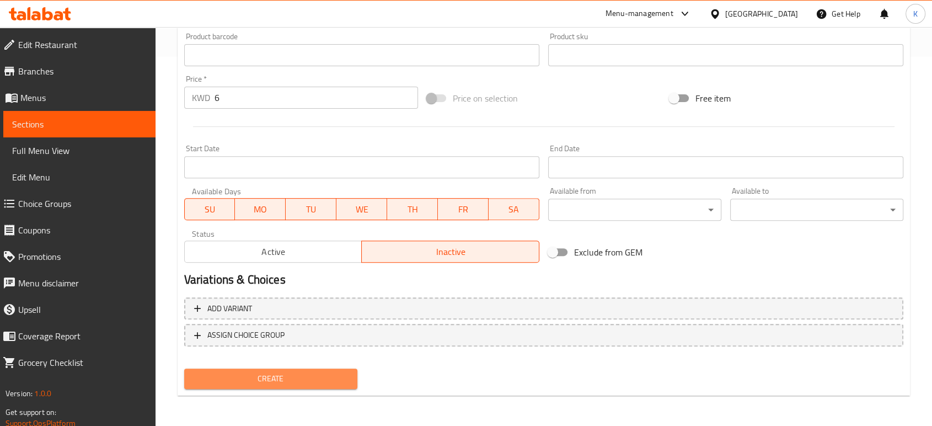
click at [327, 376] on span "Create" at bounding box center [271, 379] width 156 height 14
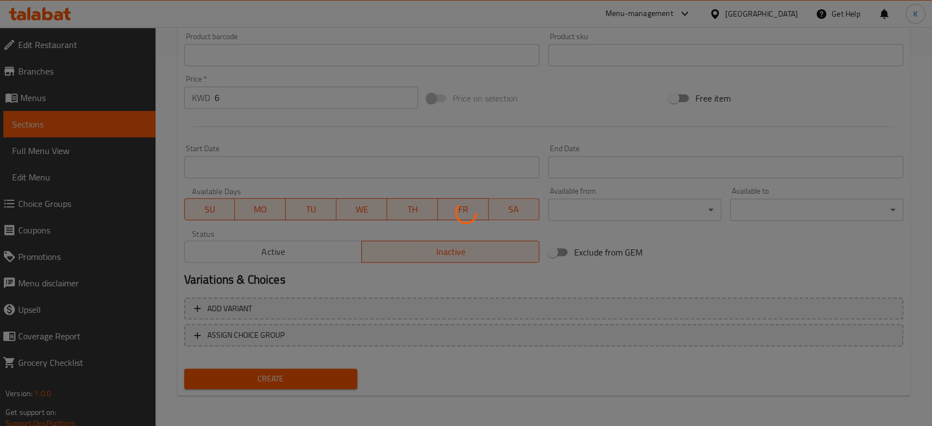
type input "0"
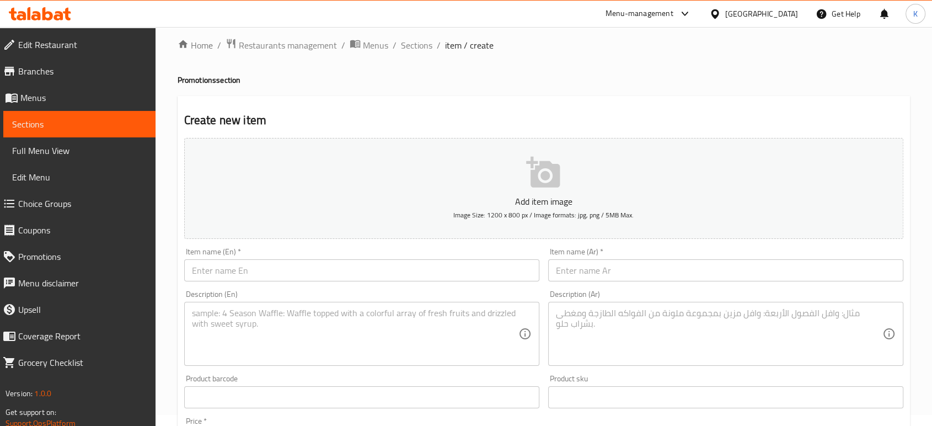
scroll to position [0, 0]
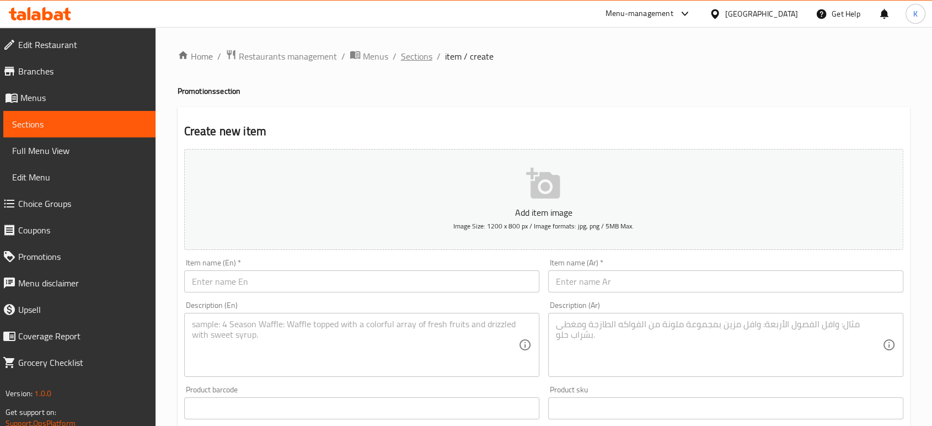
click at [415, 53] on span "Sections" at bounding box center [416, 56] width 31 height 13
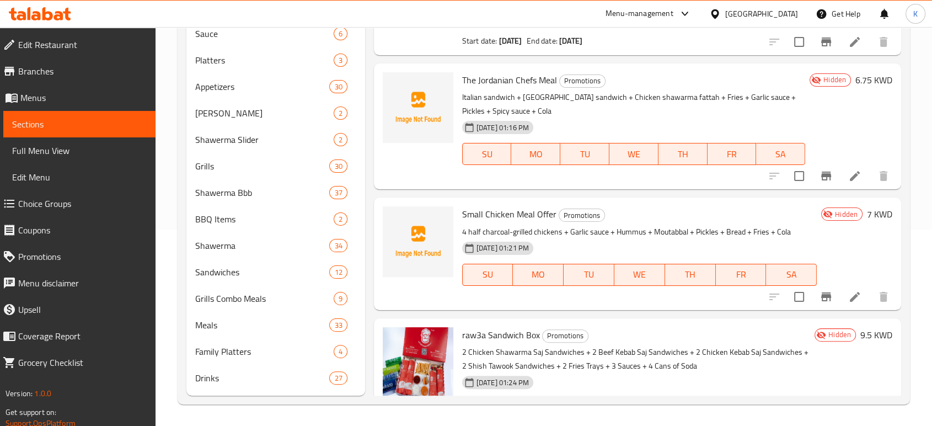
scroll to position [1738, 0]
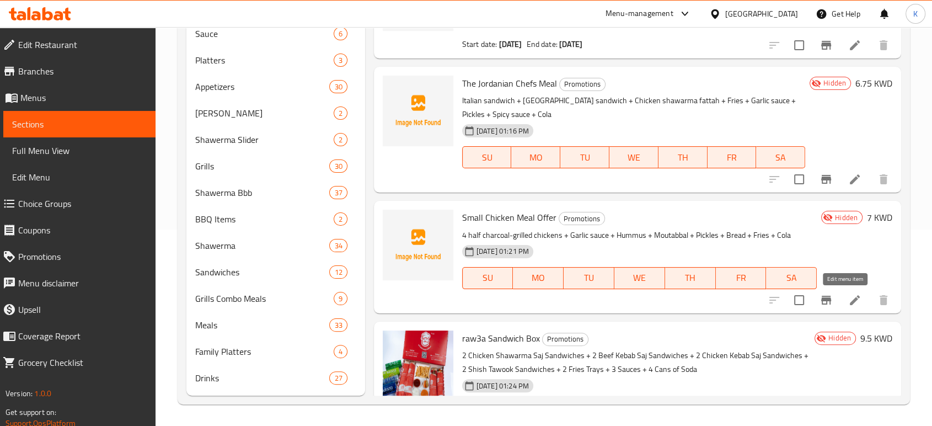
click at [849, 297] on icon at bounding box center [855, 300] width 13 height 13
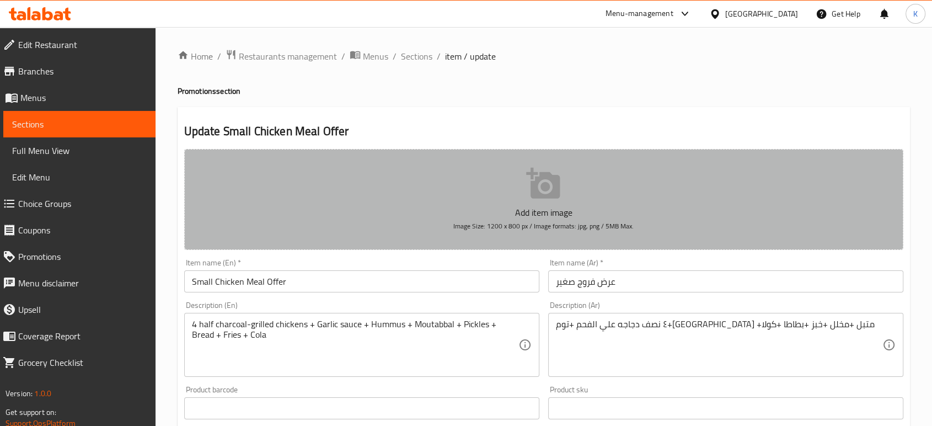
click at [538, 216] on p "Add item image" at bounding box center [543, 212] width 685 height 13
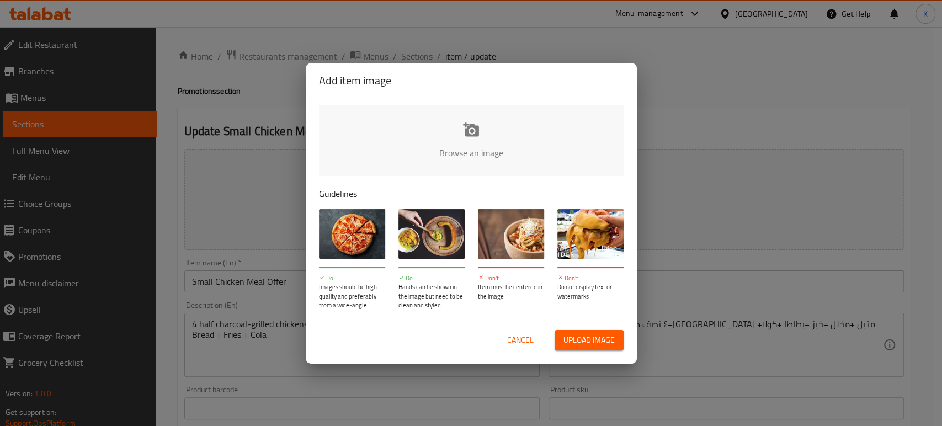
click at [487, 167] on input "file" at bounding box center [844, 156] width 1051 height 103
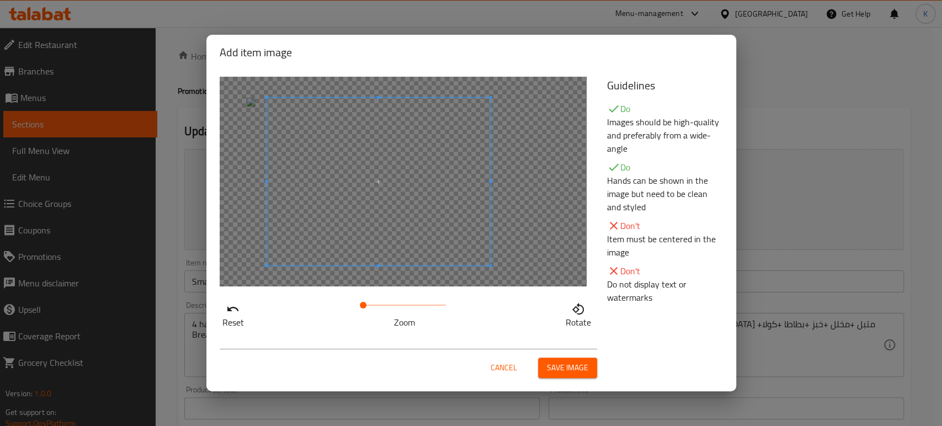
click at [392, 226] on span at bounding box center [377, 182] width 223 height 168
click at [433, 226] on span at bounding box center [398, 182] width 223 height 168
click at [554, 367] on span "Save image" at bounding box center [567, 368] width 41 height 14
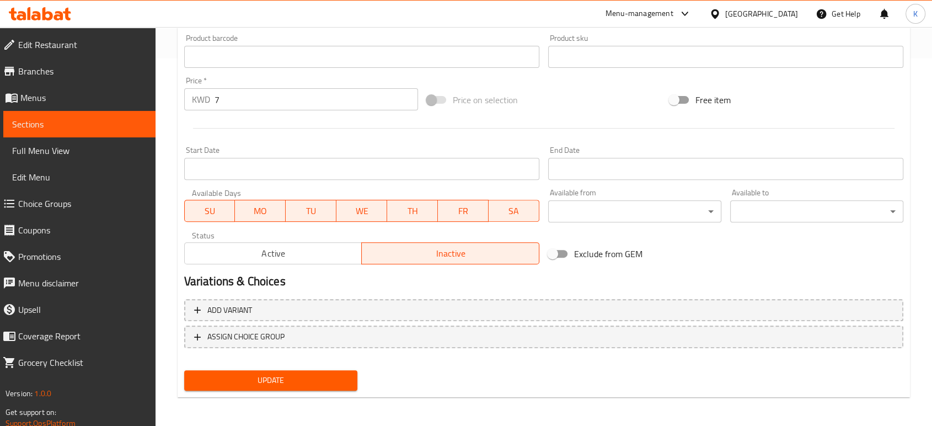
scroll to position [369, 0]
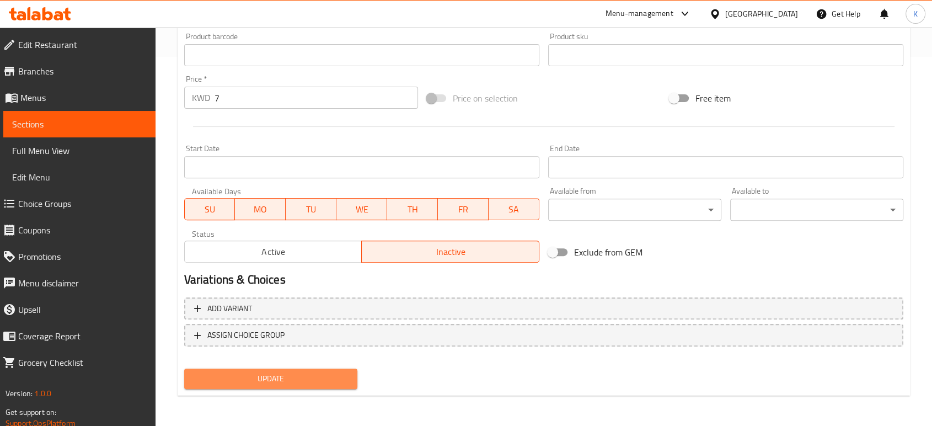
click at [318, 374] on span "Update" at bounding box center [271, 379] width 156 height 14
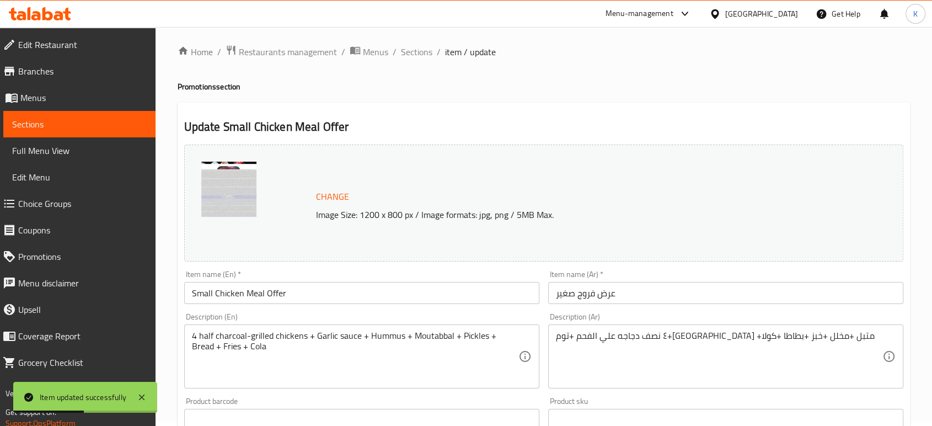
scroll to position [0, 0]
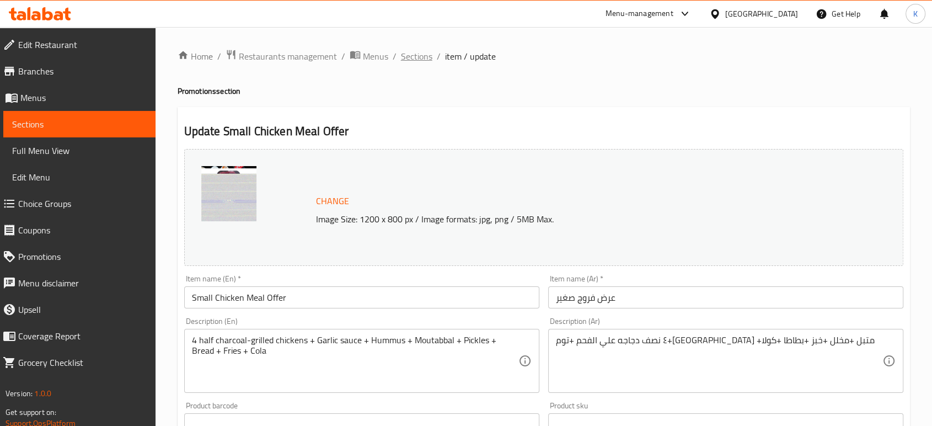
click at [422, 57] on span "Sections" at bounding box center [416, 56] width 31 height 13
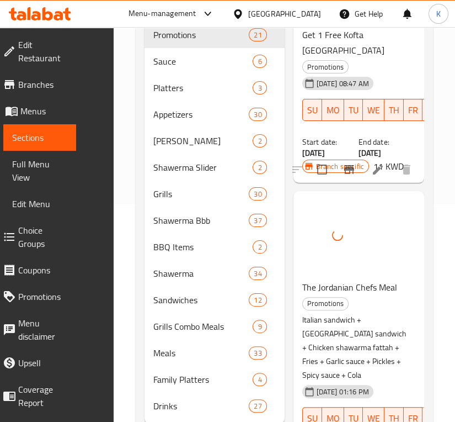
scroll to position [3884, 0]
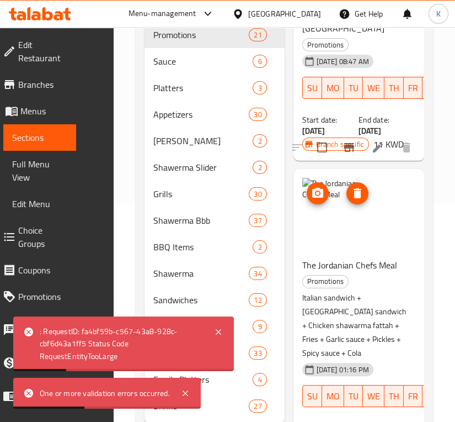
click at [353, 208] on img at bounding box center [337, 213] width 71 height 71
click at [321, 188] on icon "upload picture" at bounding box center [317, 193] width 11 height 10
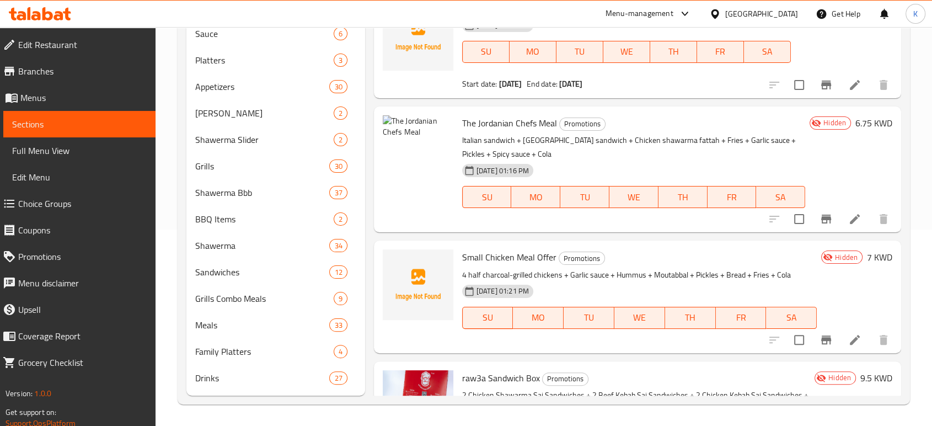
scroll to position [1677, 0]
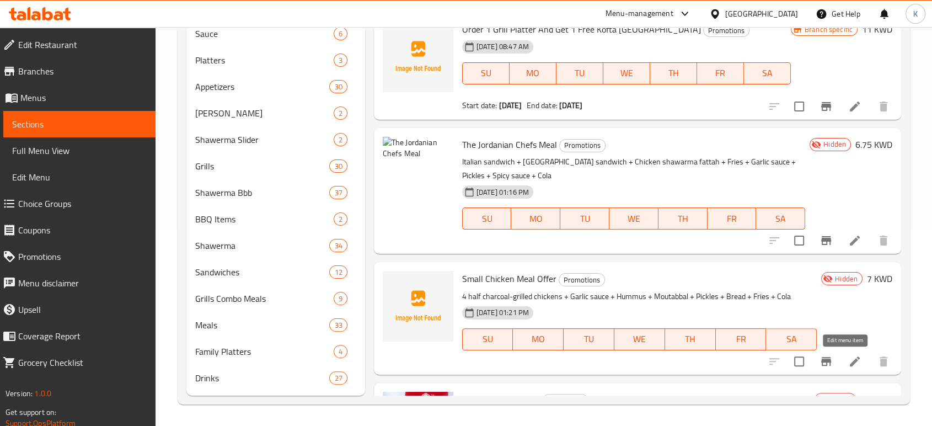
click at [849, 355] on icon at bounding box center [855, 361] width 13 height 13
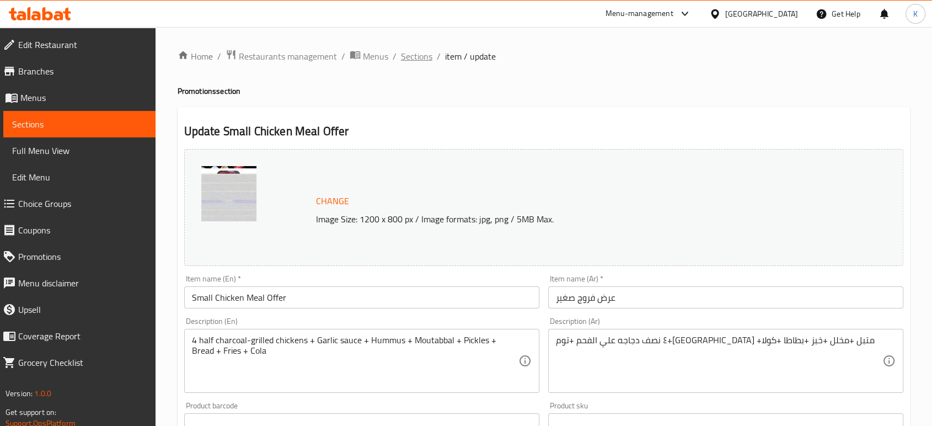
click at [422, 56] on span "Sections" at bounding box center [416, 56] width 31 height 13
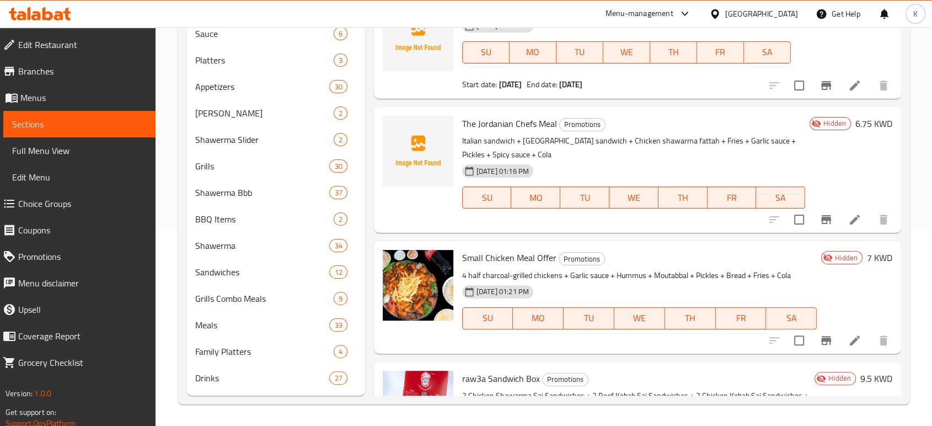
scroll to position [1677, 0]
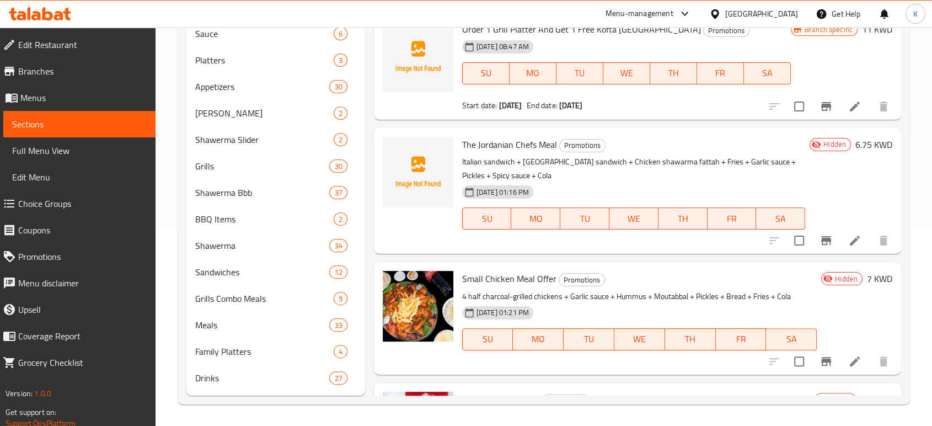
click at [849, 235] on icon at bounding box center [855, 240] width 13 height 13
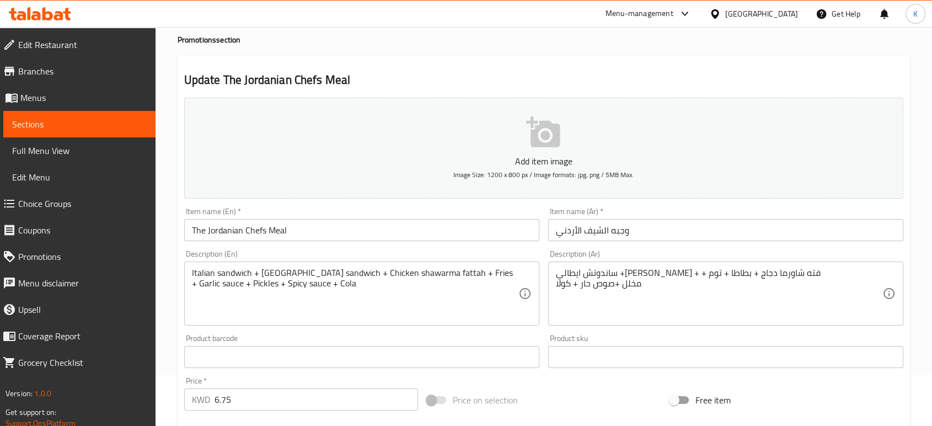
scroll to position [47, 0]
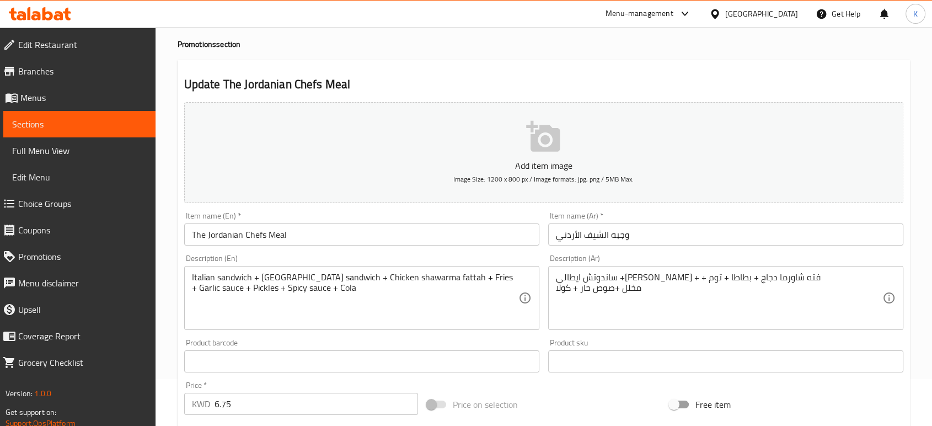
click at [499, 134] on button "Add item image Image Size: 1200 x 800 px / Image formats: jpg, png / 5MB Max." at bounding box center [543, 152] width 719 height 101
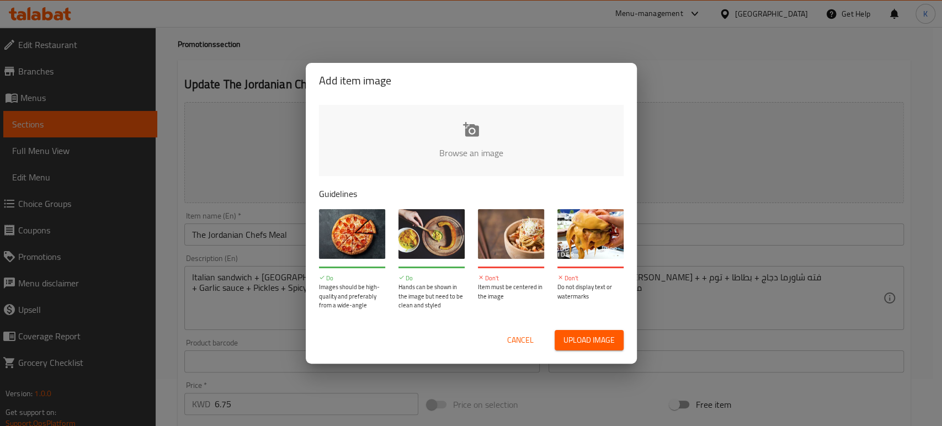
click at [590, 333] on span "Upload image" at bounding box center [588, 340] width 51 height 14
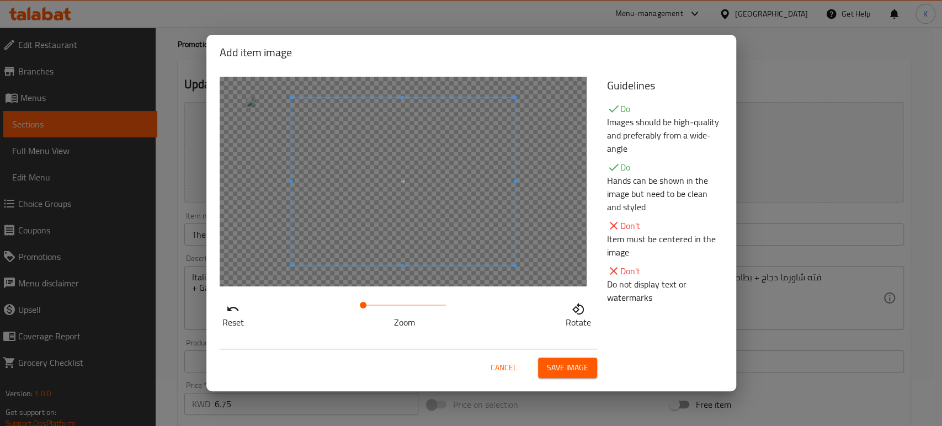
click at [561, 367] on span "Save image" at bounding box center [567, 368] width 41 height 14
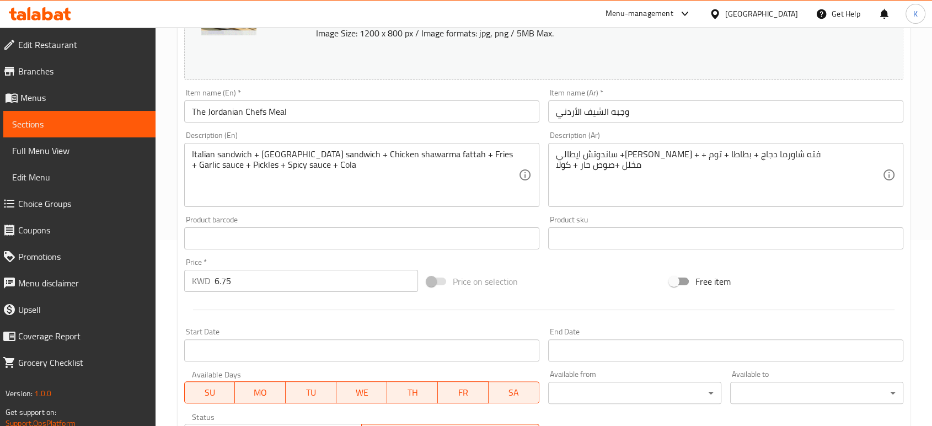
scroll to position [369, 0]
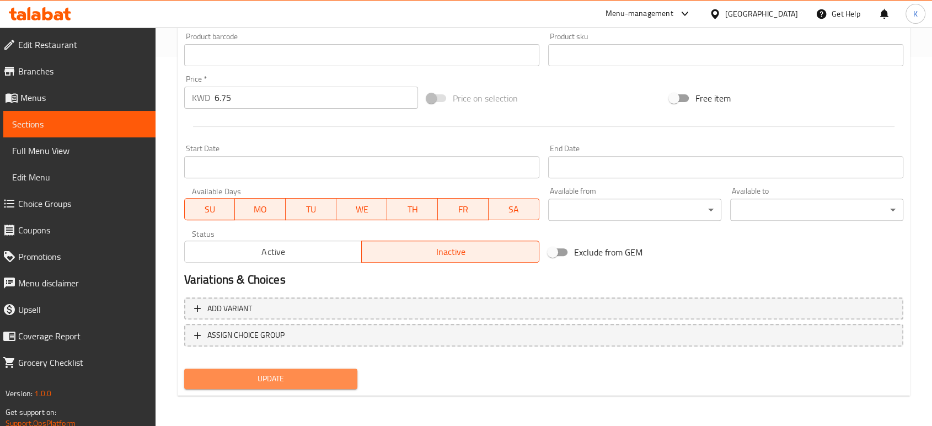
click at [312, 373] on span "Update" at bounding box center [271, 379] width 156 height 14
click at [313, 373] on span "Update" at bounding box center [271, 379] width 156 height 14
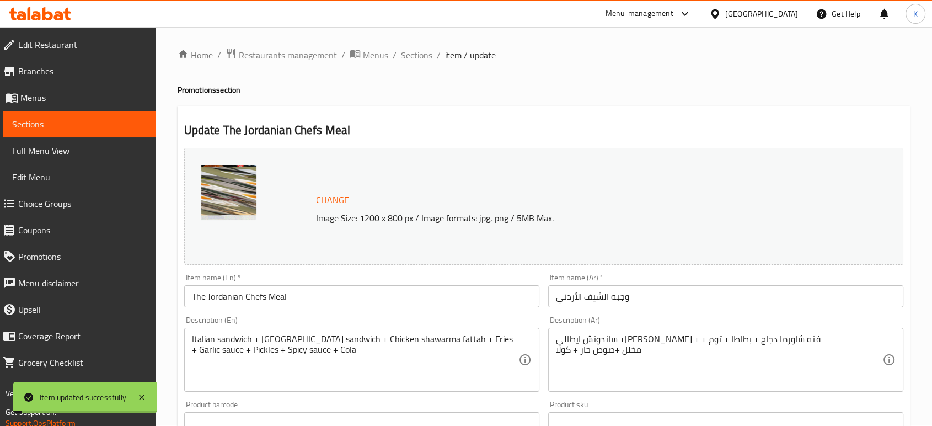
scroll to position [0, 0]
click at [419, 55] on span "Sections" at bounding box center [416, 56] width 31 height 13
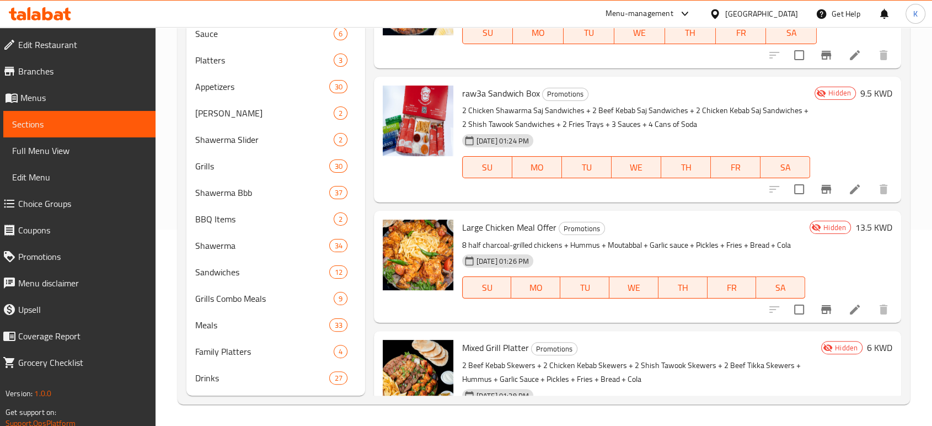
scroll to position [2044, 0]
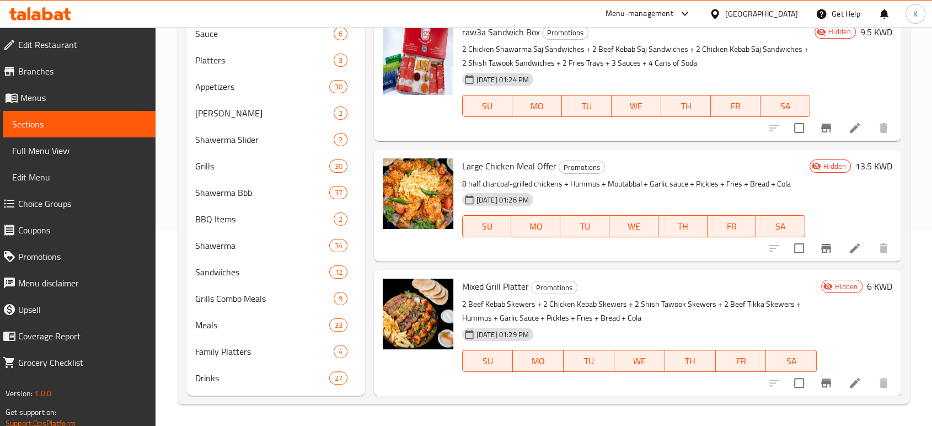
click at [923, 267] on div "Home / Restaurants management / Menus / Sections Raw3a AL Turkey Open import ex…" at bounding box center [544, 129] width 777 height 596
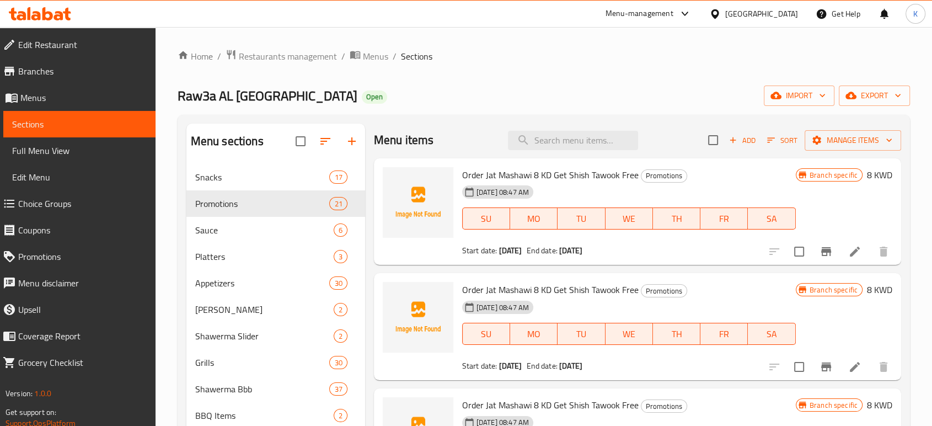
scroll to position [0, 0]
click at [729, 142] on span "Add" at bounding box center [743, 141] width 30 height 13
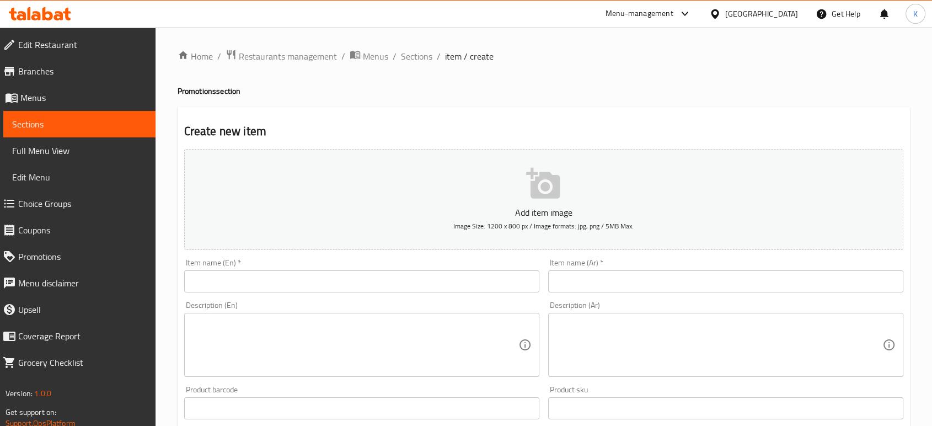
click at [597, 277] on div at bounding box center [466, 213] width 932 height 426
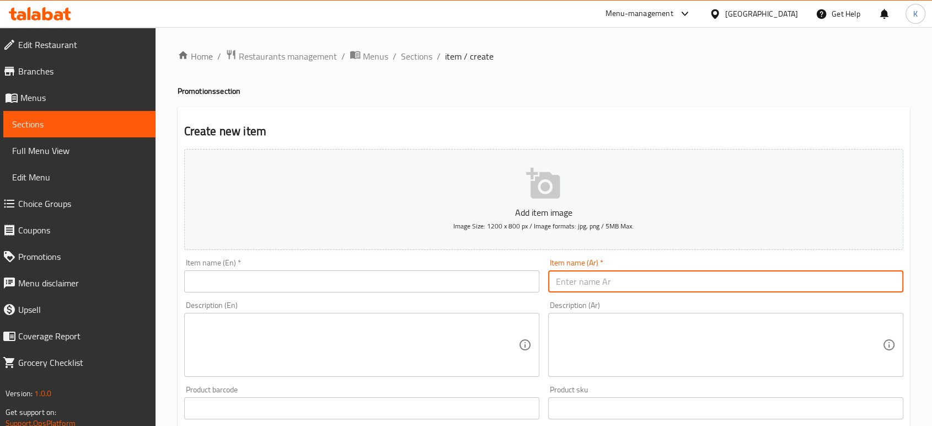
click at [597, 280] on input "text" at bounding box center [725, 281] width 355 height 22
paste input "وجبه التوفير العائلي"
type input "وجبه التوفير العائلي"
drag, startPoint x: 435, startPoint y: 283, endPoint x: 462, endPoint y: 262, distance: 34.2
click at [435, 283] on input "text" at bounding box center [361, 281] width 355 height 22
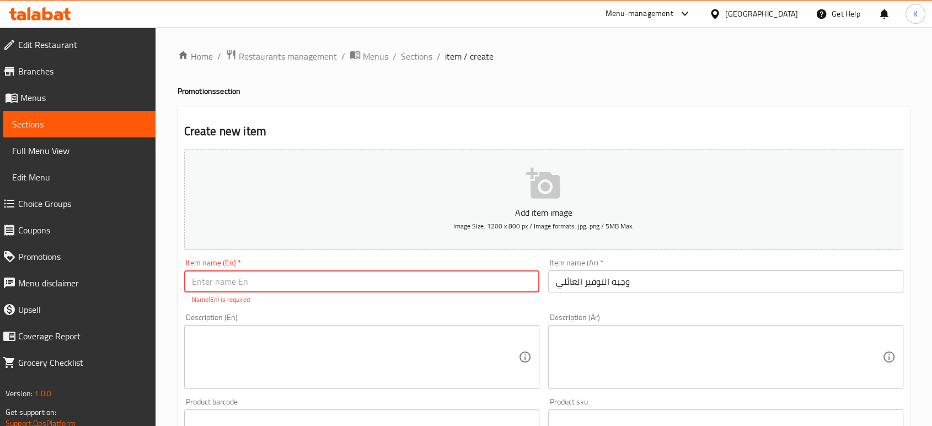
click at [390, 282] on input "text" at bounding box center [361, 281] width 355 height 22
paste input "Family Saver Meal"
type input "Family Saver Meal"
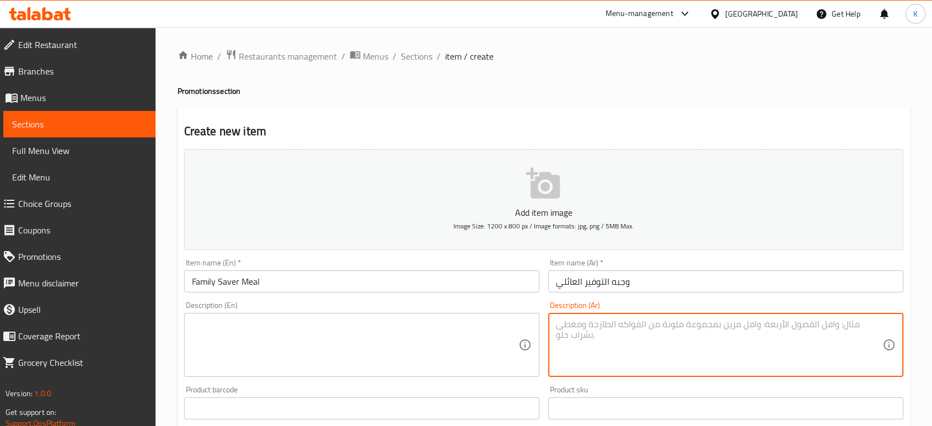
click at [587, 339] on textarea at bounding box center [719, 345] width 327 height 52
click at [615, 327] on textarea at bounding box center [719, 345] width 327 height 52
paste textarea "٨ ساندوتش شاورما دجاج صاج +٢ مجانا + بطاطا +٢توم + مخلل +كولا"
type textarea "٨ ساندوتش شاورما دجاج صاج +٢ مجانا + بطاطا +٢توم + مخلل +كولا"
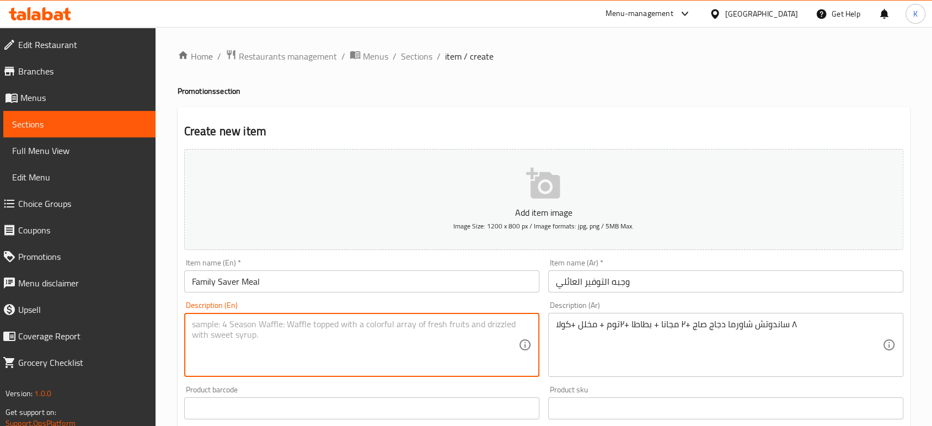
click at [423, 364] on textarea at bounding box center [355, 345] width 327 height 52
paste textarea "8 Chicken Shawarma Saj Sandwiches + 2 Free + Fries + 2 Garlic Sauces + Pickles …"
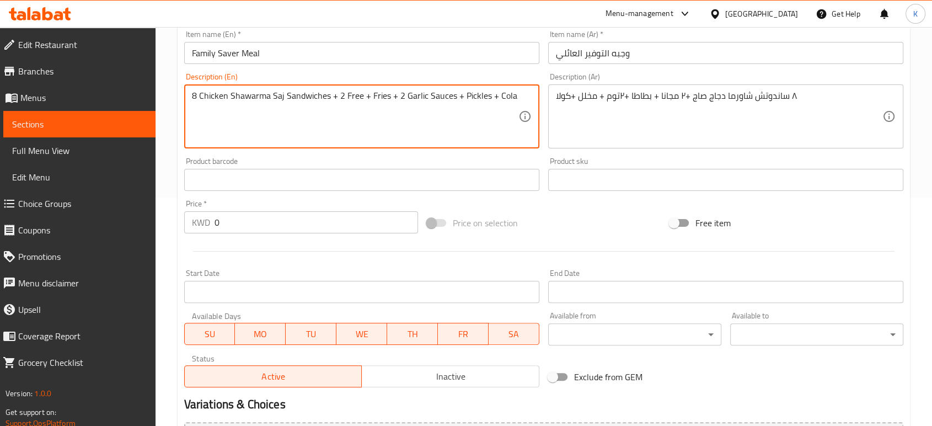
scroll to position [245, 0]
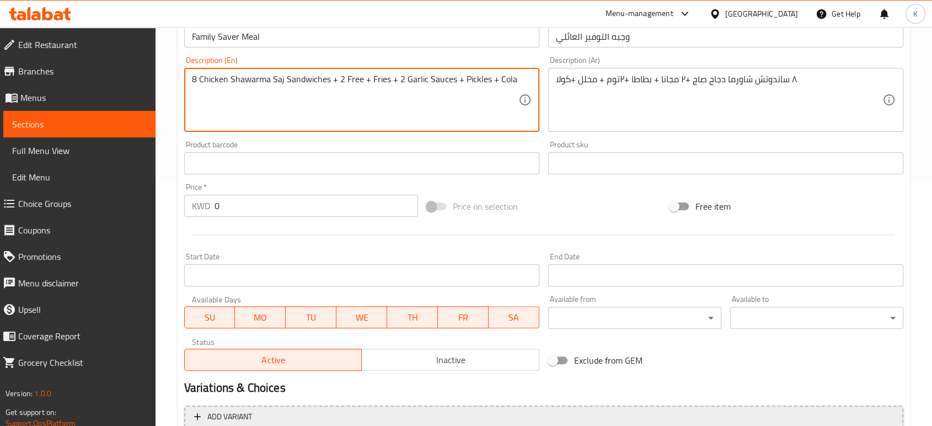
type textarea "8 Chicken Shawarma Saj Sandwiches + 2 Free + Fries + 2 Garlic Sauces + Pickles …"
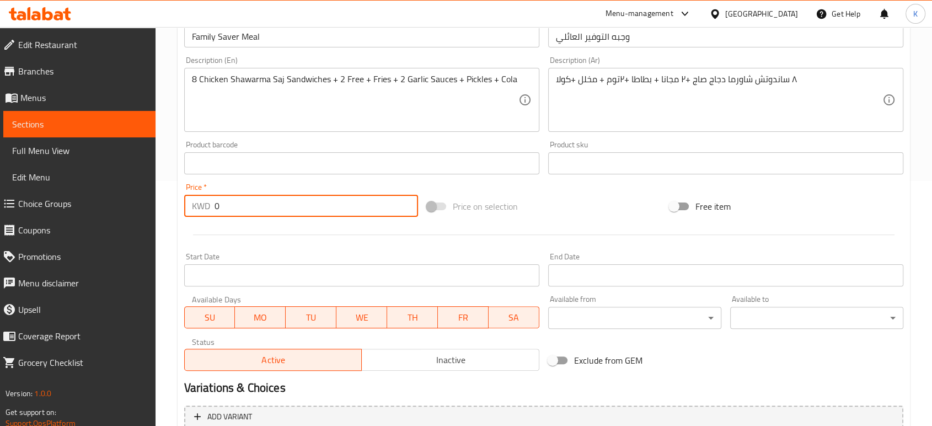
drag, startPoint x: 246, startPoint y: 211, endPoint x: 187, endPoint y: 209, distance: 58.5
click at [187, 209] on div "KWD 0 Price *" at bounding box center [301, 206] width 234 height 22
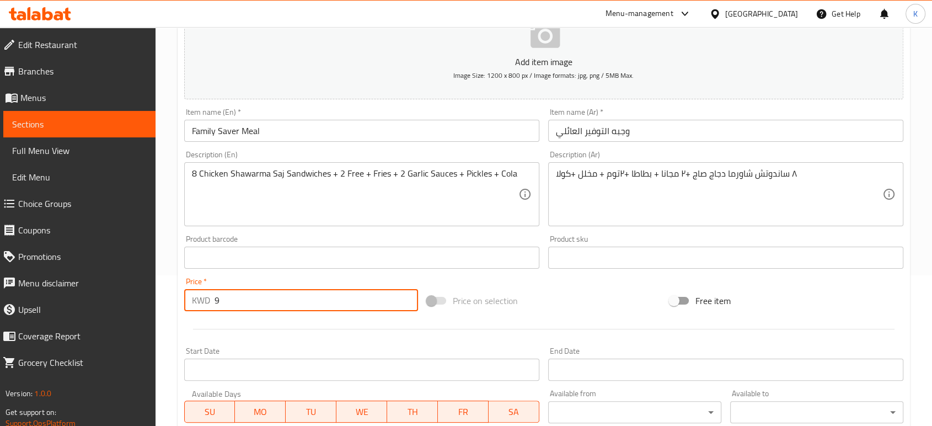
scroll to position [0, 0]
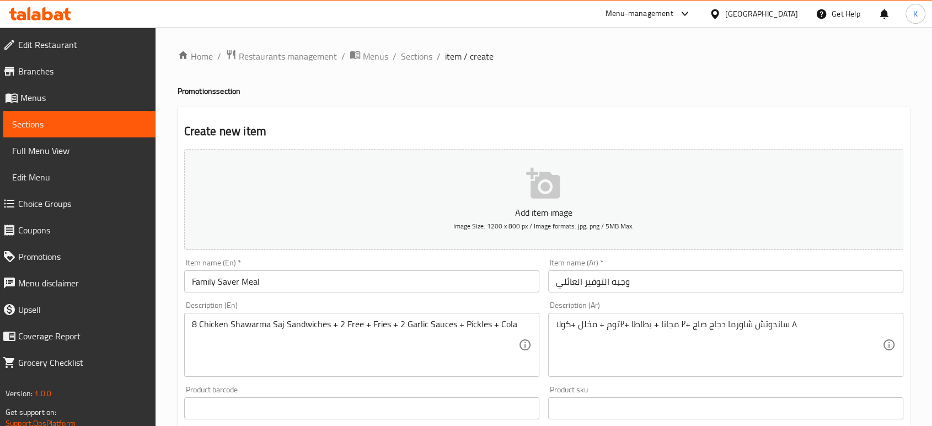
type input "9"
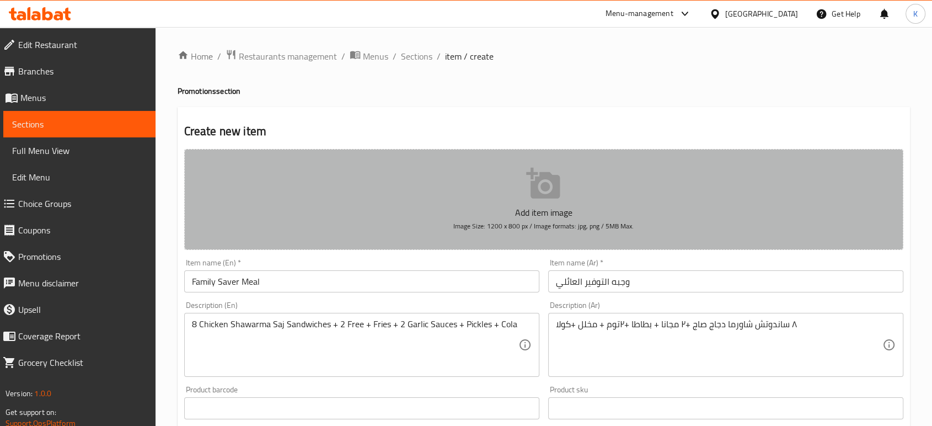
click at [562, 195] on button "Add item image Image Size: 1200 x 800 px / Image formats: jpg, png / 5MB Max." at bounding box center [543, 199] width 719 height 101
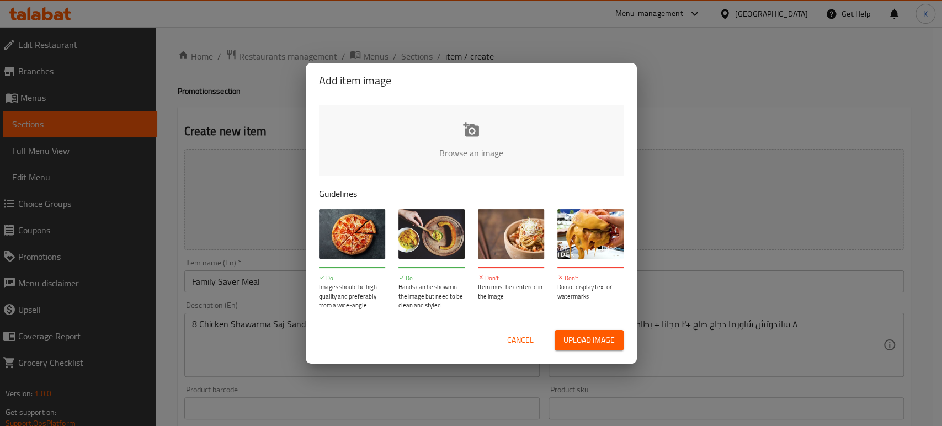
click at [600, 338] on span "Upload image" at bounding box center [588, 340] width 51 height 14
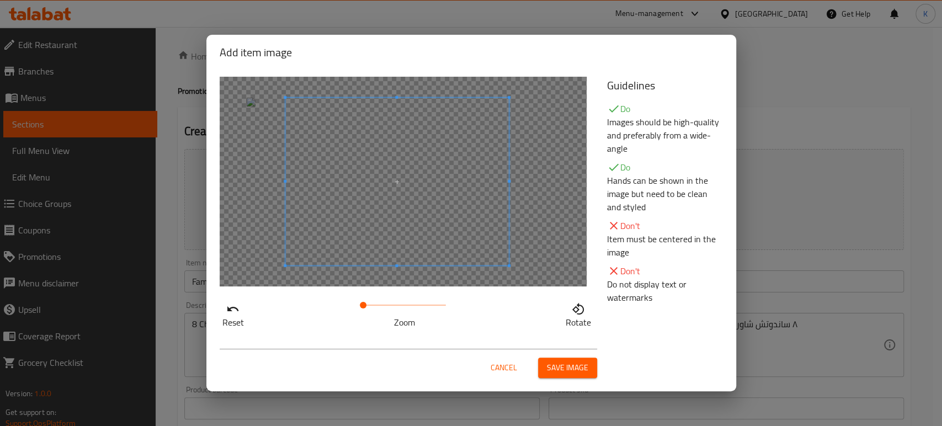
click at [423, 211] on span at bounding box center [396, 182] width 223 height 168
click at [400, 215] on span at bounding box center [374, 182] width 223 height 168
click at [387, 236] on span at bounding box center [382, 182] width 223 height 168
click at [559, 370] on span "Save image" at bounding box center [567, 368] width 41 height 14
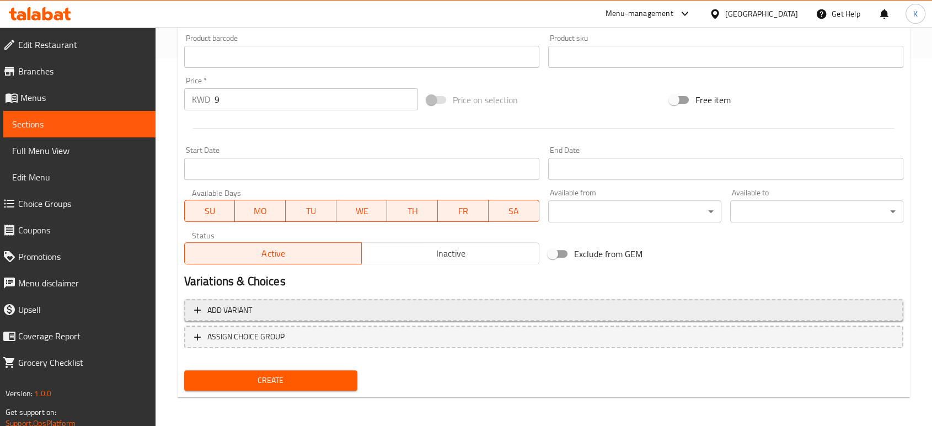
scroll to position [369, 0]
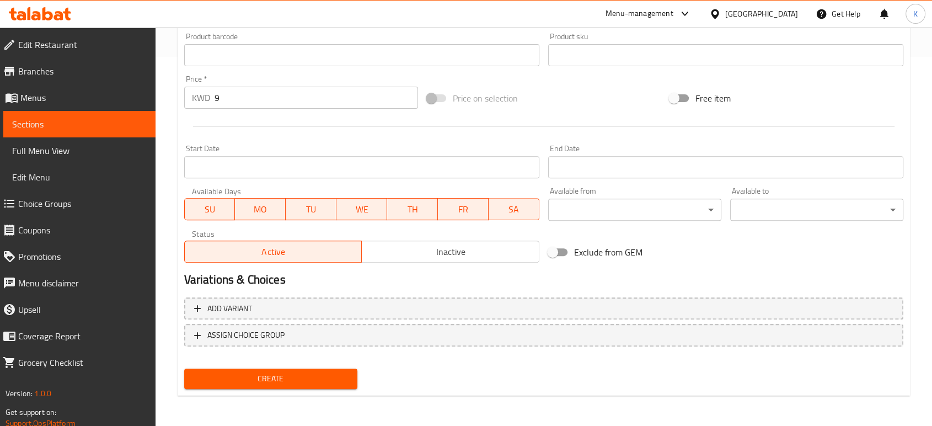
click at [497, 255] on span "Inactive" at bounding box center [450, 252] width 169 height 16
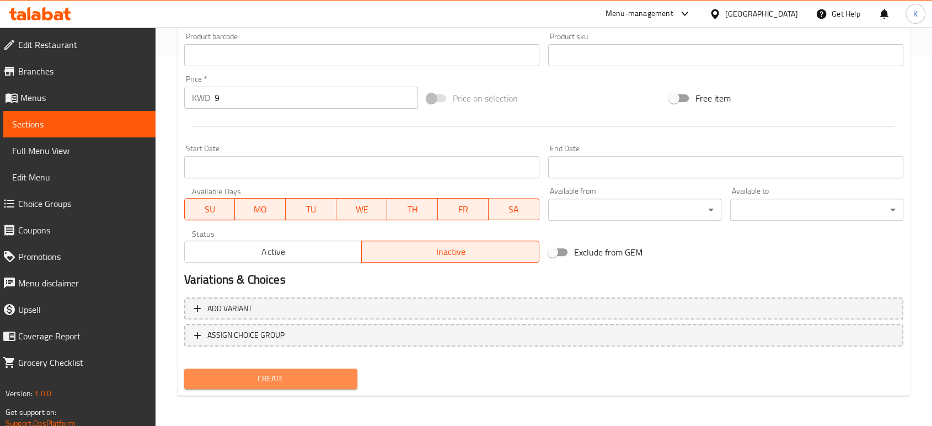
click at [336, 372] on span "Create" at bounding box center [271, 379] width 156 height 14
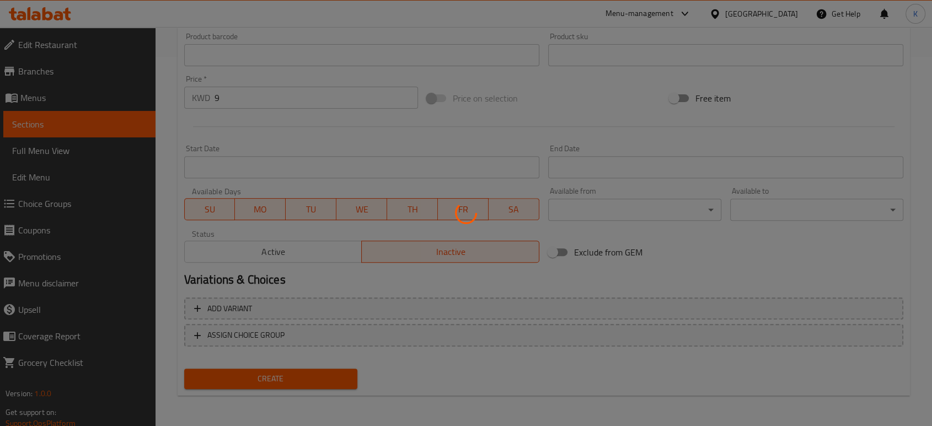
type input "0"
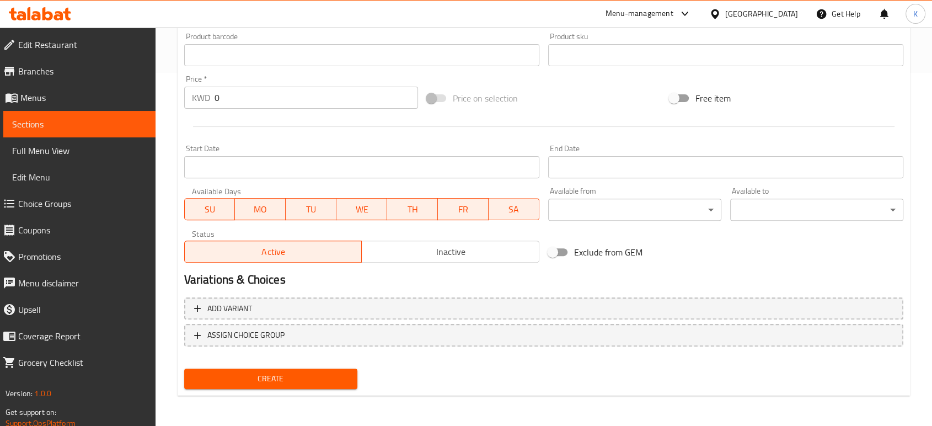
drag, startPoint x: 689, startPoint y: 268, endPoint x: 685, endPoint y: 263, distance: 6.6
click at [686, 264] on div "Add item image Image Size: 1200 x 800 px / Image formats: jpg, png / 5MB Max. I…" at bounding box center [544, 92] width 728 height 602
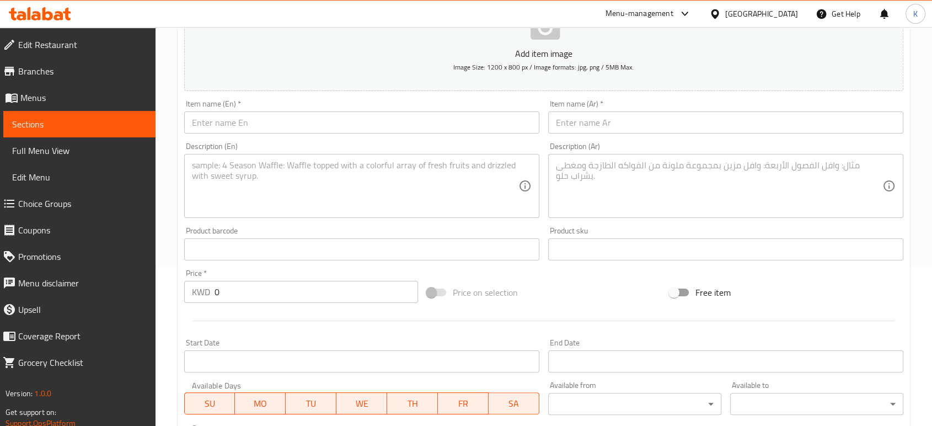
scroll to position [0, 0]
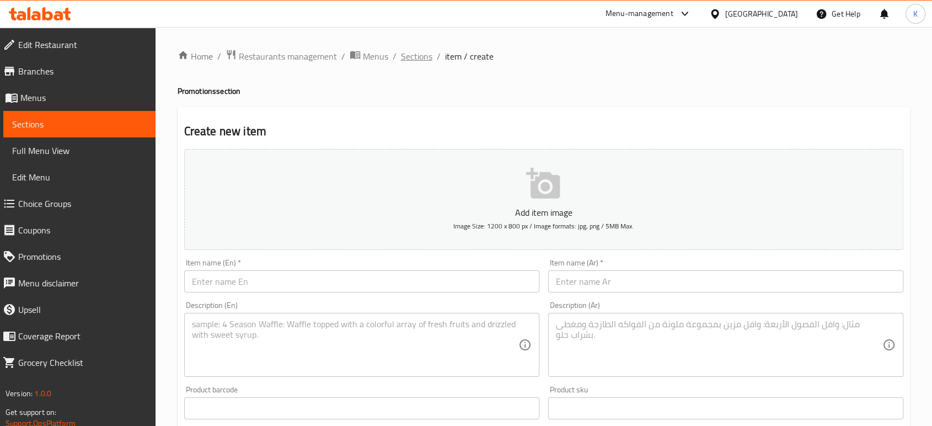
click at [408, 55] on span "Sections" at bounding box center [416, 56] width 31 height 13
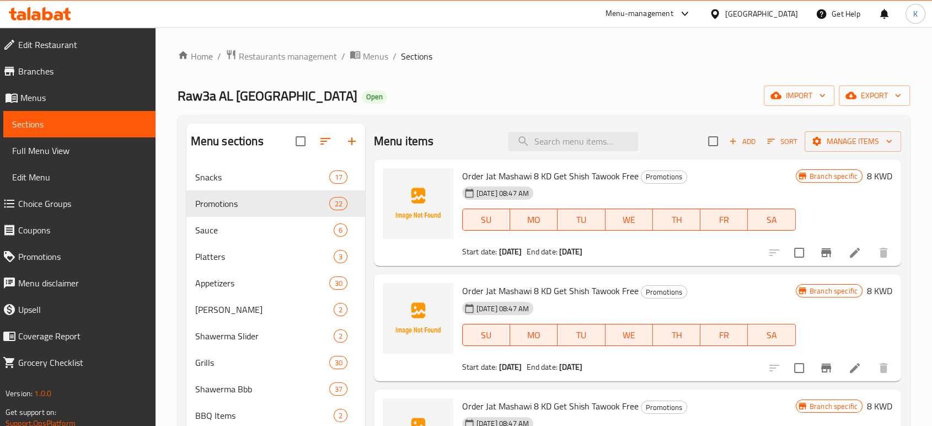
click at [734, 146] on span "Add" at bounding box center [743, 141] width 30 height 13
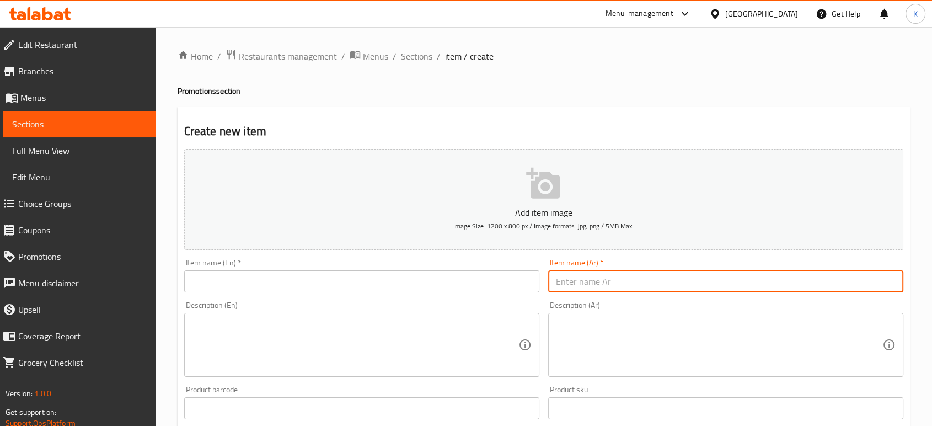
click at [622, 283] on input "text" at bounding box center [725, 281] width 355 height 22
paste input "اشتري وجبتين واحصل على التالته مجانا"
type input "اشتري وجبتين واحصل على التالته مجانا"
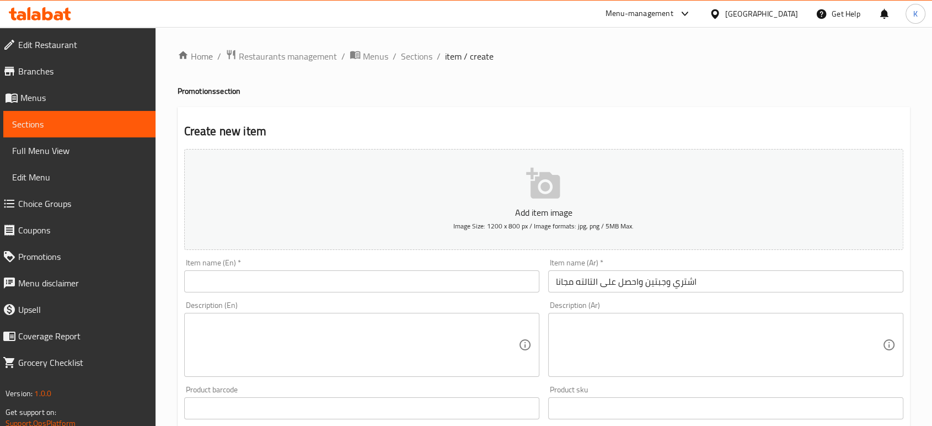
click at [607, 334] on textarea at bounding box center [719, 345] width 327 height 52
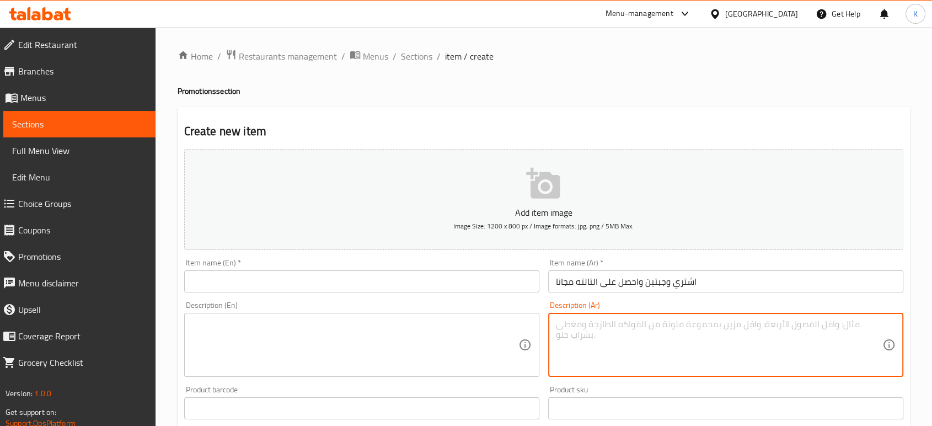
paste textarea "٦ ساندوتش شاورما دجاج صاج سيرفيس توم ومخلل وبطاطا وكنزا"
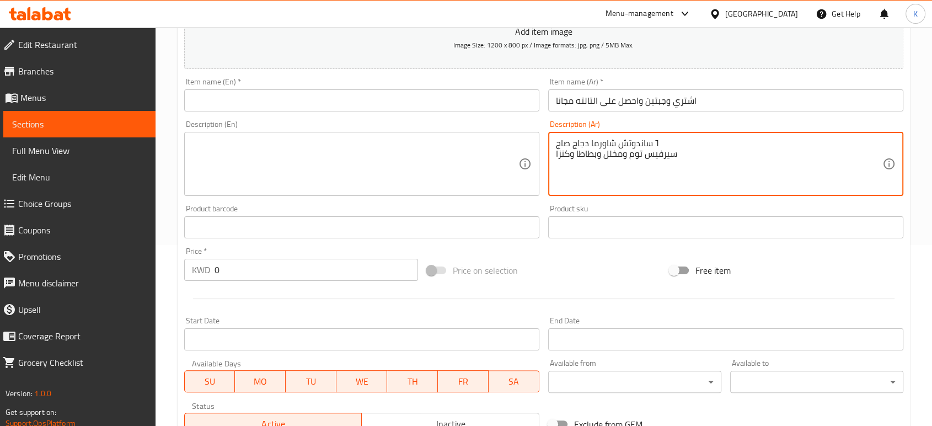
scroll to position [184, 0]
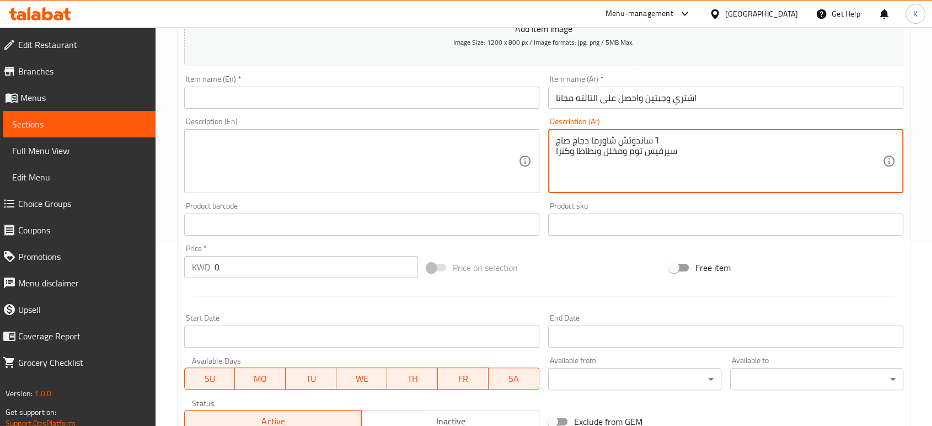
type textarea "٦ ساندوتش شاورما دجاج صاج سيرفيس توم ومخلل وبطاطا وكنزا"
click at [287, 262] on input "0" at bounding box center [317, 267] width 204 height 22
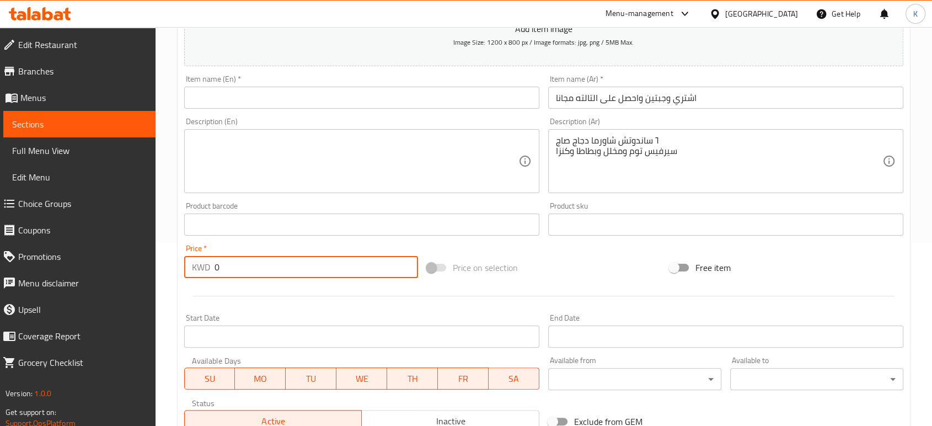
drag, startPoint x: 234, startPoint y: 265, endPoint x: 182, endPoint y: 255, distance: 52.8
click at [182, 256] on div "Price   * KWD 0 Price *" at bounding box center [301, 261] width 243 height 42
type input "6.750"
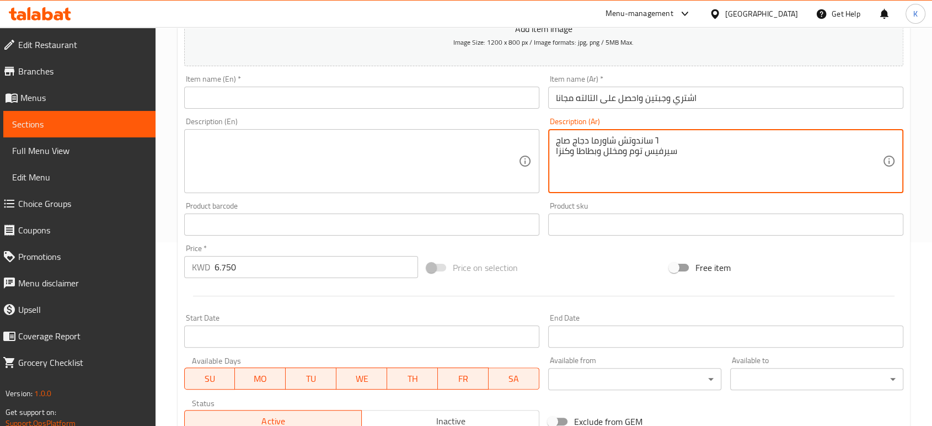
drag, startPoint x: 684, startPoint y: 158, endPoint x: 526, endPoint y: 114, distance: 164.0
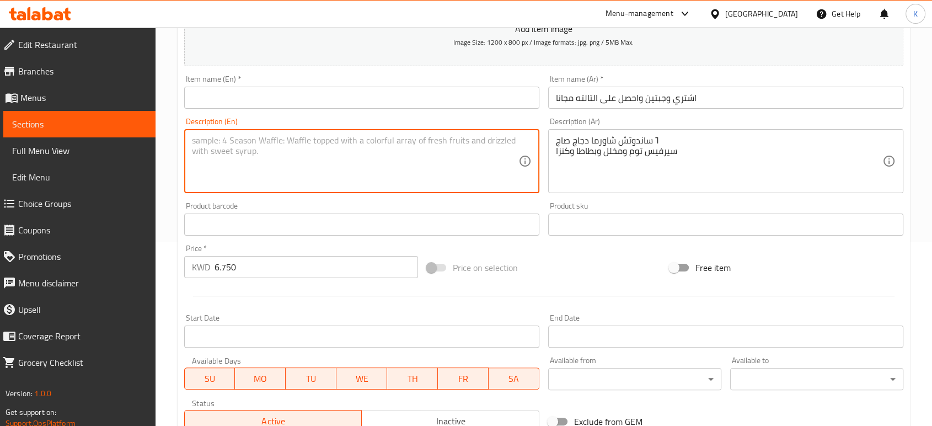
click at [376, 177] on textarea at bounding box center [355, 161] width 327 height 52
paste textarea "6 Chicken Shawarma Saj Sandwiches Served with garlic sauce, pickles, fries, and…"
type textarea "6 Chicken Shawarma Saj Sandwiches Served with garlic sauce, pickles, fries, and…"
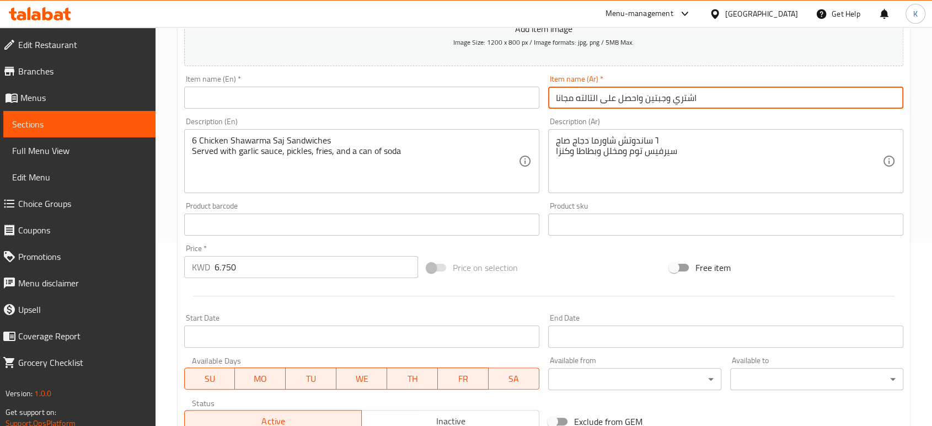
click at [589, 96] on input "اشتري وجبتين واحصل على التالته مجانا" at bounding box center [725, 98] width 355 height 22
drag, startPoint x: 577, startPoint y: 97, endPoint x: 598, endPoint y: 96, distance: 21.5
click at [598, 96] on input "اشتري وجبتين واحصل على التالته مجانا" at bounding box center [725, 98] width 355 height 22
type input "اشتري وجبتين واحصل على الثالثة مجانا"
click at [492, 98] on input "text" at bounding box center [361, 98] width 355 height 22
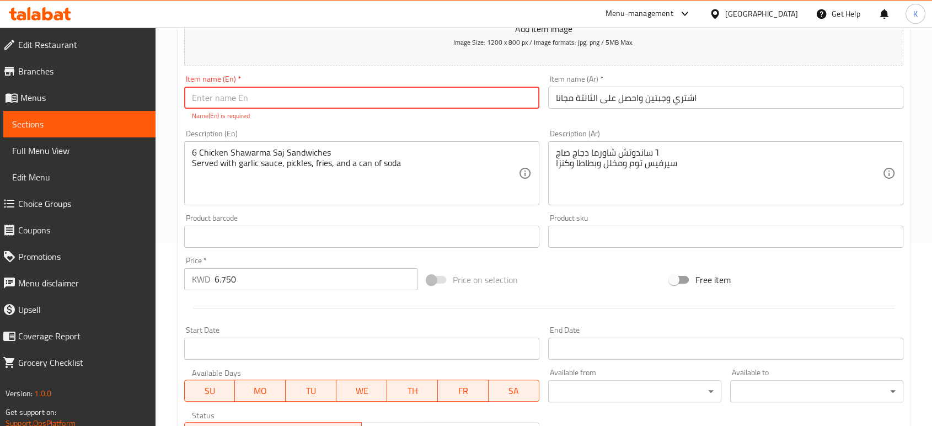
click at [369, 100] on input "text" at bounding box center [361, 98] width 355 height 22
paste input "Buy two meals and get the third one free"
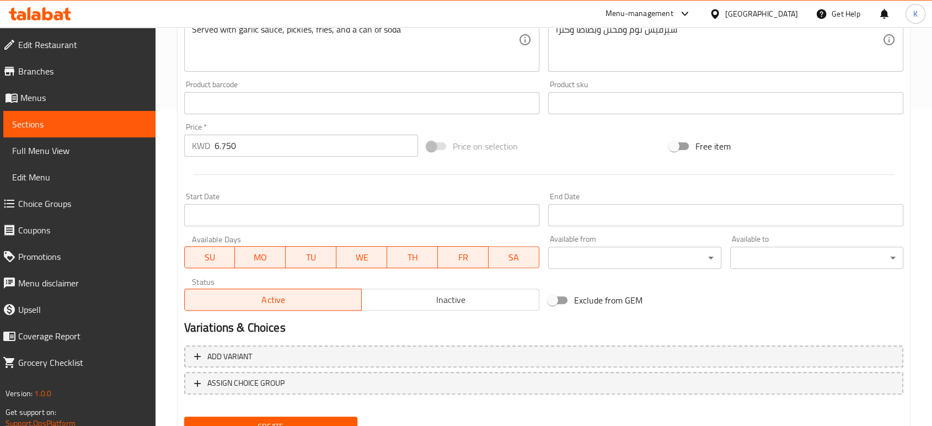
scroll to position [366, 0]
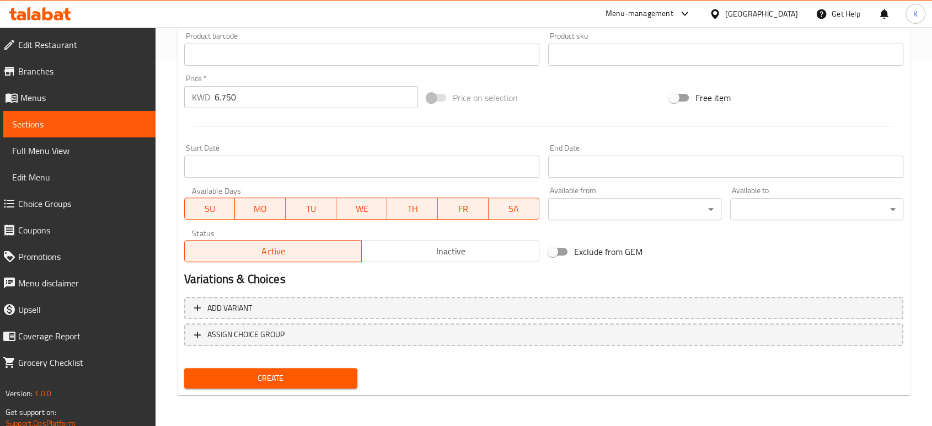
type input "Buy two meals and get the third one free"
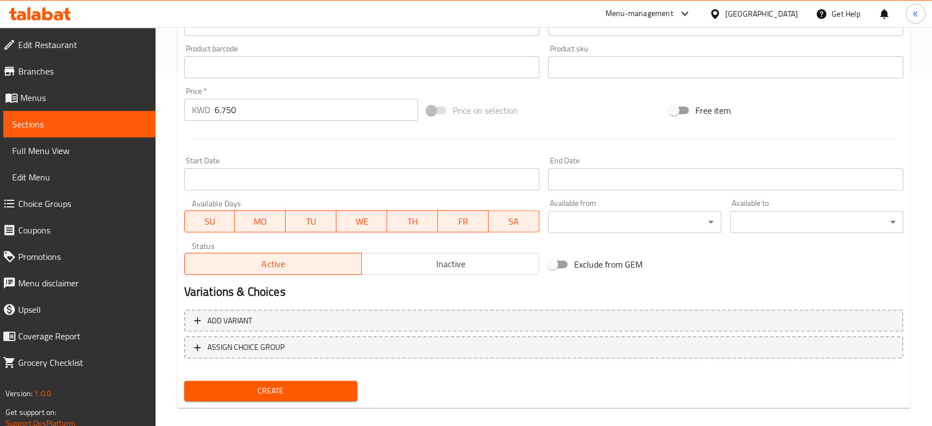
click at [396, 279] on div "Variations & Choices" at bounding box center [544, 291] width 728 height 25
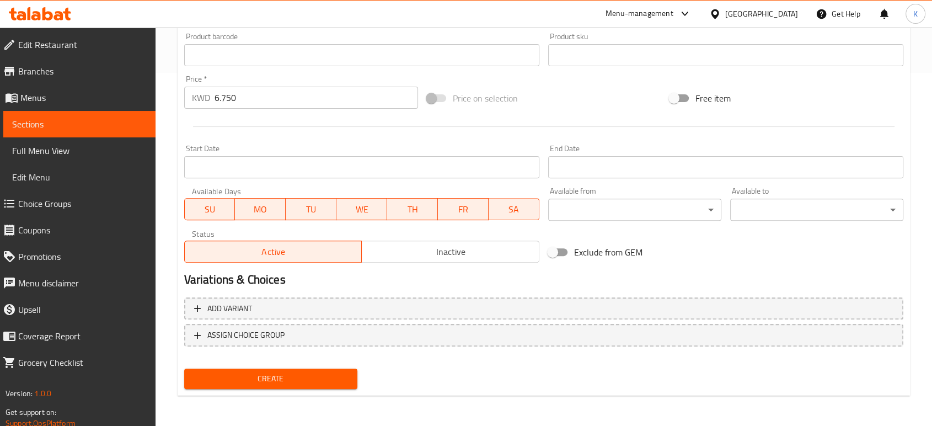
click at [399, 256] on span "Inactive" at bounding box center [450, 252] width 169 height 16
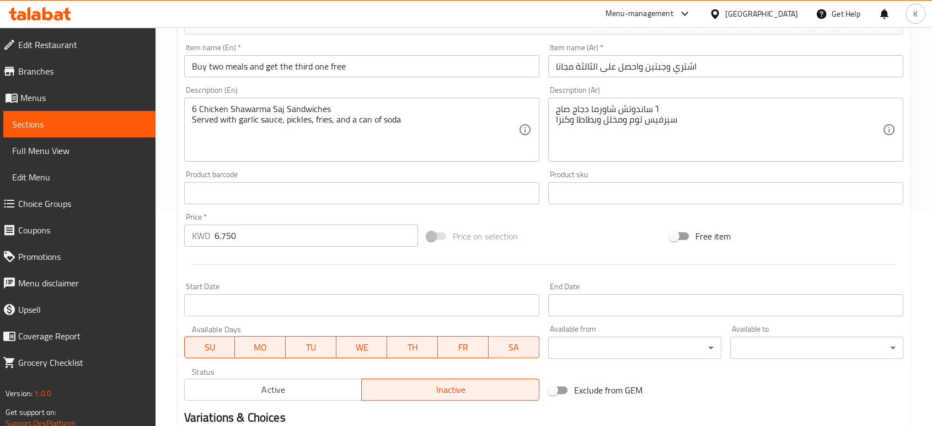
scroll to position [0, 0]
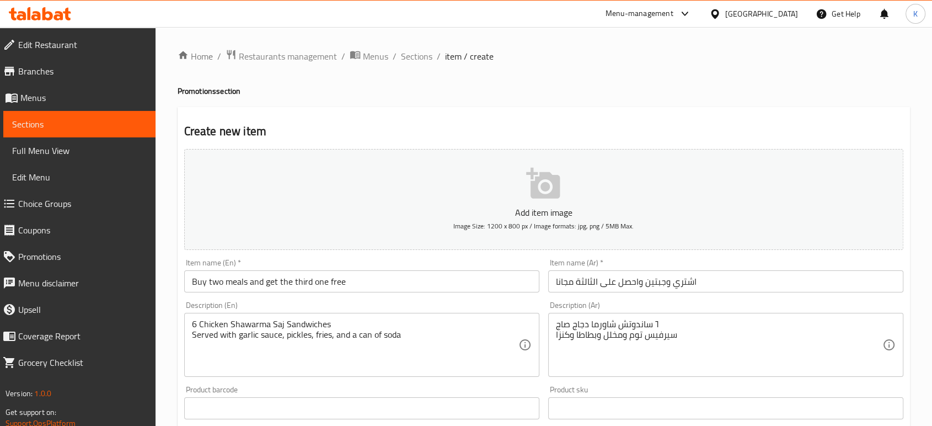
click at [485, 194] on button "Add item image Image Size: 1200 x 800 px / Image formats: jpg, png / 5MB Max." at bounding box center [543, 199] width 719 height 101
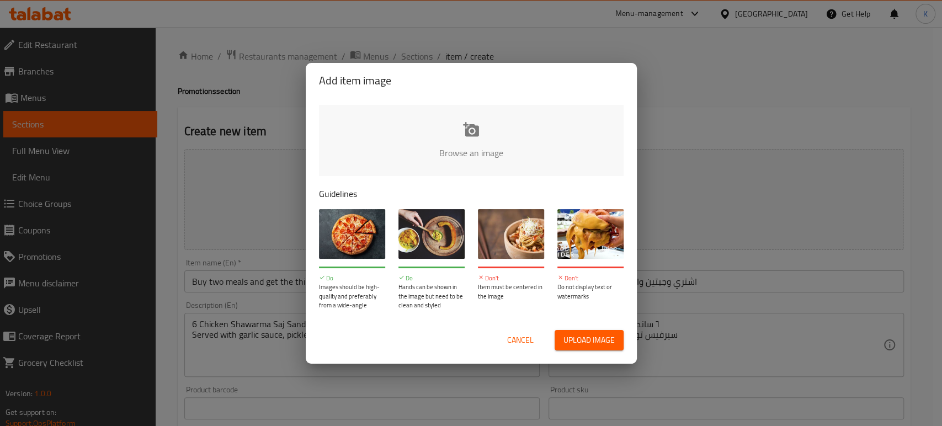
click at [487, 148] on input "file" at bounding box center [844, 156] width 1051 height 103
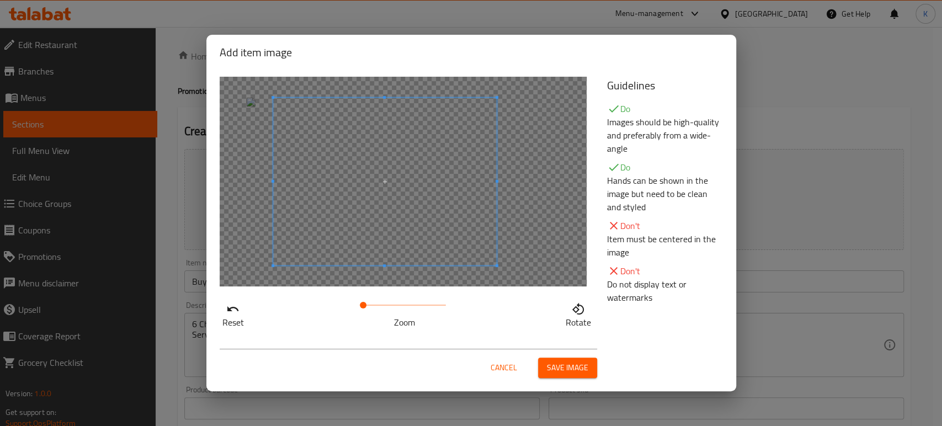
click at [406, 212] on span at bounding box center [384, 182] width 223 height 168
click at [551, 365] on span "Save image" at bounding box center [567, 368] width 41 height 14
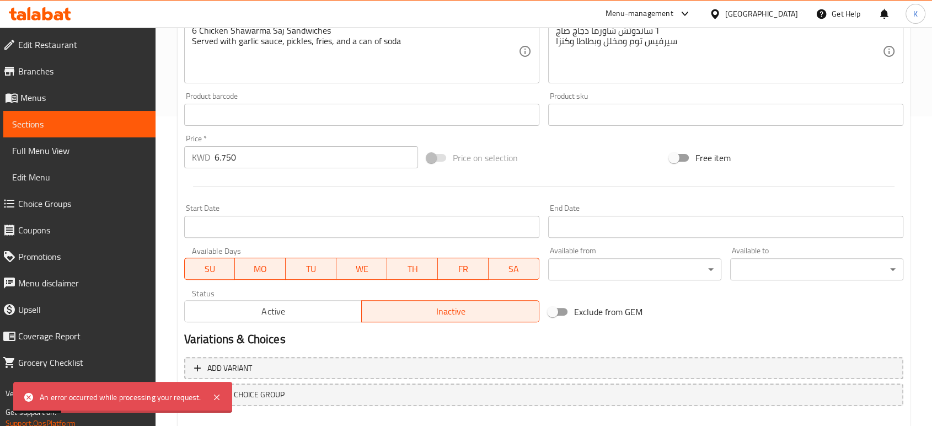
scroll to position [369, 0]
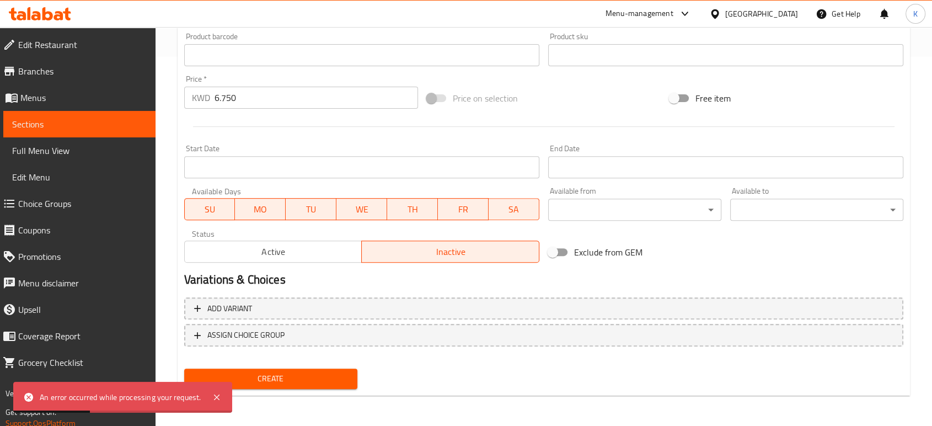
click at [313, 382] on span "Create" at bounding box center [271, 379] width 156 height 14
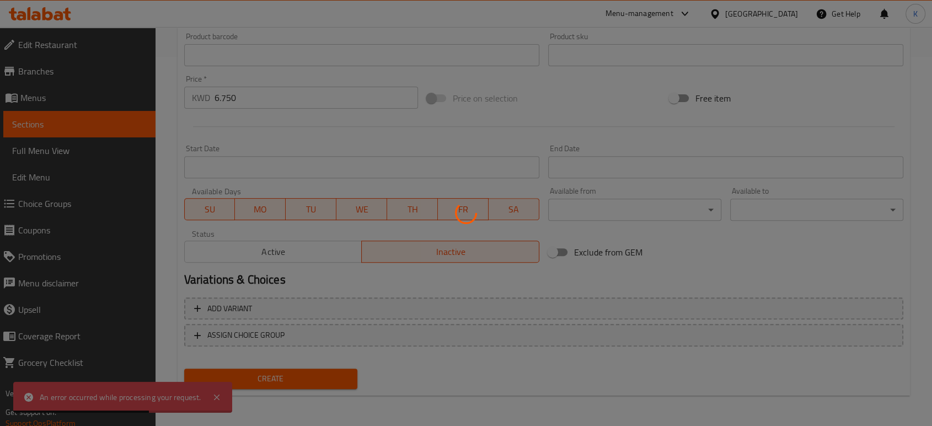
type input "0"
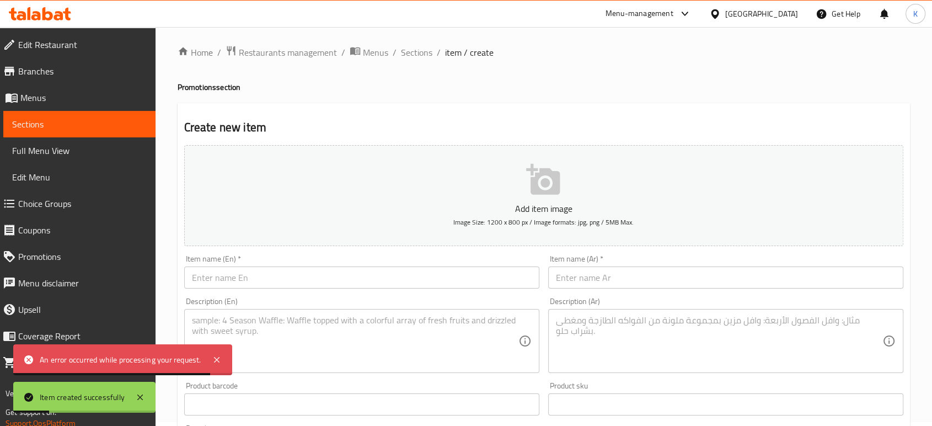
scroll to position [0, 0]
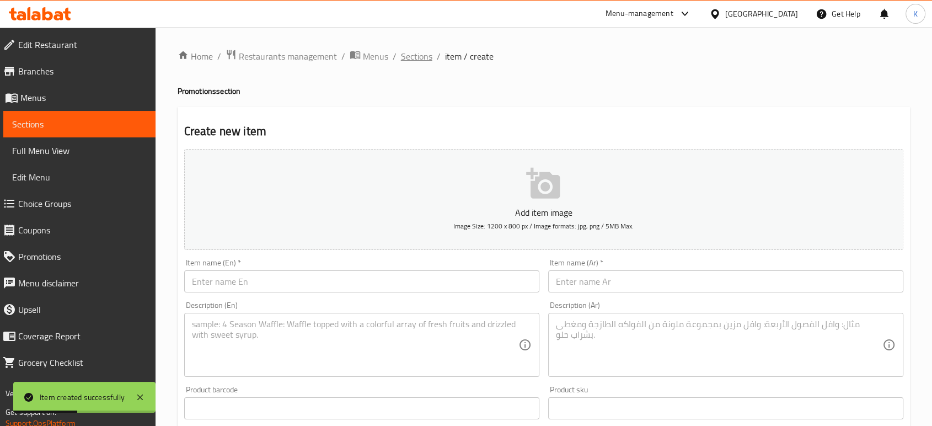
click at [423, 56] on span "Sections" at bounding box center [416, 56] width 31 height 13
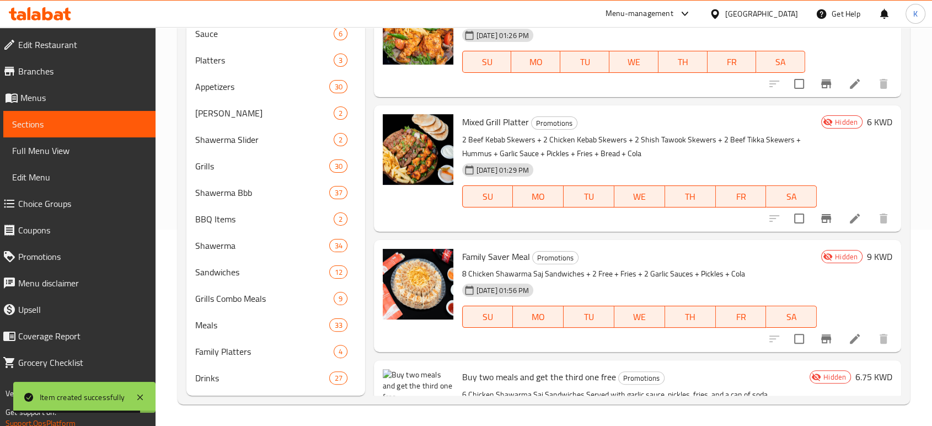
scroll to position [2286, 0]
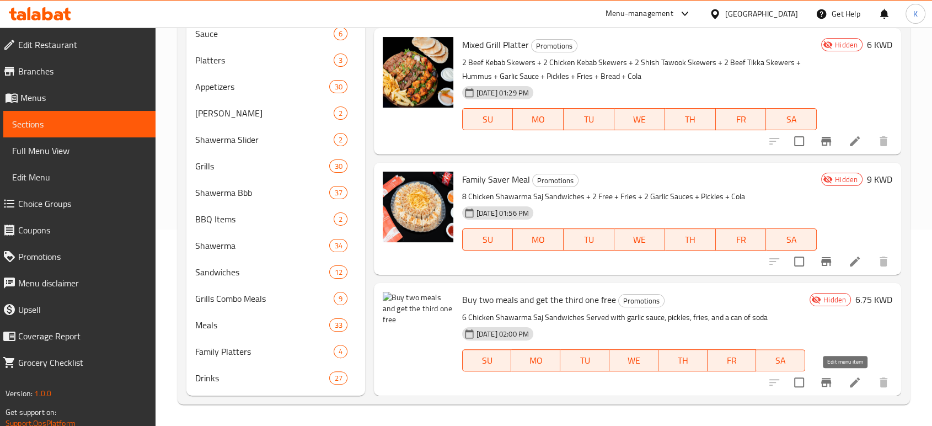
click at [849, 380] on icon at bounding box center [855, 382] width 13 height 13
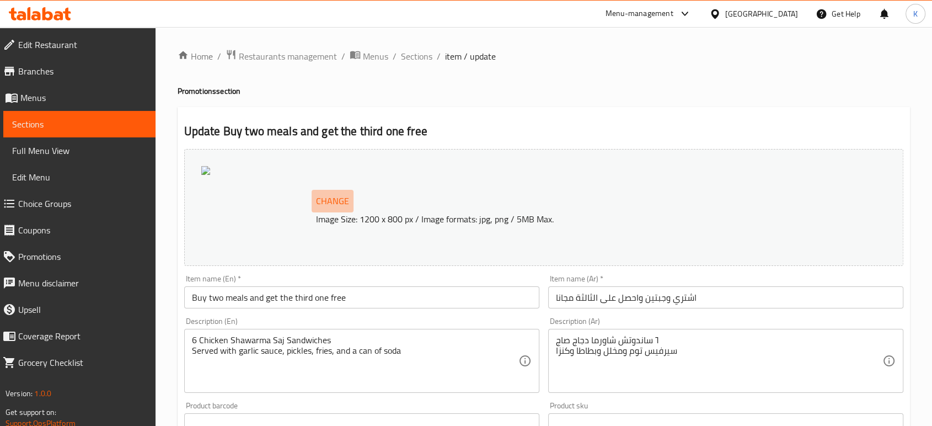
click at [333, 199] on span "Change" at bounding box center [332, 201] width 33 height 16
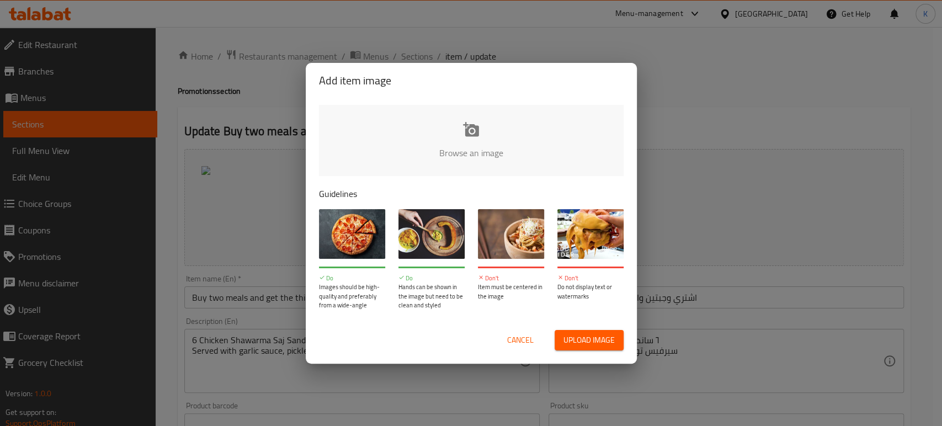
click at [486, 154] on input "file" at bounding box center [844, 156] width 1051 height 103
click at [589, 341] on span "Upload image" at bounding box center [588, 340] width 51 height 14
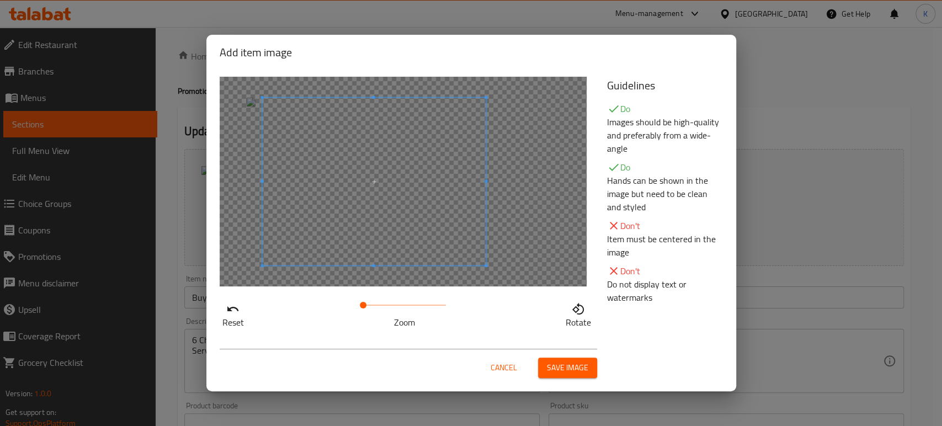
click at [355, 161] on span at bounding box center [373, 182] width 223 height 168
click at [566, 364] on span "Save image" at bounding box center [567, 368] width 41 height 14
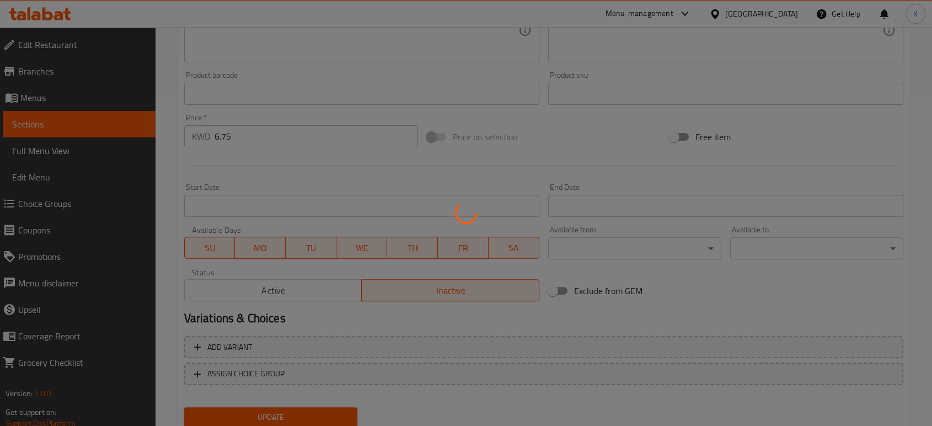
scroll to position [369, 0]
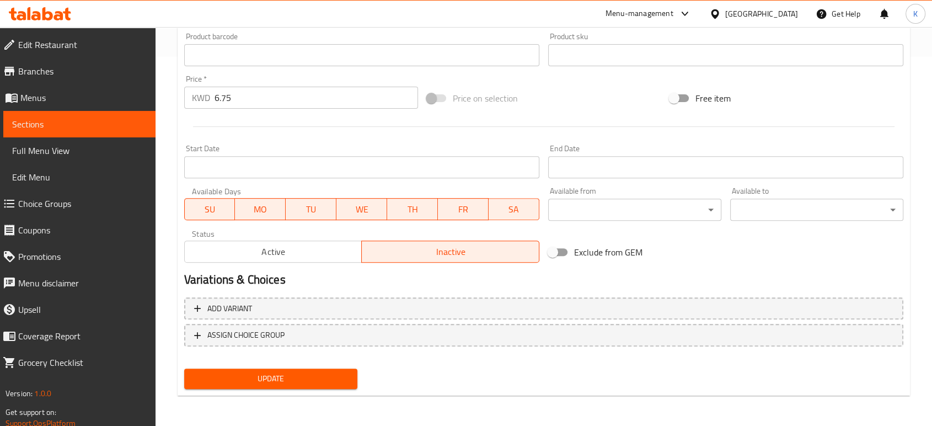
click at [339, 380] on span "Update" at bounding box center [271, 379] width 156 height 14
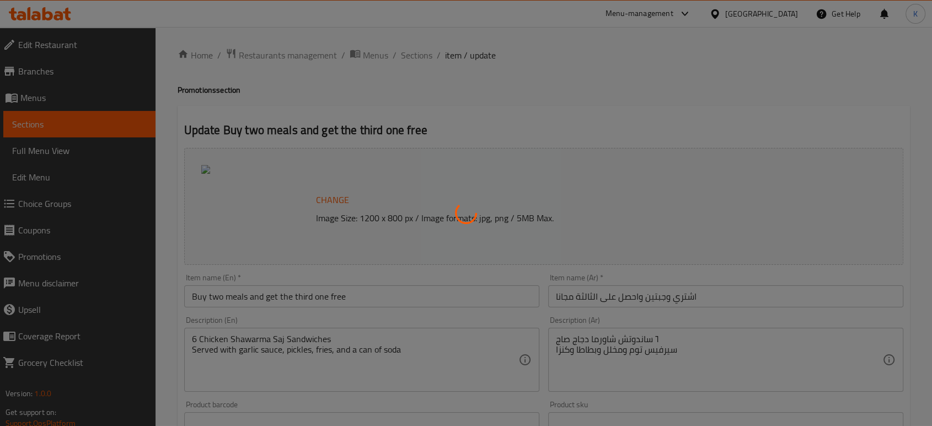
scroll to position [0, 0]
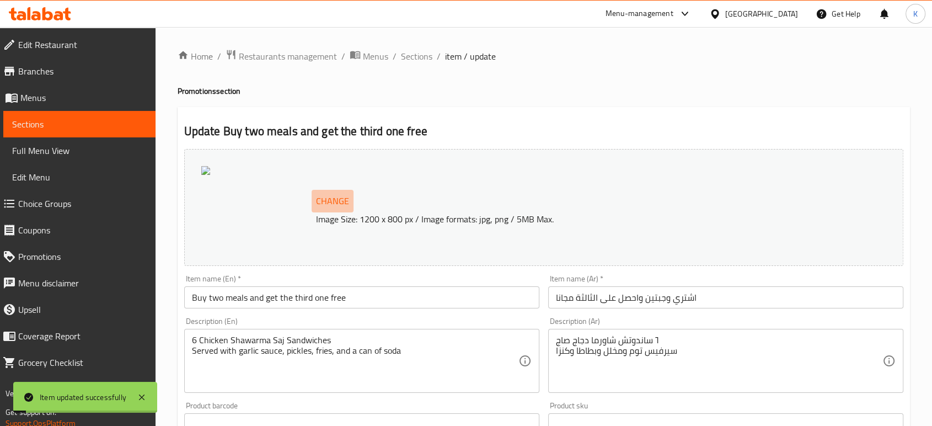
click at [342, 202] on span "Change" at bounding box center [332, 201] width 33 height 16
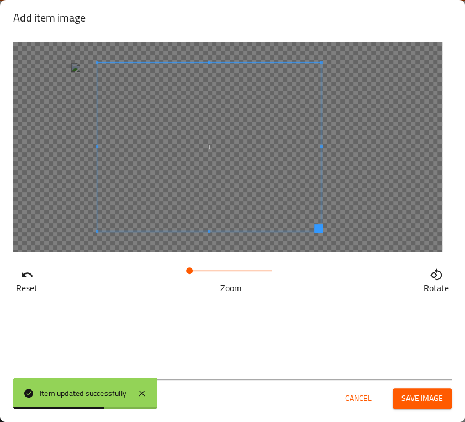
click at [226, 142] on span at bounding box center [208, 147] width 223 height 168
click at [422, 399] on span "Save image" at bounding box center [421, 398] width 41 height 14
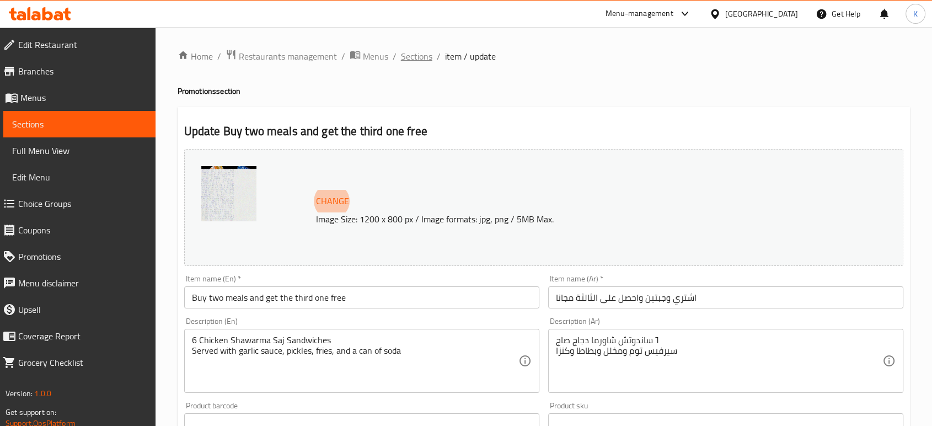
click at [429, 55] on span "Sections" at bounding box center [416, 56] width 31 height 13
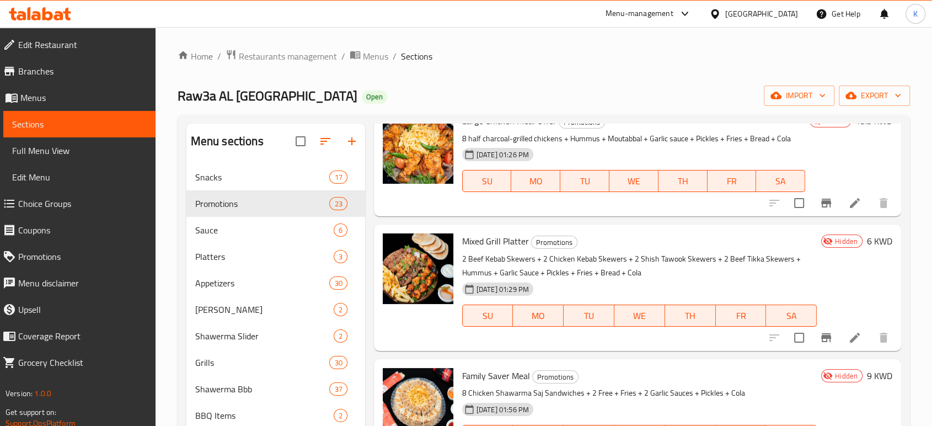
scroll to position [196, 0]
